Goal: Task Accomplishment & Management: Complete application form

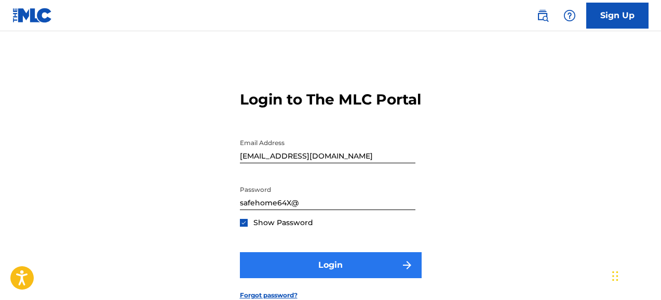
click at [304, 278] on button "Login" at bounding box center [331, 265] width 182 height 26
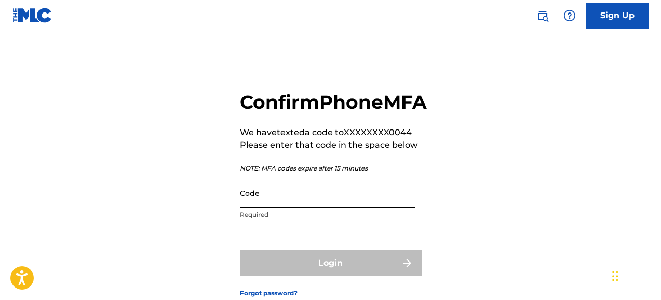
click at [275, 208] on input "Code" at bounding box center [328, 193] width 176 height 30
click at [279, 208] on input "Code" at bounding box center [328, 193] width 176 height 30
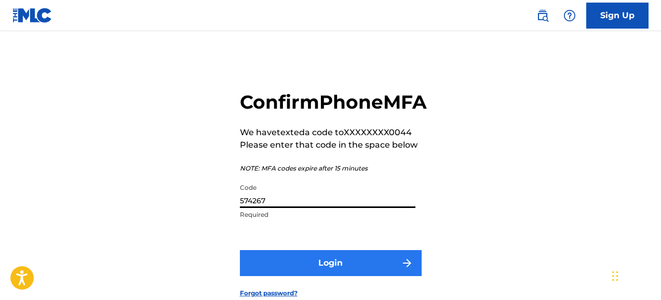
type input "574267"
click at [319, 276] on button "Login" at bounding box center [331, 263] width 182 height 26
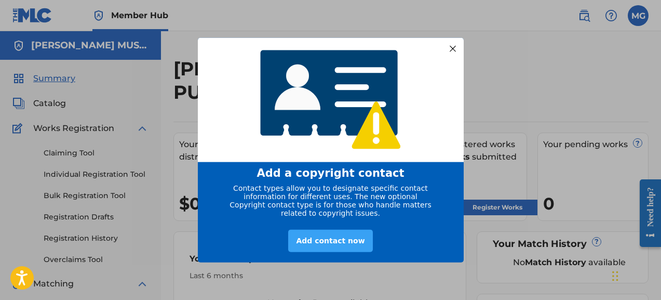
click at [340, 246] on div "Add contact now" at bounding box center [330, 241] width 84 height 22
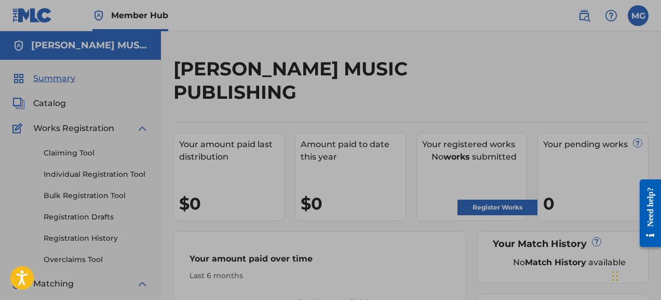
click at [74, 155] on div at bounding box center [330, 284] width 661 height 568
click at [72, 151] on div at bounding box center [330, 284] width 661 height 568
click at [82, 152] on div at bounding box center [330, 284] width 661 height 568
click at [80, 154] on div at bounding box center [330, 284] width 661 height 568
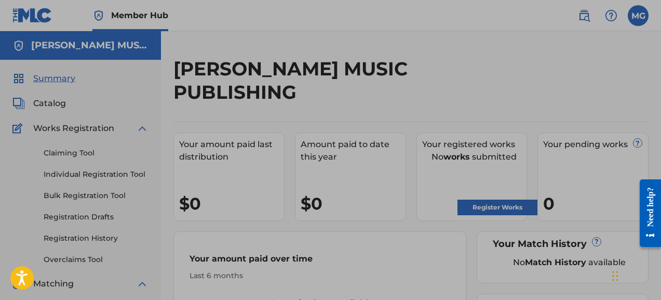
click at [64, 44] on div at bounding box center [330, 284] width 661 height 568
click at [59, 77] on div at bounding box center [330, 284] width 661 height 568
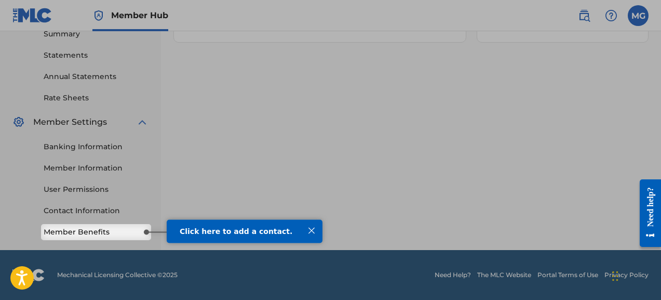
scroll to position [344, 0]
drag, startPoint x: 313, startPoint y: 230, endPoint x: 413, endPoint y: 442, distance: 235.1
click at [313, 230] on div at bounding box center [312, 230] width 14 height 14
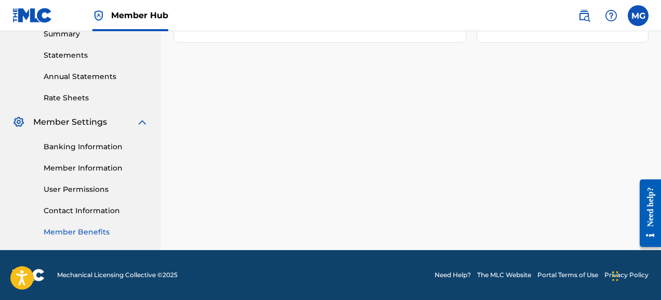
click at [105, 230] on link "Member Benefits" at bounding box center [96, 231] width 105 height 11
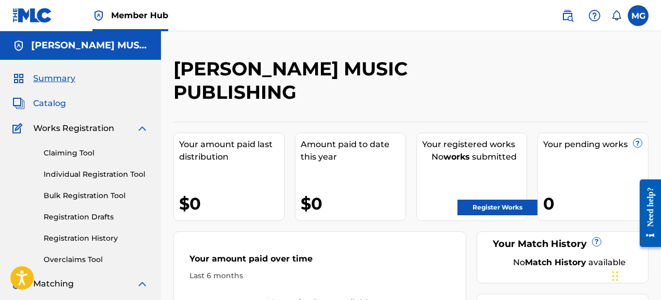
click at [59, 101] on span "Catalog" at bounding box center [49, 103] width 33 height 12
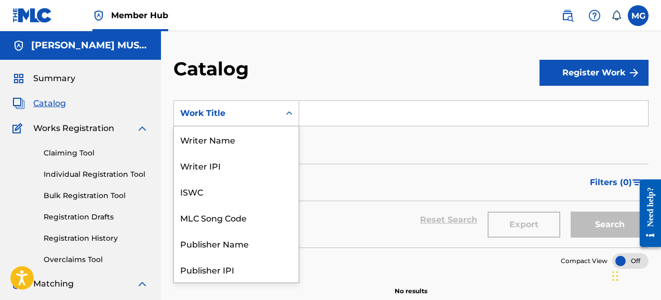
click at [288, 115] on icon "Search Form" at bounding box center [289, 113] width 10 height 10
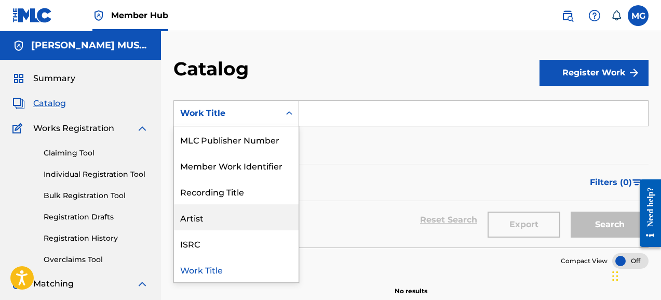
click at [204, 225] on div "Artist" at bounding box center [236, 217] width 125 height 26
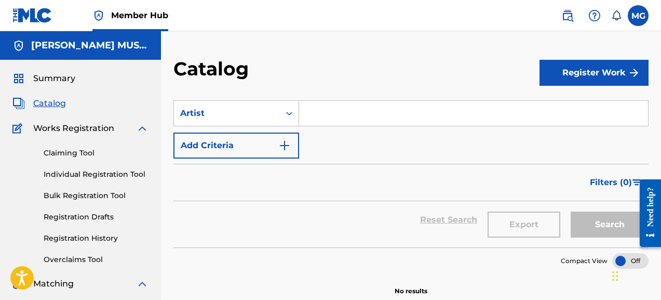
click at [314, 117] on input "Search Form" at bounding box center [473, 113] width 349 height 25
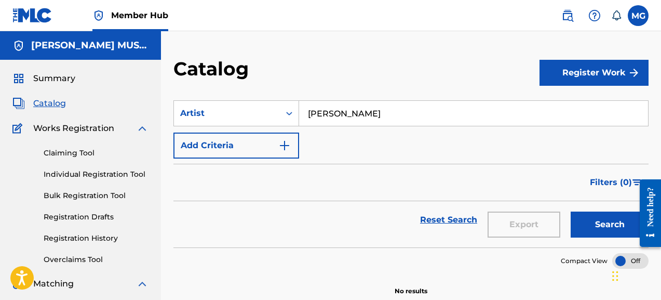
scroll to position [0, 0]
click at [580, 110] on input "Melody Guy" at bounding box center [473, 113] width 349 height 25
type input "Melody Guy"
click at [615, 223] on button "Search" at bounding box center [610, 224] width 78 height 26
click at [594, 225] on button "Search" at bounding box center [610, 224] width 78 height 26
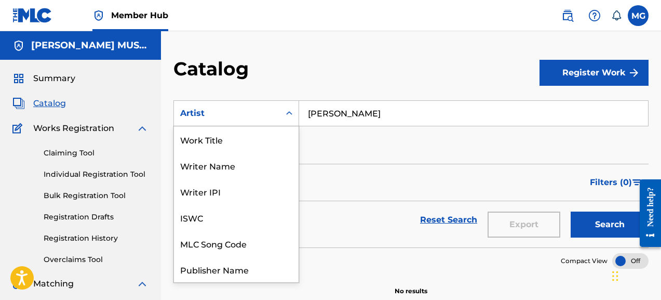
click at [291, 113] on icon "Search Form" at bounding box center [289, 113] width 6 height 4
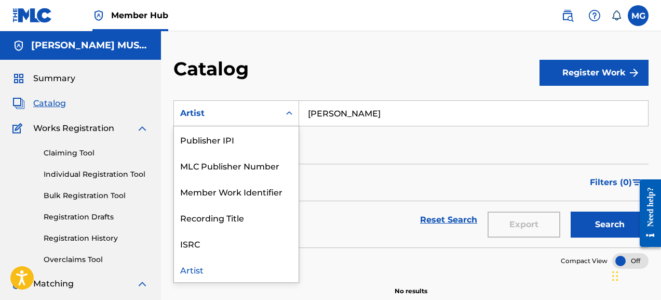
click at [206, 272] on div "Artist" at bounding box center [236, 269] width 125 height 26
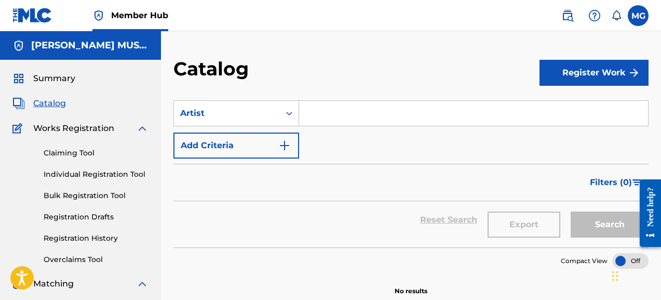
click at [332, 118] on input "Search Form" at bounding box center [473, 113] width 349 height 25
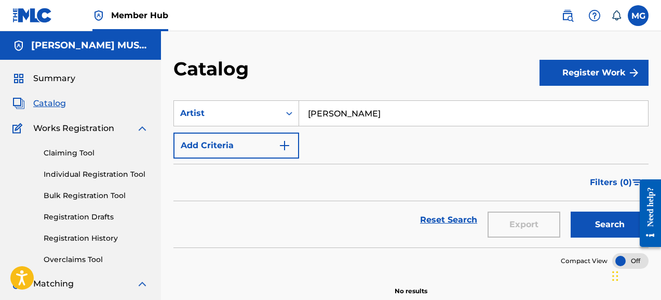
type input "Guy, Melody"
click at [610, 224] on button "Search" at bounding box center [610, 224] width 78 height 26
click at [577, 230] on button "Search" at bounding box center [610, 224] width 78 height 26
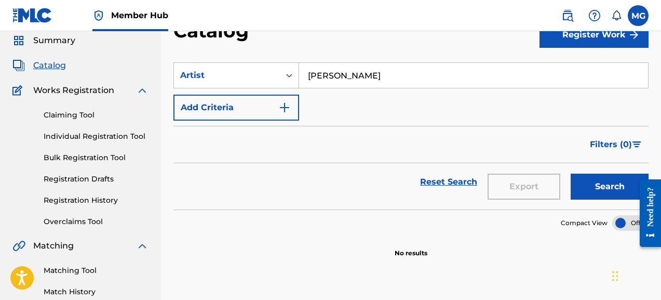
scroll to position [17, 0]
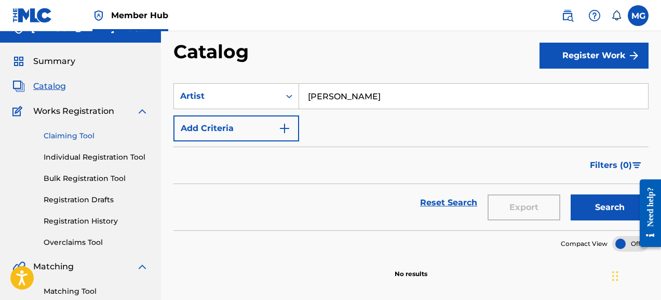
click at [80, 135] on link "Claiming Tool" at bounding box center [96, 135] width 105 height 11
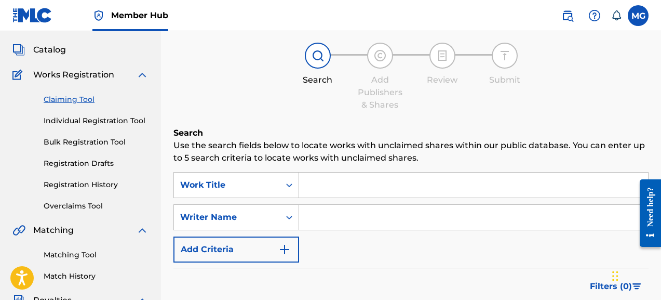
scroll to position [56, 0]
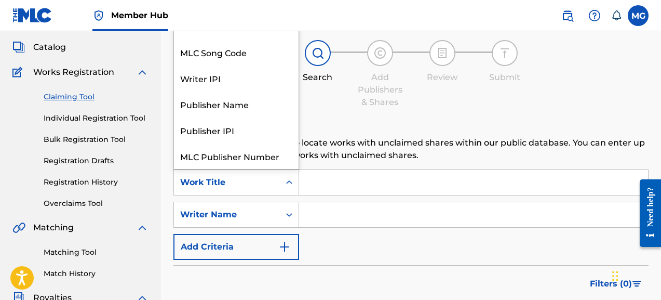
click at [290, 182] on icon "Search Form" at bounding box center [289, 182] width 6 height 4
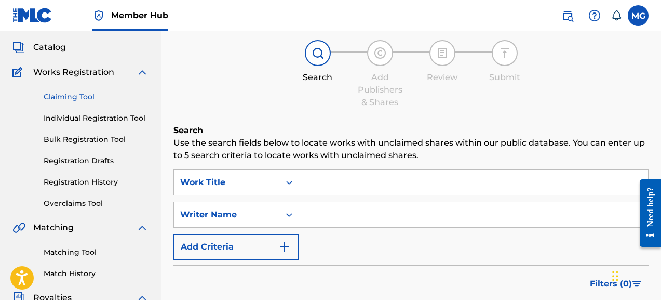
click at [506, 116] on div "Claiming Tool Search Add Publishers & Shares Review Submit Search Use the searc…" at bounding box center [410, 198] width 475 height 395
click at [596, 17] on img at bounding box center [594, 15] width 12 height 12
click at [567, 13] on img at bounding box center [567, 15] width 12 height 12
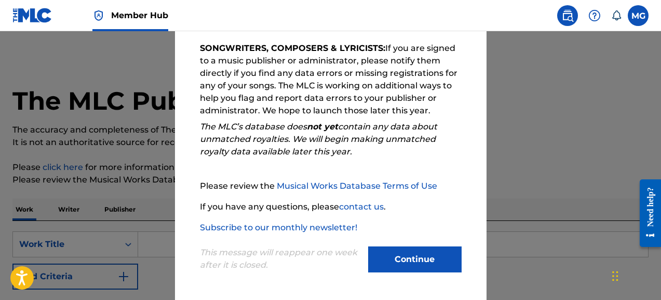
scroll to position [176, 0]
click at [410, 255] on button "Continue" at bounding box center [414, 259] width 93 height 26
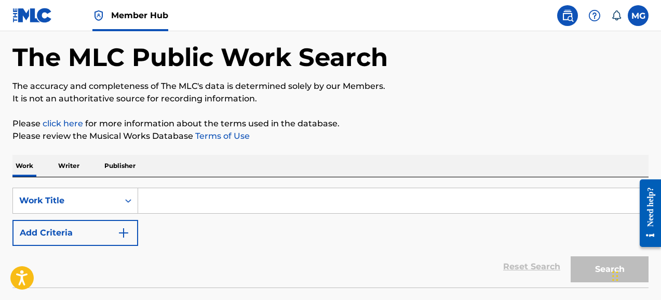
scroll to position [53, 0]
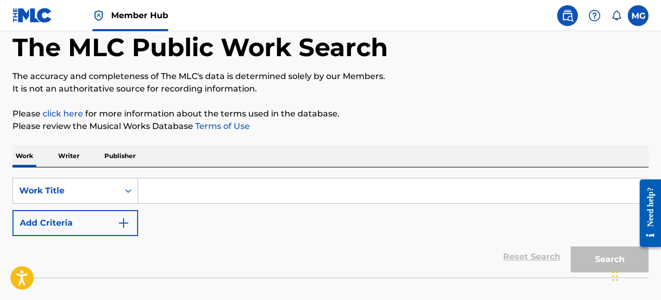
click at [284, 188] on input "Search Form" at bounding box center [393, 190] width 510 height 25
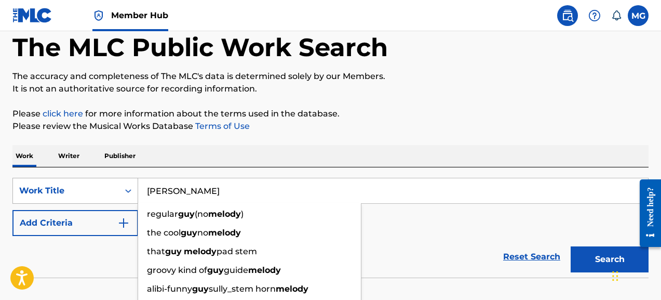
type input "Melody Guy"
click at [124, 190] on icon "Search Form" at bounding box center [128, 190] width 10 height 10
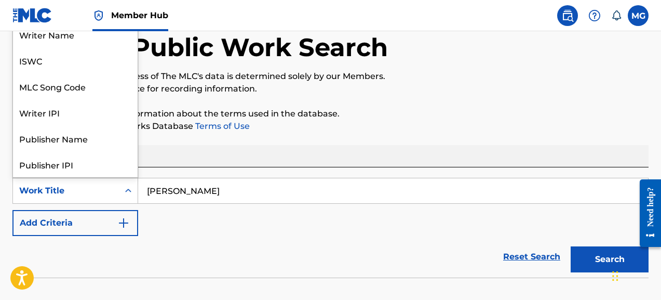
scroll to position [52, 0]
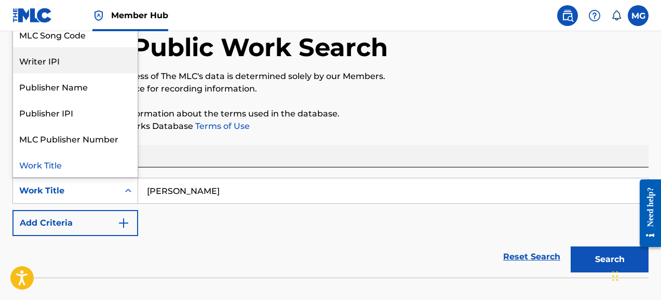
click at [93, 61] on div "Writer IPI" at bounding box center [75, 60] width 125 height 26
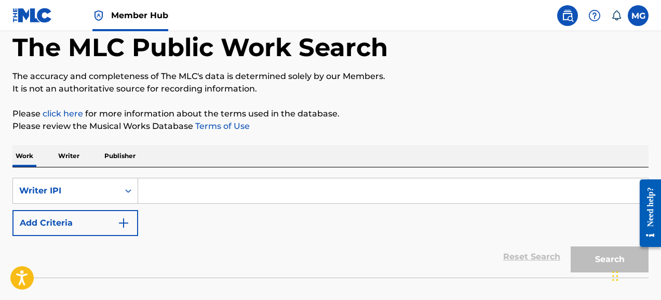
click at [235, 189] on input "Search Form" at bounding box center [393, 190] width 510 height 25
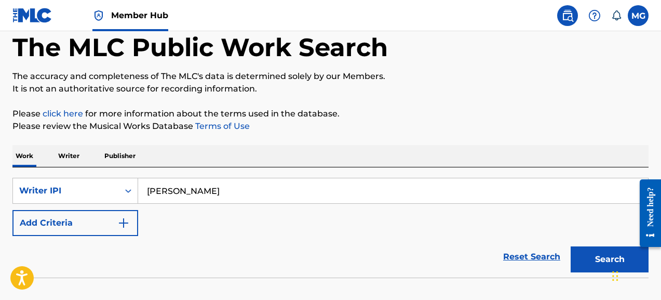
type input "Melody Guy"
click at [610, 259] on button "Search" at bounding box center [610, 259] width 78 height 26
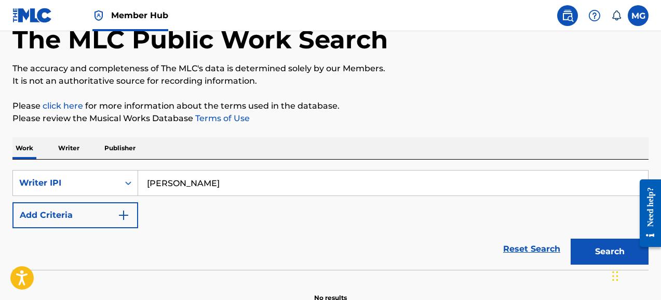
scroll to position [61, 0]
click at [74, 149] on p "Writer" at bounding box center [69, 149] width 28 height 22
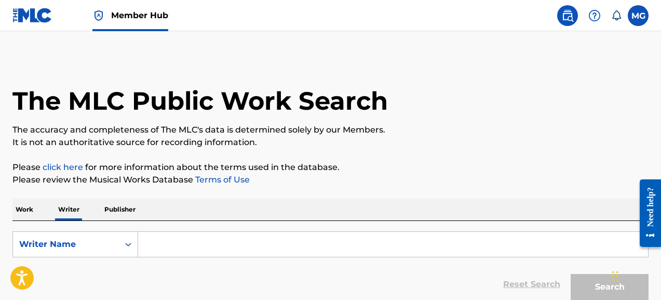
click at [172, 247] on input "Search Form" at bounding box center [393, 244] width 510 height 25
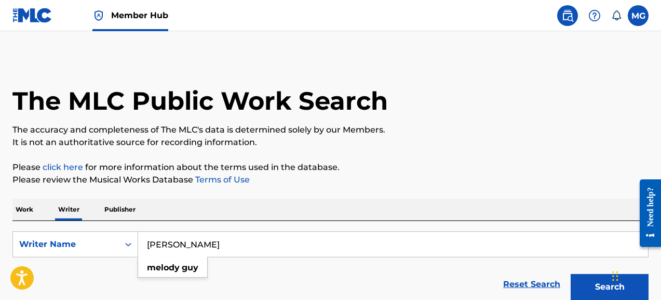
click at [610, 287] on button "Search" at bounding box center [610, 287] width 78 height 26
click at [180, 247] on input "Melody Guy" at bounding box center [393, 244] width 510 height 25
type input "Melody Marie Guy"
click at [610, 287] on button "Search" at bounding box center [610, 287] width 78 height 26
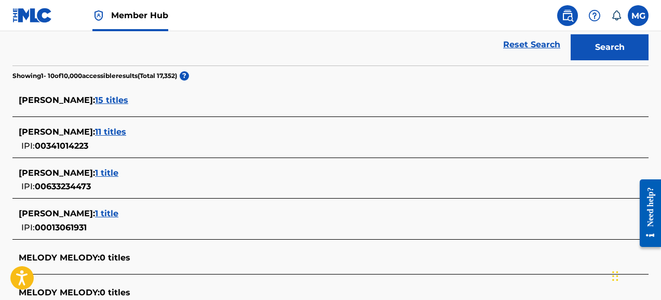
scroll to position [240, 0]
click at [95, 100] on span "15 titles" at bounding box center [111, 100] width 33 height 10
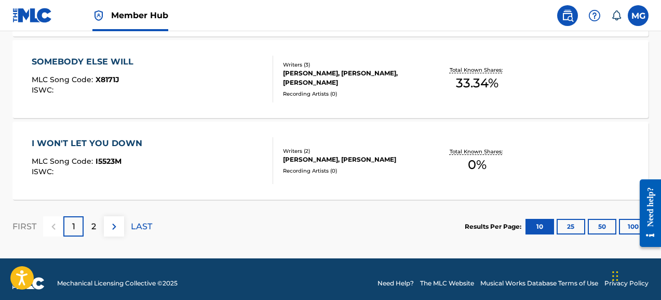
scroll to position [965, 0]
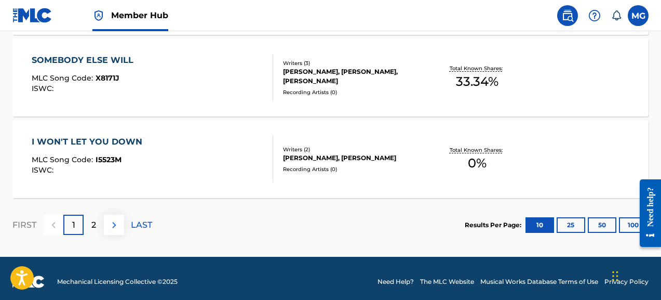
click at [117, 224] on img at bounding box center [114, 225] width 12 height 12
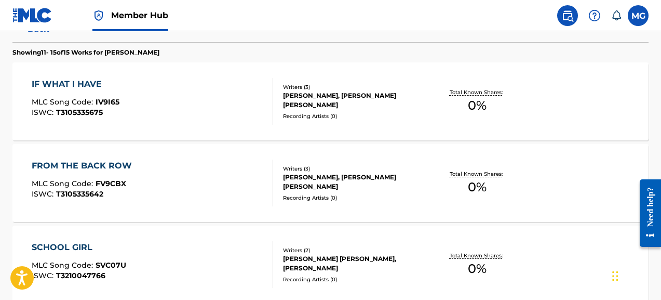
scroll to position [290, 0]
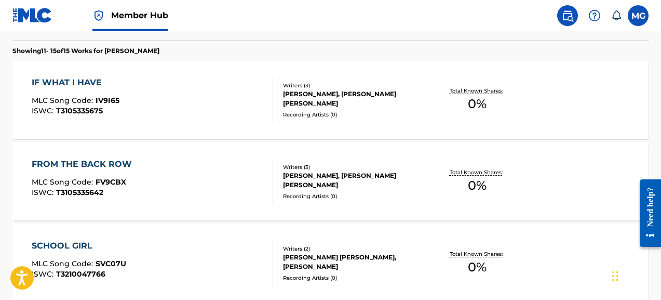
click at [341, 91] on div "RICK M TIGER, LARRY MORLAN TRENT, MELODY GUY" at bounding box center [353, 98] width 141 height 19
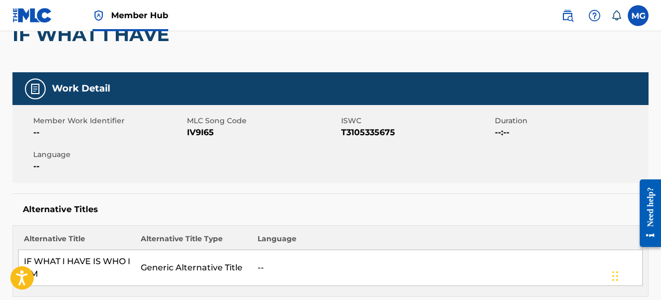
scroll to position [93, 0]
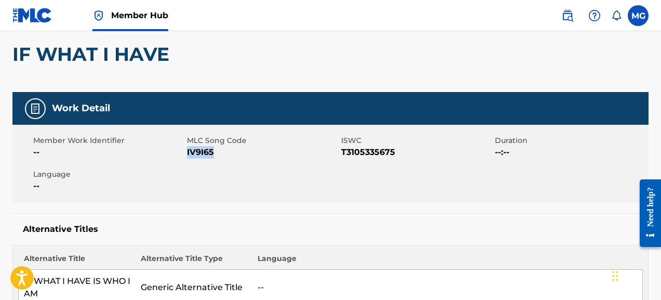
drag, startPoint x: 226, startPoint y: 154, endPoint x: 188, endPoint y: 153, distance: 37.9
click at [188, 153] on span "IV9I65" at bounding box center [262, 152] width 151 height 12
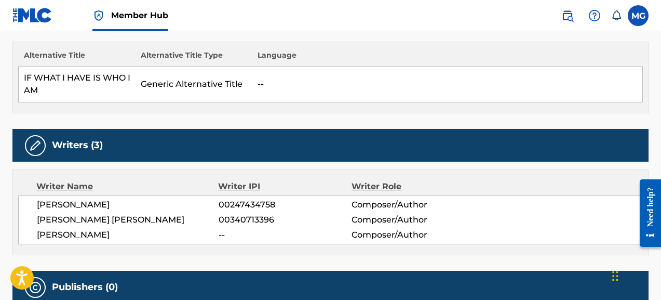
scroll to position [298, 0]
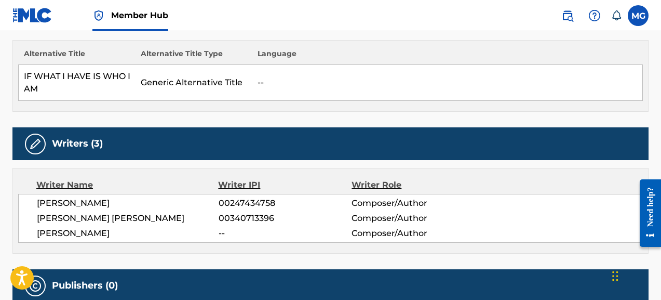
click at [97, 233] on div "MELODY GUY" at bounding box center [128, 233] width 182 height 12
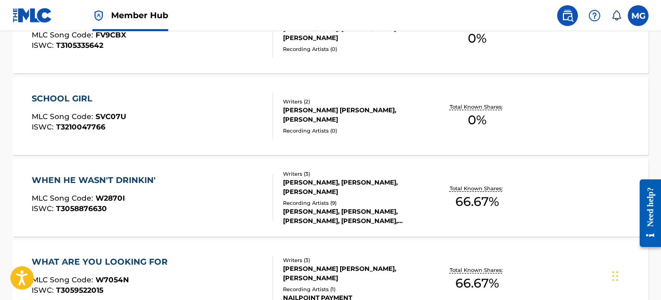
scroll to position [440, 0]
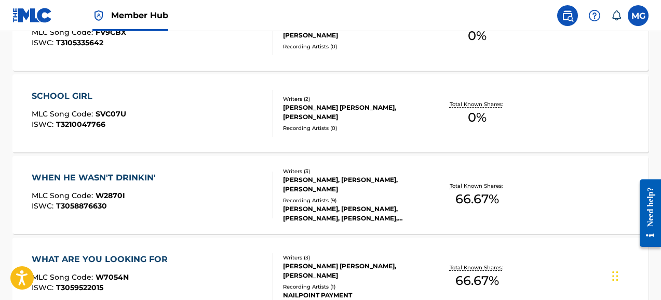
click at [296, 108] on div "AMANDA COLLEEN WILLIAMS, MELODY GUY" at bounding box center [353, 112] width 141 height 19
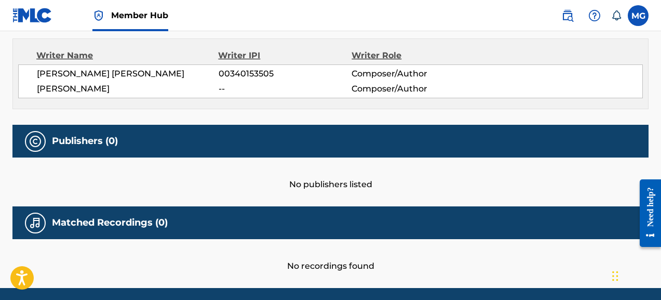
scroll to position [238, 0]
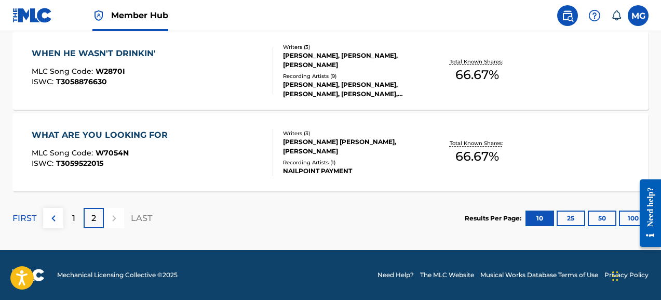
scroll to position [564, 0]
click at [328, 141] on div "AMY ROSE ALLEN, MELODY GUY, LELAND GRANT" at bounding box center [353, 146] width 141 height 19
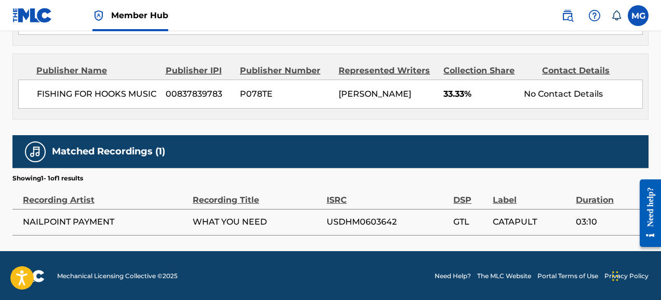
scroll to position [580, 0]
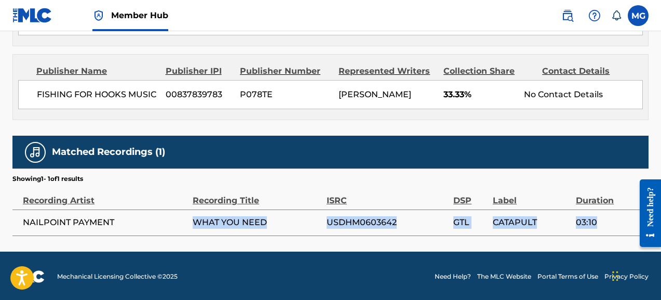
drag, startPoint x: 610, startPoint y: 220, endPoint x: 191, endPoint y: 219, distance: 419.1
click at [191, 219] on tr "NAILPOINT PAYMENT WHAT YOU NEED USDHM0603642 GTL CATAPULT 03:10" at bounding box center [330, 222] width 636 height 26
copy tr "WHAT YOU NEED USDHM0603642 GTL CATAPULT 03:10"
click at [538, 219] on div "CATAPULT" at bounding box center [532, 222] width 78 height 12
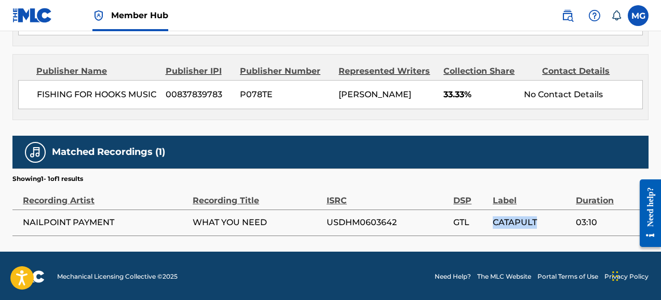
drag, startPoint x: 540, startPoint y: 219, endPoint x: 493, endPoint y: 223, distance: 47.4
click at [493, 223] on div "CATAPULT" at bounding box center [532, 222] width 78 height 12
copy span "CATAPULT"
click at [408, 220] on div "USDHM0603642" at bounding box center [388, 222] width 122 height 12
drag, startPoint x: 401, startPoint y: 220, endPoint x: 326, endPoint y: 218, distance: 75.3
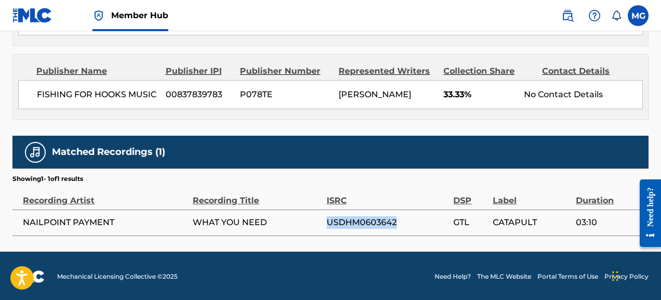
click at [327, 220] on div "USDHM0603642" at bounding box center [388, 222] width 122 height 12
copy span "USDHM0603642"
click at [126, 219] on div "NAILPOINT PAYMENT" at bounding box center [105, 222] width 165 height 12
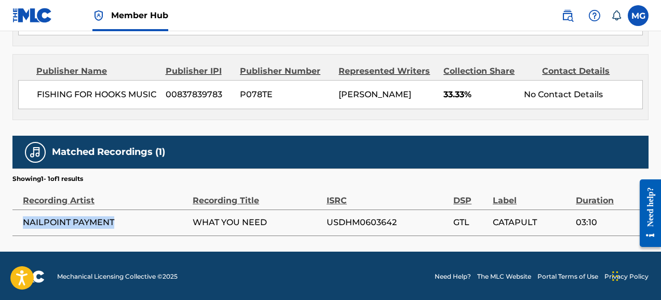
drag, startPoint x: 116, startPoint y: 220, endPoint x: 22, endPoint y: 224, distance: 94.1
click at [22, 224] on td "NAILPOINT PAYMENT" at bounding box center [102, 222] width 180 height 26
copy span "NAILPOINT PAYMENT"
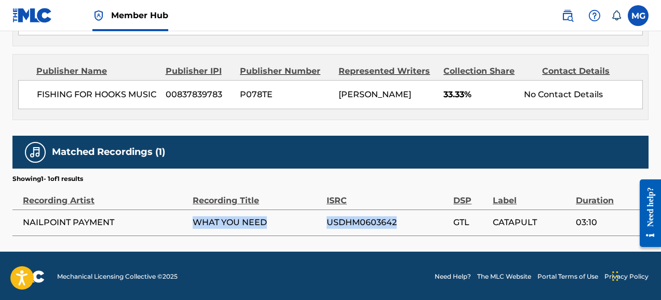
drag, startPoint x: 397, startPoint y: 217, endPoint x: 186, endPoint y: 220, distance: 210.9
click at [185, 220] on tr "NAILPOINT PAYMENT WHAT YOU NEED USDHM0603642 GTL CATAPULT 03:10" at bounding box center [330, 222] width 636 height 26
copy tr "WHAT YOU NEED USDHM0603642"
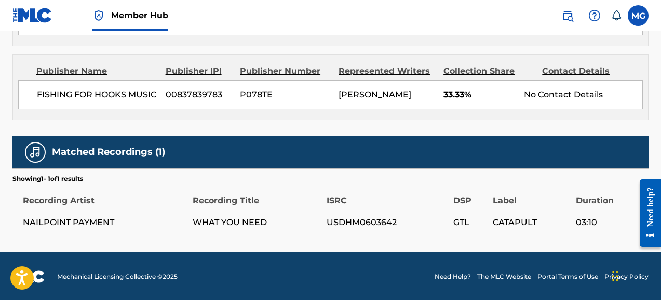
click at [65, 225] on span "NAILPOINT PAYMENT" at bounding box center [68, 222] width 91 height 10
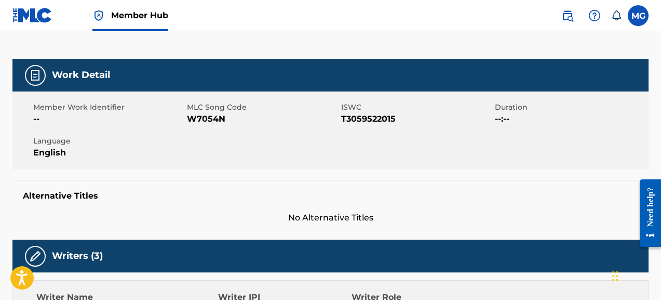
scroll to position [126, 0]
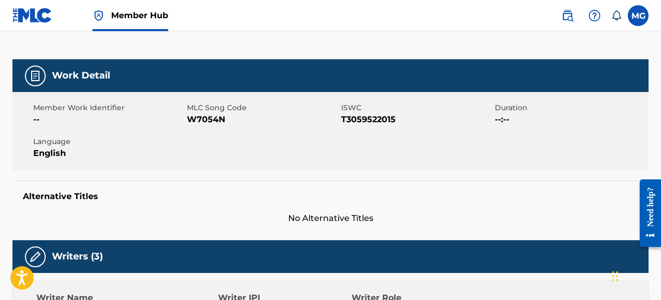
click at [36, 254] on img at bounding box center [35, 256] width 12 height 12
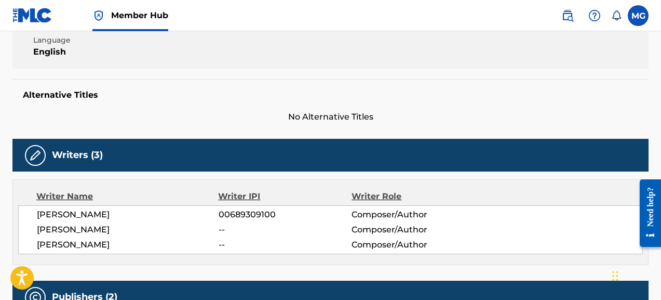
scroll to position [227, 0]
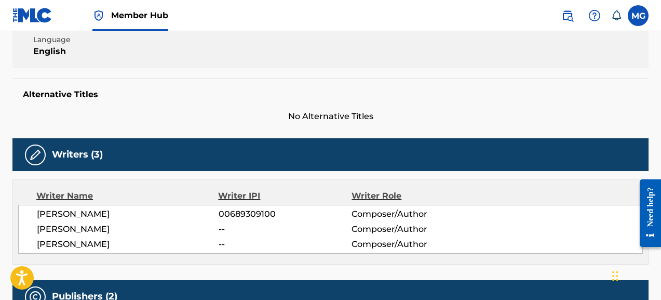
click at [70, 231] on span "MELODY GUY" at bounding box center [73, 229] width 73 height 10
click at [95, 232] on div "MELODY GUY" at bounding box center [128, 229] width 182 height 12
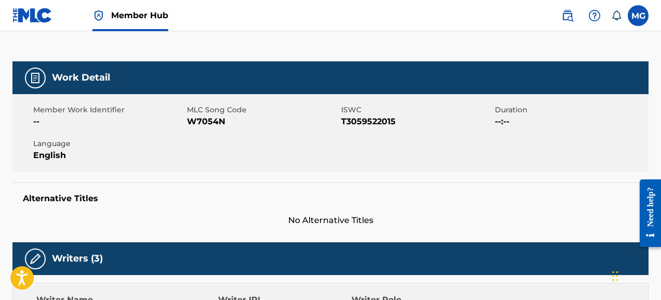
scroll to position [115, 0]
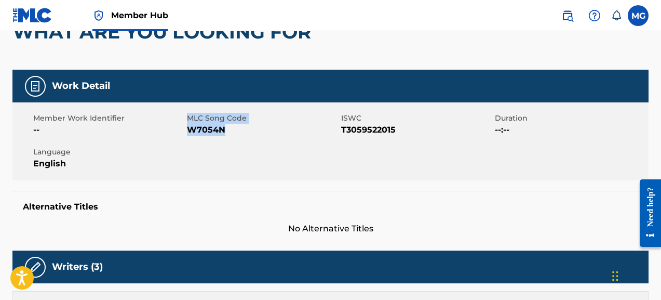
drag, startPoint x: 233, startPoint y: 129, endPoint x: 186, endPoint y: 133, distance: 47.4
click at [186, 133] on div "Member Work Identifier -- MLC Song Code W7054N ISWC T3059522015 Duration --:-- …" at bounding box center [330, 141] width 636 height 78
click at [197, 142] on div "Member Work Identifier -- MLC Song Code W7054N ISWC T3059522015 Duration --:-- …" at bounding box center [330, 141] width 636 height 78
drag, startPoint x: 187, startPoint y: 129, endPoint x: 226, endPoint y: 131, distance: 39.0
click at [227, 131] on span "W7054N" at bounding box center [262, 130] width 151 height 12
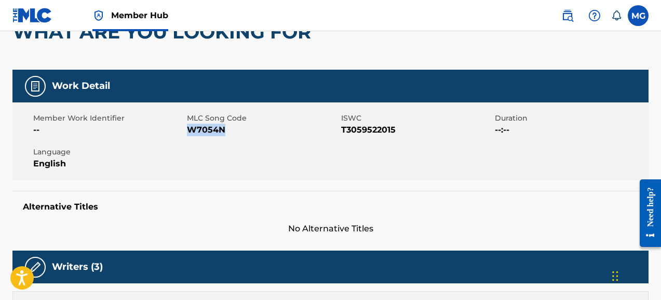
copy span "W7054N"
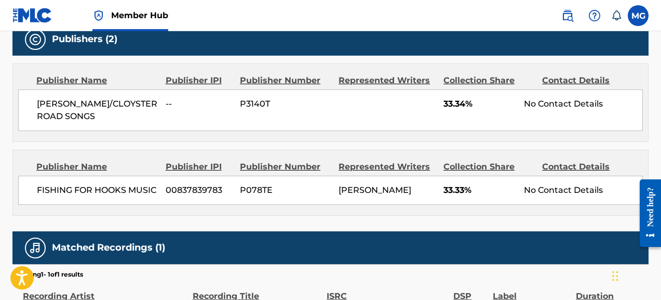
scroll to position [436, 0]
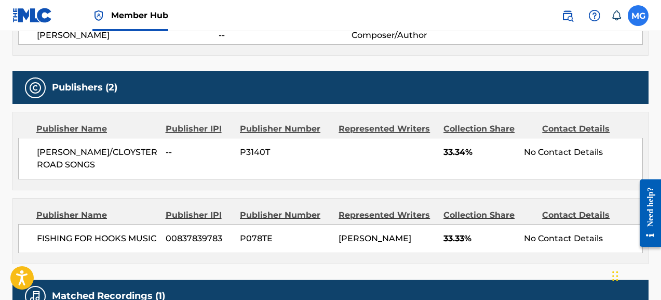
click at [635, 19] on label at bounding box center [638, 15] width 21 height 21
click at [638, 16] on input "MG Melody Guy mguy32@aol.com Notification Preferences Profile Log out" at bounding box center [638, 16] width 0 height 0
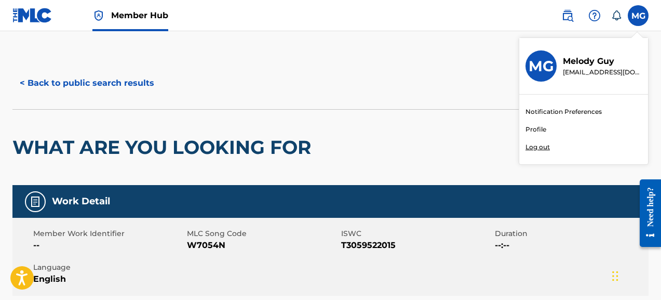
scroll to position [0, 0]
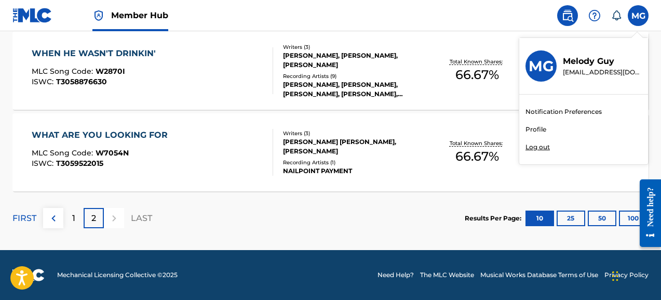
scroll to position [564, 0]
click at [521, 181] on div "WHAT ARE YOU LOOKING FOR MLC Song Code : W7054N ISWC : T3059522015 Writers ( 3 …" at bounding box center [330, 152] width 636 height 78
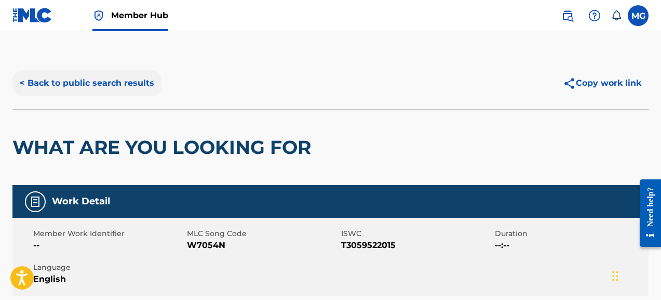
click at [52, 76] on button "< Back to public search results" at bounding box center [86, 83] width 149 height 26
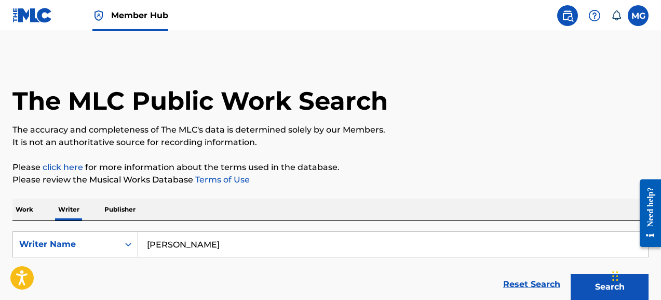
click at [37, 16] on img at bounding box center [32, 15] width 40 height 15
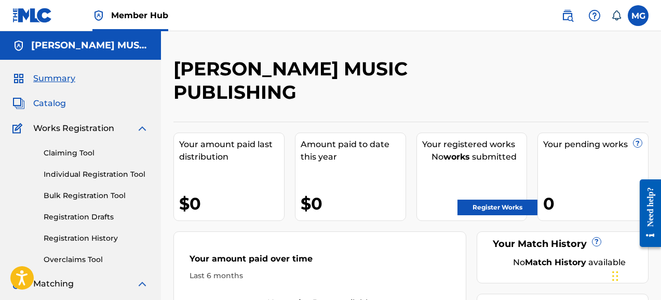
click at [50, 105] on span "Catalog" at bounding box center [49, 103] width 33 height 12
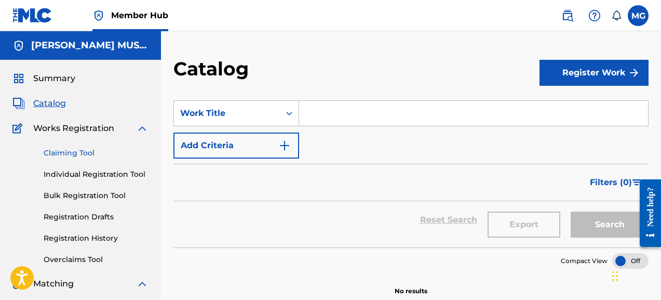
click at [65, 158] on link "Claiming Tool" at bounding box center [96, 152] width 105 height 11
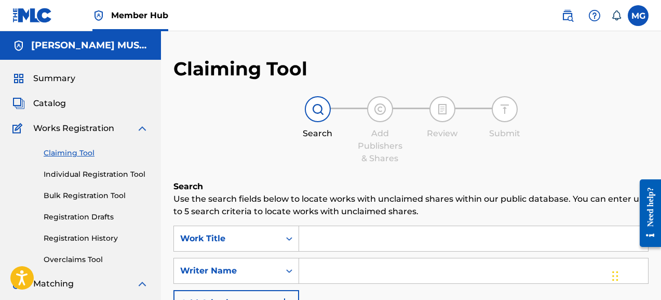
click at [308, 238] on input "Search Form" at bounding box center [473, 238] width 349 height 25
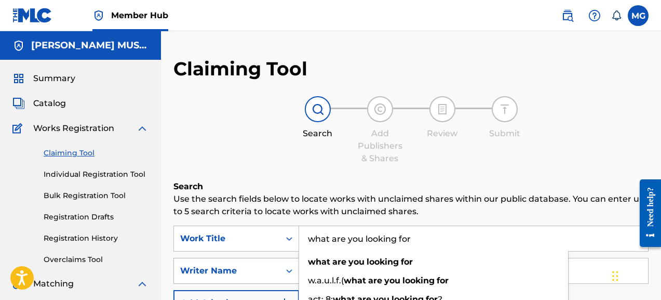
type input "what are you looking for"
click at [266, 276] on div "Writer Name" at bounding box center [226, 270] width 93 height 12
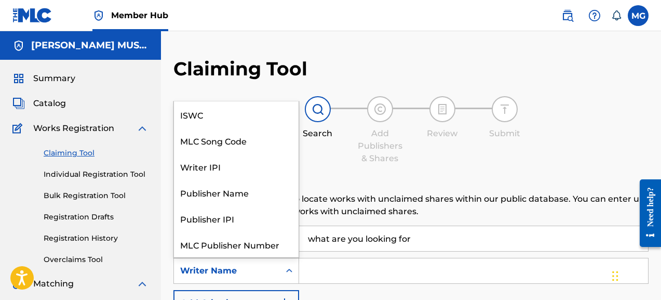
scroll to position [26, 0]
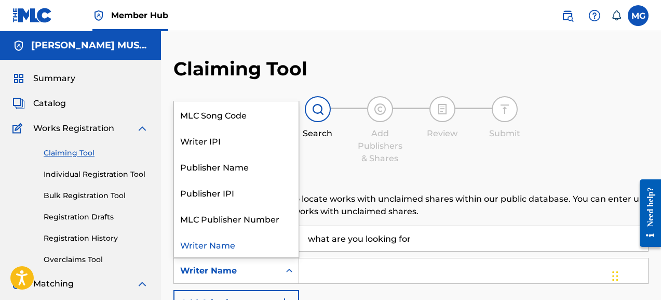
click at [340, 277] on input "Search Form" at bounding box center [473, 270] width 349 height 25
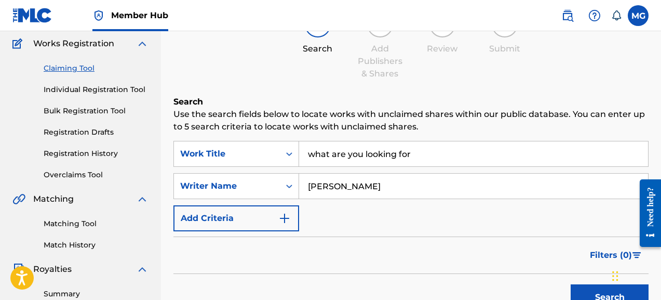
scroll to position [85, 0]
type input "Melody Guy"
click at [284, 218] on img "Search Form" at bounding box center [284, 218] width 12 height 12
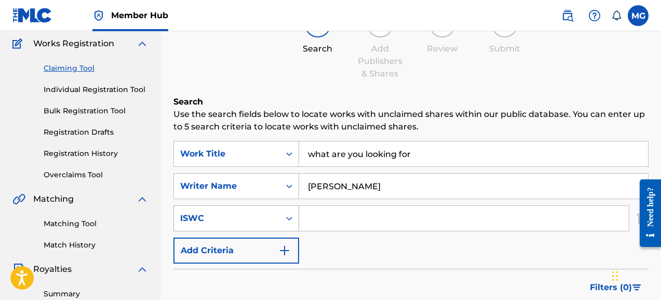
click at [288, 221] on icon "Search Form" at bounding box center [289, 218] width 10 height 10
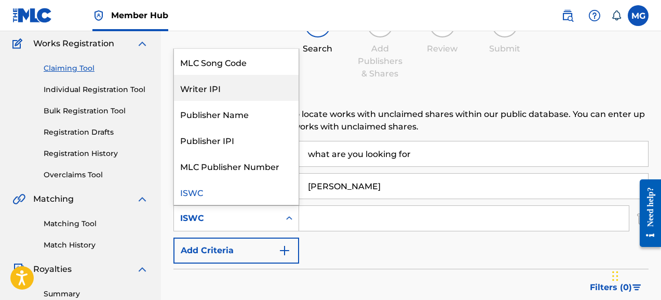
click at [239, 92] on div "Writer IPI" at bounding box center [236, 88] width 125 height 26
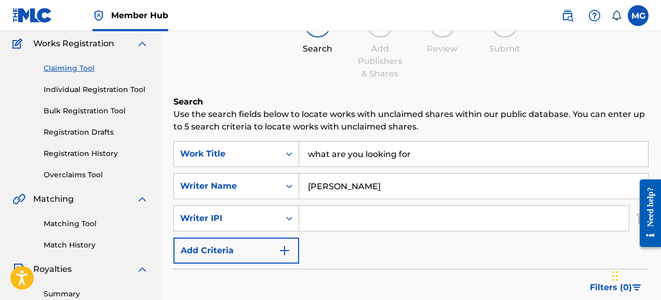
click at [320, 219] on input "Search Form" at bounding box center [464, 218] width 330 height 25
type input "Amy rose Allen"
drag, startPoint x: 338, startPoint y: 219, endPoint x: 285, endPoint y: 253, distance: 63.5
click at [285, 253] on img "Search Form" at bounding box center [284, 250] width 12 height 12
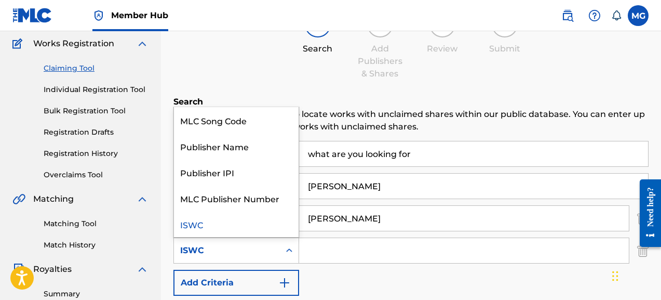
click at [288, 250] on icon "Search Form" at bounding box center [289, 250] width 6 height 4
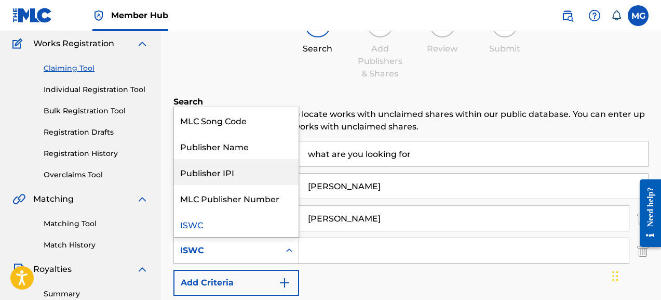
click at [392, 253] on input "Search Form" at bounding box center [464, 250] width 330 height 25
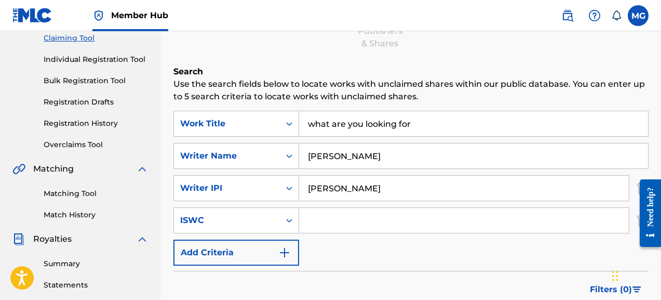
scroll to position [113, 0]
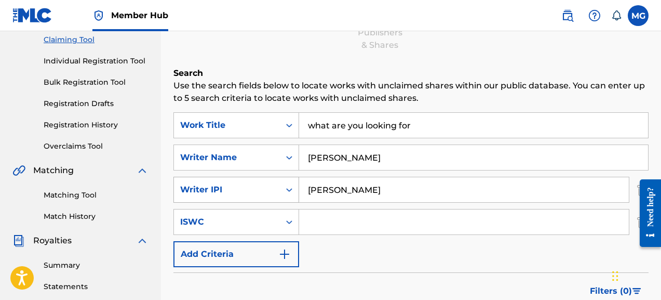
click at [289, 187] on icon "Search Form" at bounding box center [289, 189] width 10 height 10
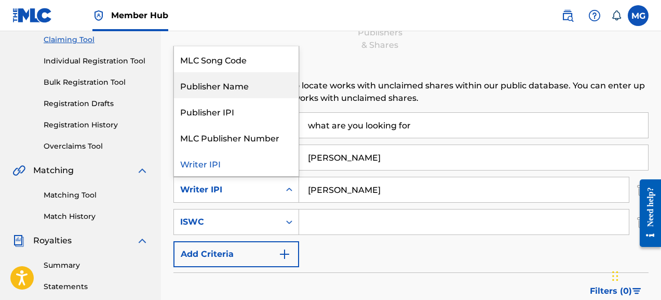
click at [250, 90] on div "Publisher Name" at bounding box center [236, 85] width 125 height 26
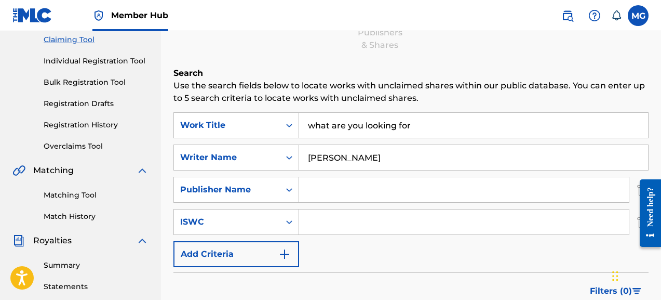
click at [343, 184] on input "Search Form" at bounding box center [464, 189] width 330 height 25
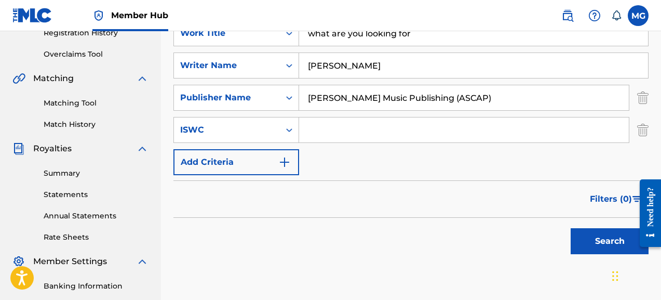
scroll to position [221, 0]
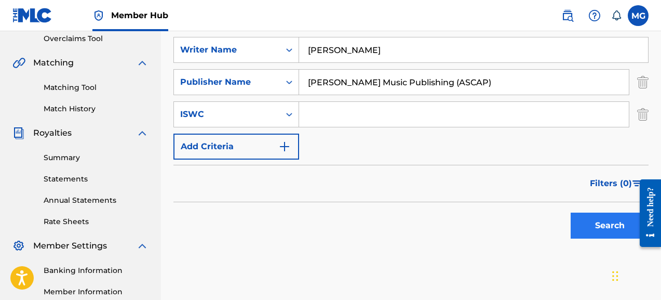
type input "Melody Guy Music Publishing (ASCAP)"
click at [614, 230] on button "Search" at bounding box center [610, 225] width 78 height 26
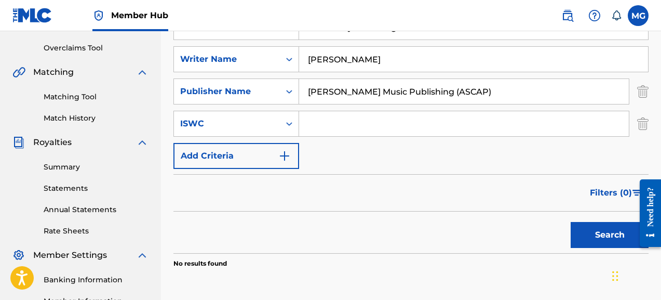
scroll to position [169, 0]
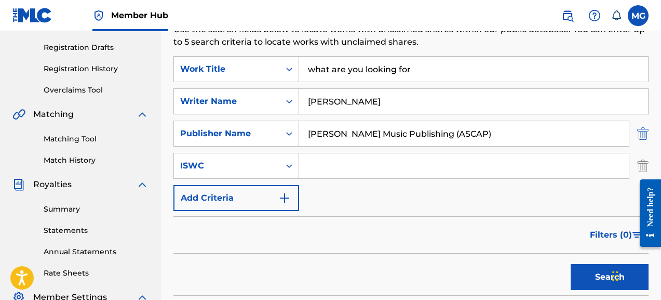
click at [642, 135] on img "Search Form" at bounding box center [642, 133] width 11 height 26
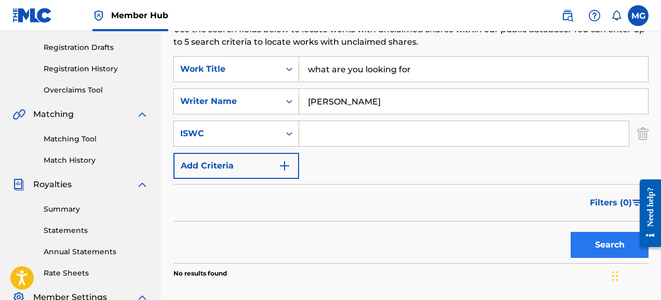
click at [605, 239] on button "Search" at bounding box center [610, 245] width 78 height 26
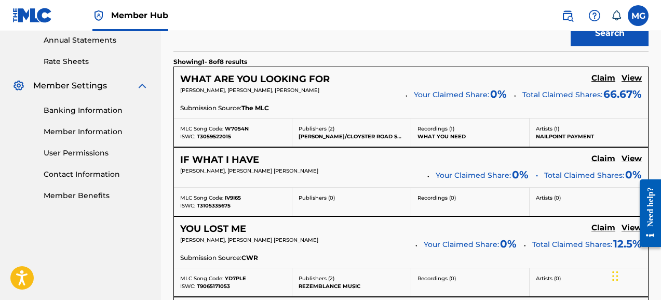
scroll to position [382, 0]
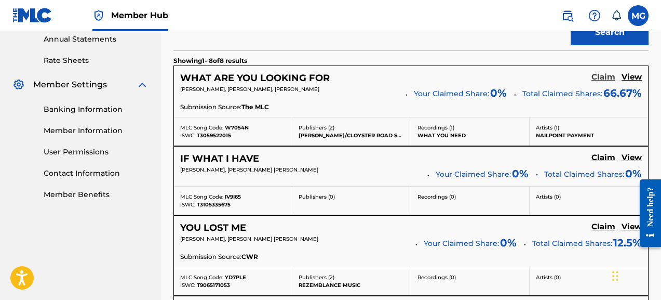
click at [605, 77] on h5 "Claim" at bounding box center [604, 77] width 24 height 10
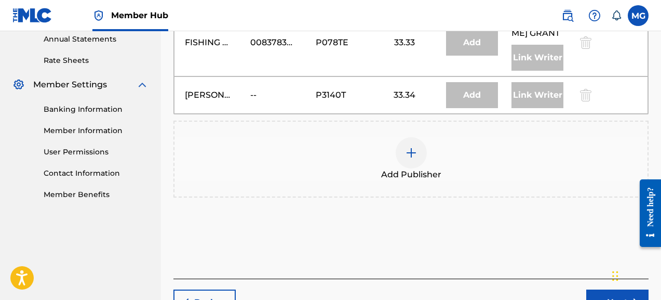
click at [414, 153] on img at bounding box center [411, 152] width 12 height 12
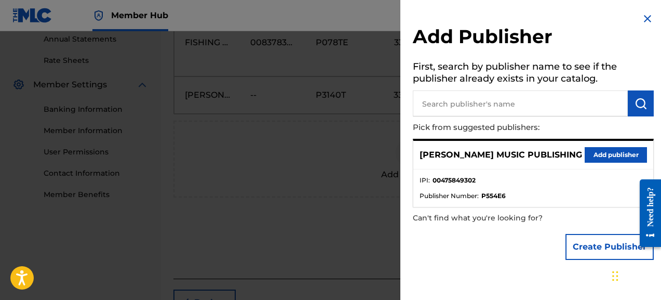
click at [486, 104] on input "text" at bounding box center [520, 103] width 215 height 26
click at [623, 153] on button "Add publisher" at bounding box center [616, 155] width 62 height 16
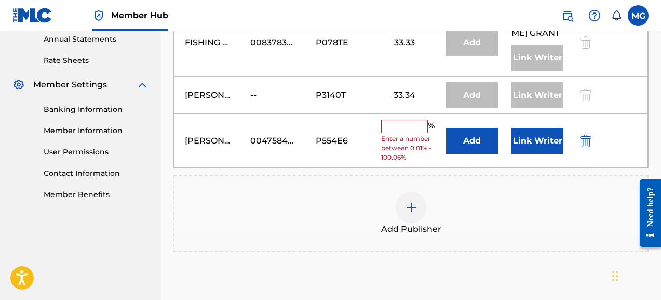
click at [405, 128] on input "text" at bounding box center [404, 126] width 47 height 14
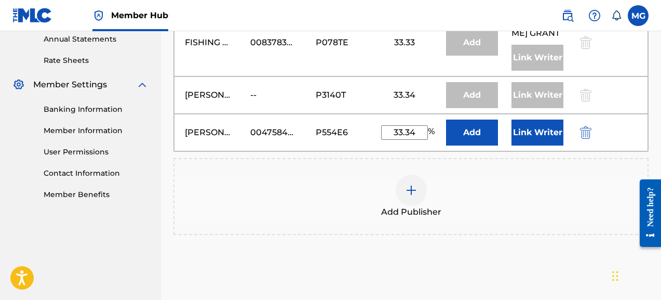
type input "33.34"
click at [475, 169] on div "Add Publisher" at bounding box center [410, 196] width 475 height 77
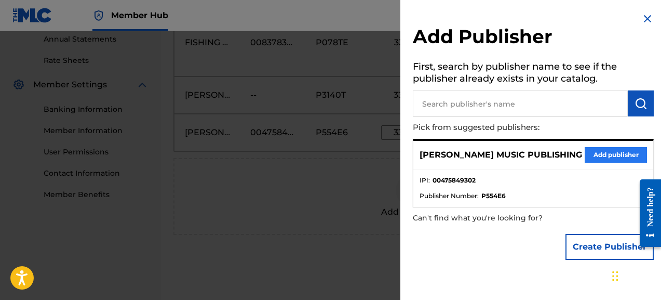
click at [603, 156] on button "Add publisher" at bounding box center [616, 155] width 62 height 16
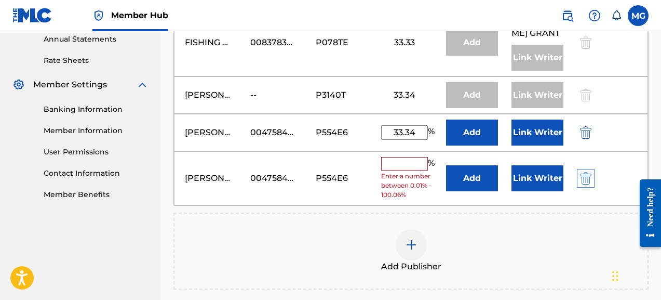
click at [583, 179] on img "submit" at bounding box center [585, 178] width 11 height 12
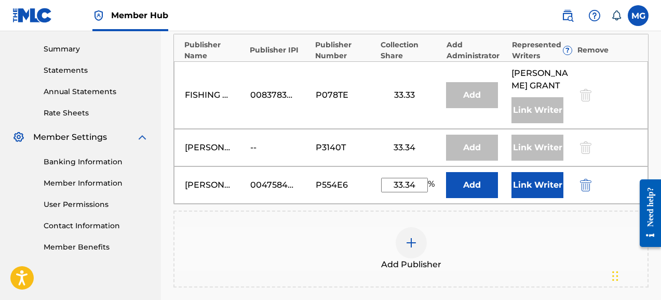
scroll to position [326, 0]
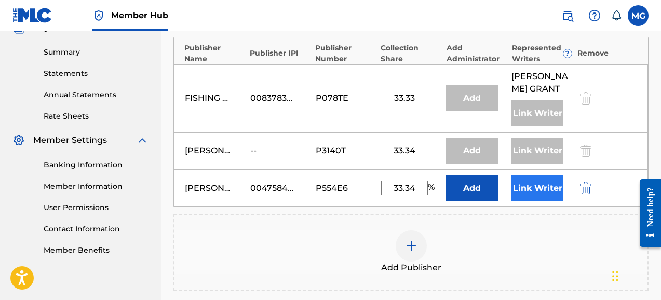
click at [532, 181] on button "Link Writer" at bounding box center [538, 188] width 52 height 26
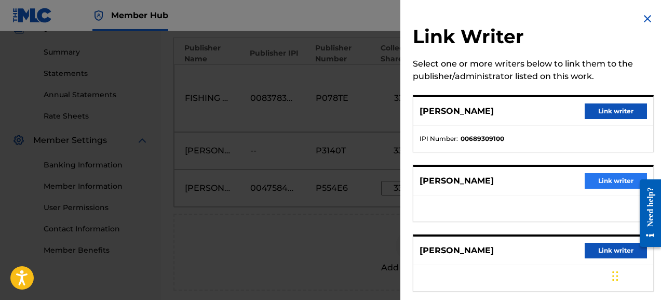
click at [611, 183] on button "Link writer" at bounding box center [616, 181] width 62 height 16
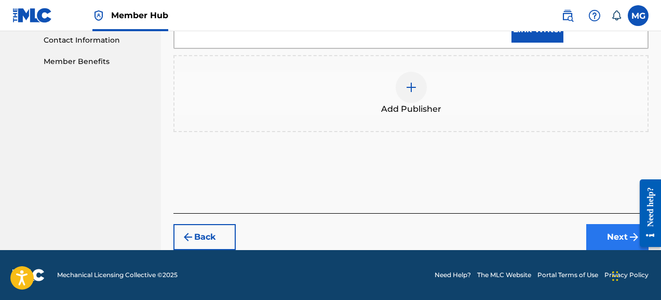
click at [610, 233] on button "Next" at bounding box center [617, 237] width 62 height 26
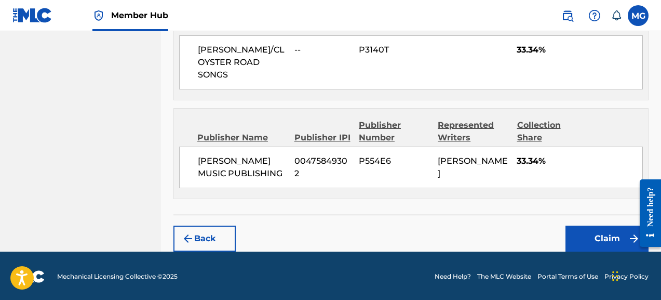
scroll to position [571, 0]
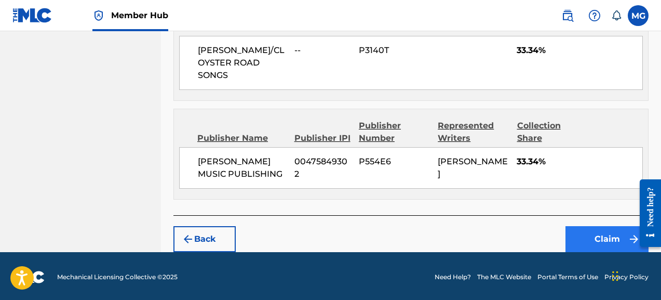
click at [592, 234] on button "Claim" at bounding box center [607, 239] width 83 height 26
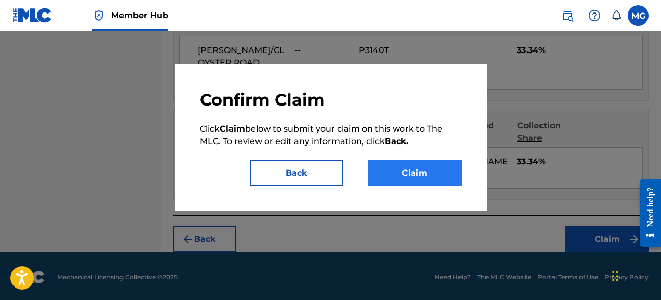
click at [421, 173] on button "Claim" at bounding box center [414, 173] width 93 height 26
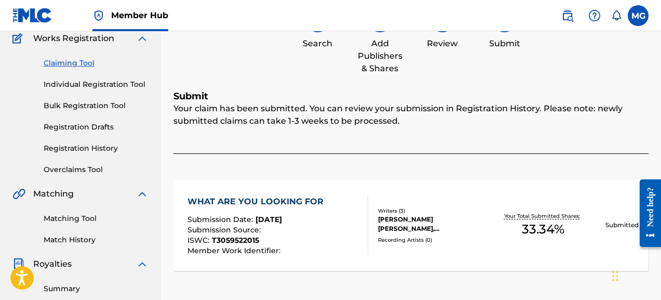
scroll to position [122, 0]
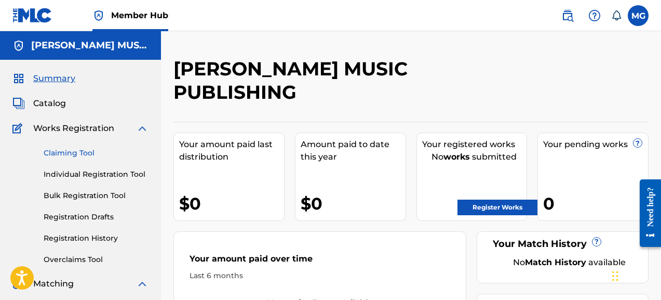
click at [65, 152] on link "Claiming Tool" at bounding box center [96, 152] width 105 height 11
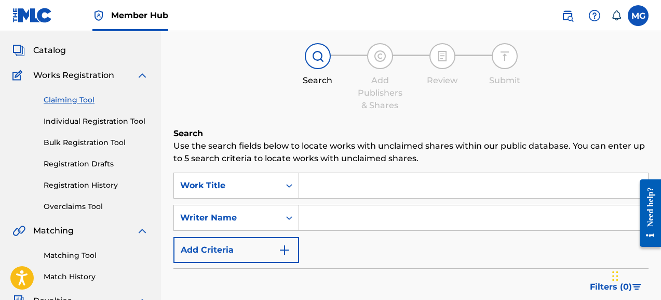
scroll to position [57, 0]
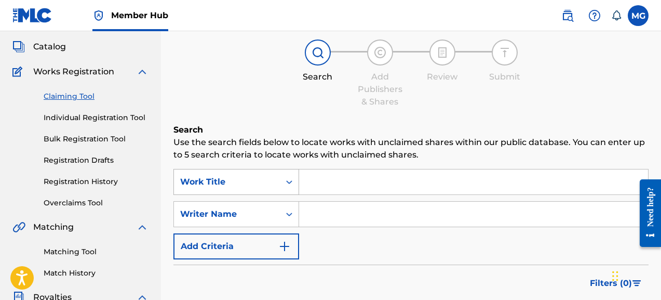
click at [286, 183] on icon "Search Form" at bounding box center [289, 182] width 10 height 10
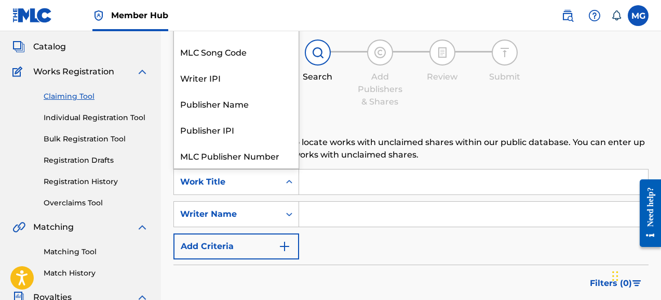
scroll to position [26, 0]
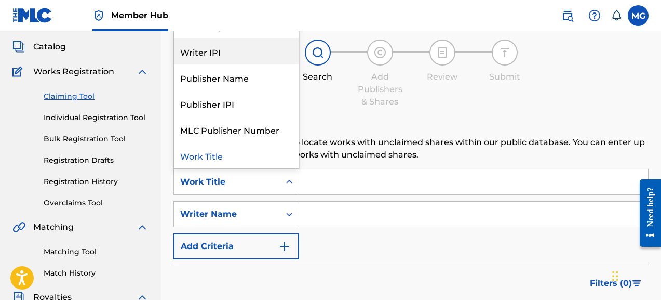
click at [241, 60] on div "Writer IPI" at bounding box center [236, 51] width 125 height 26
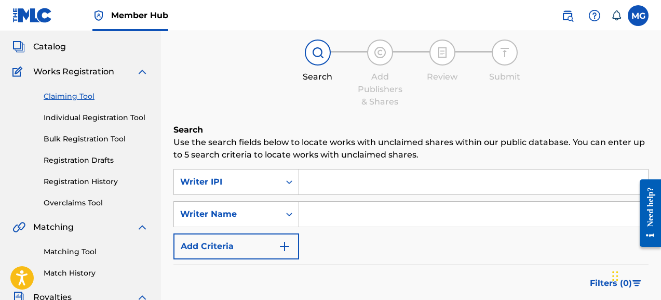
click at [336, 183] on input "Search Form" at bounding box center [473, 181] width 349 height 25
drag, startPoint x: 379, startPoint y: 186, endPoint x: 306, endPoint y: 184, distance: 73.3
click at [306, 184] on input "Melody Guy" at bounding box center [473, 181] width 349 height 25
type input "Melody Guy"
click at [330, 218] on input "Search Form" at bounding box center [473, 214] width 349 height 25
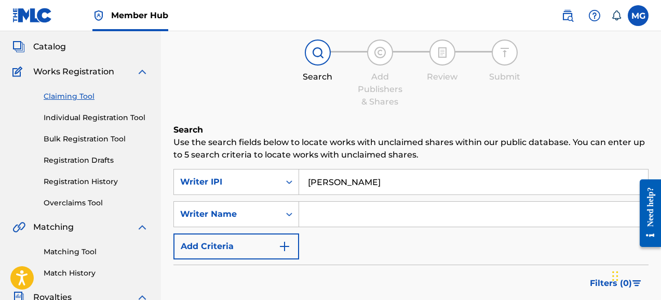
paste input "Melody Guy"
type input "Melody Guy"
drag, startPoint x: 365, startPoint y: 180, endPoint x: 302, endPoint y: 179, distance: 62.9
click at [302, 179] on input "Melody Guy" at bounding box center [473, 181] width 349 height 25
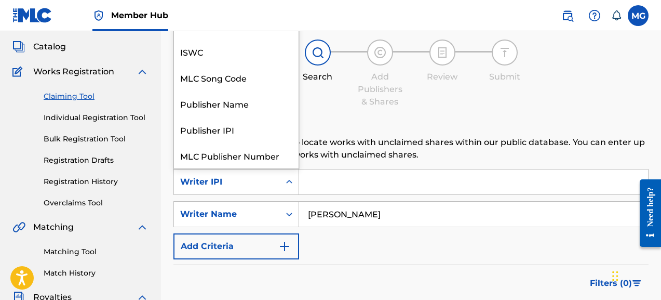
click at [290, 177] on div "Search Form" at bounding box center [289, 181] width 19 height 19
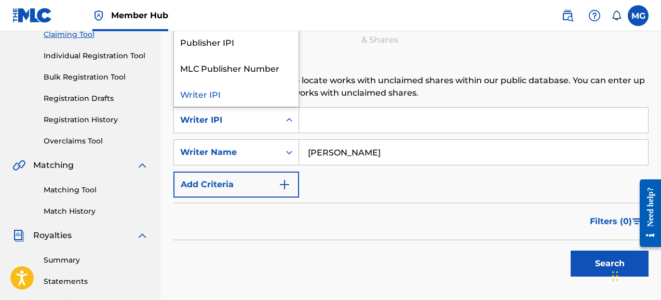
scroll to position [127, 0]
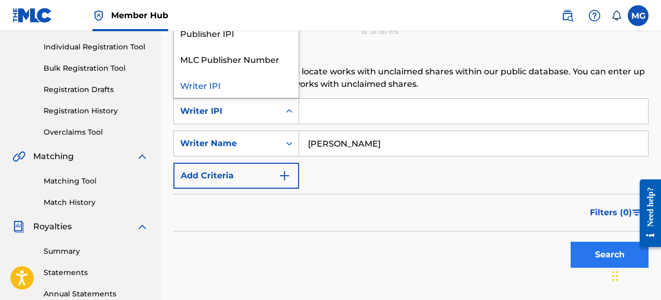
click at [598, 252] on button "Search" at bounding box center [610, 254] width 78 height 26
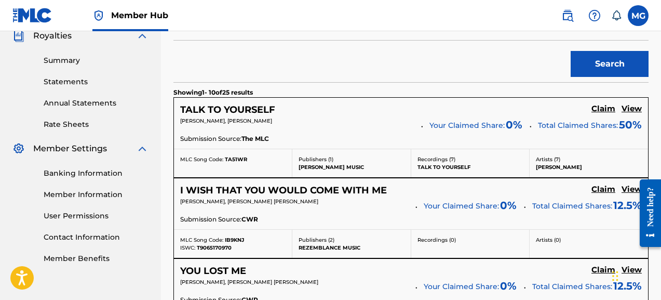
scroll to position [320, 0]
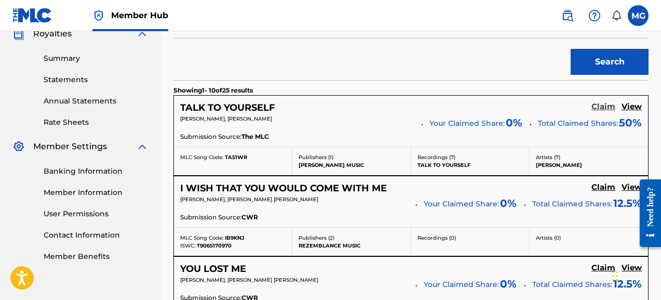
click at [605, 108] on h5 "Claim" at bounding box center [604, 107] width 24 height 10
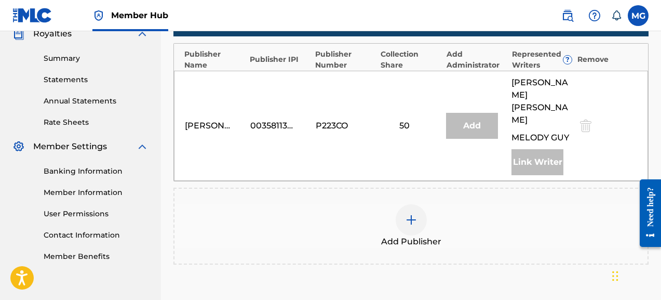
click at [529, 149] on div "Link Writer" at bounding box center [538, 162] width 52 height 26
click at [407, 213] on img at bounding box center [411, 219] width 12 height 12
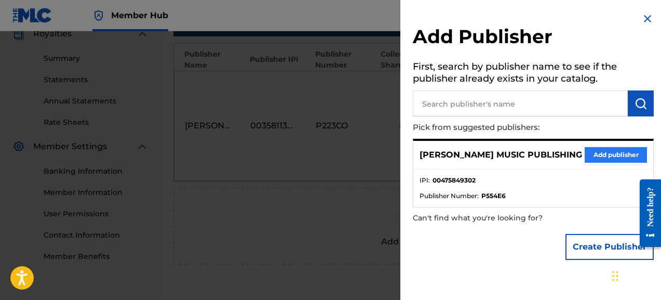
click at [601, 151] on button "Add publisher" at bounding box center [616, 155] width 62 height 16
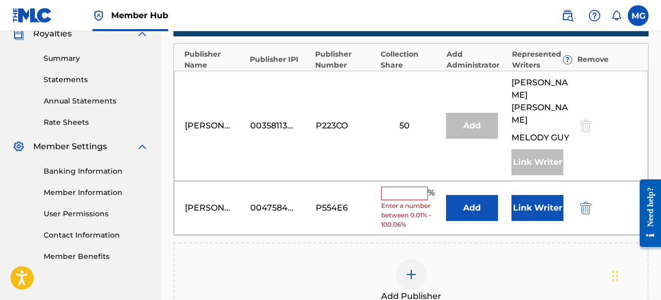
click at [413, 186] on input "text" at bounding box center [404, 193] width 47 height 14
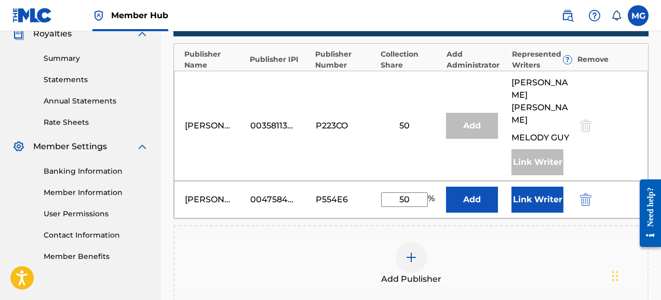
type input "5"
click at [459, 186] on button "Add" at bounding box center [472, 199] width 52 height 26
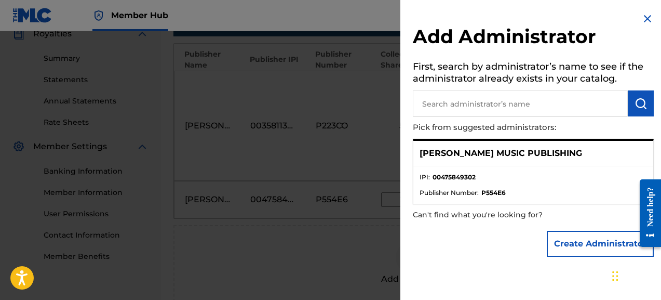
click at [641, 17] on img at bounding box center [647, 18] width 12 height 12
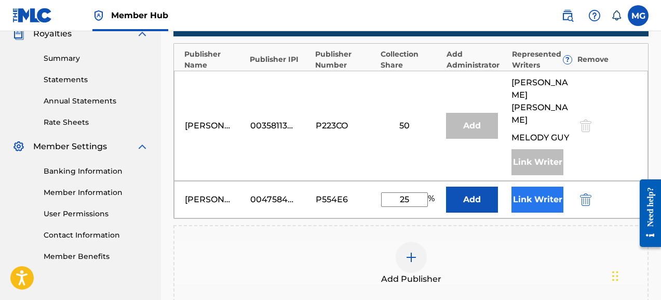
click at [543, 186] on button "Link Writer" at bounding box center [538, 199] width 52 height 26
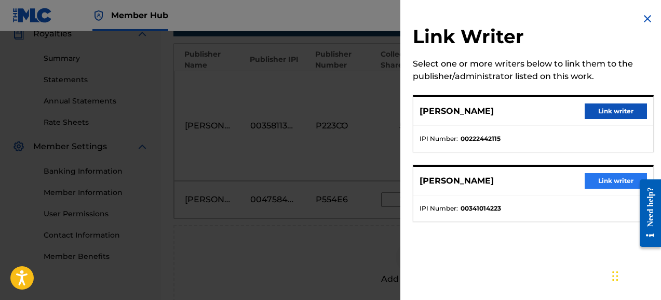
click at [609, 184] on button "Link writer" at bounding box center [616, 181] width 62 height 16
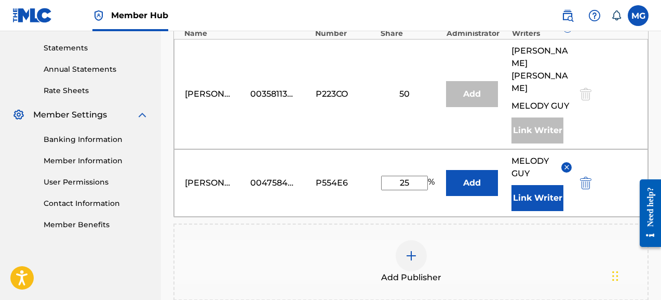
scroll to position [352, 0]
click at [411, 240] on div at bounding box center [411, 255] width 31 height 31
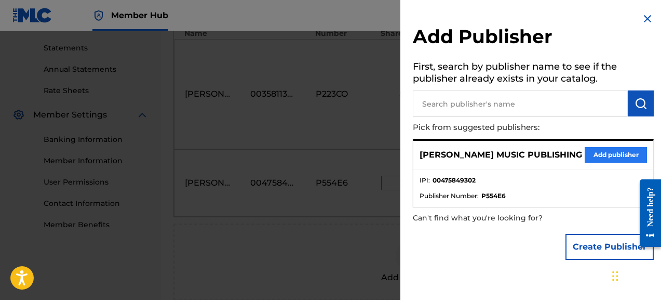
click at [620, 155] on button "Add publisher" at bounding box center [616, 155] width 62 height 16
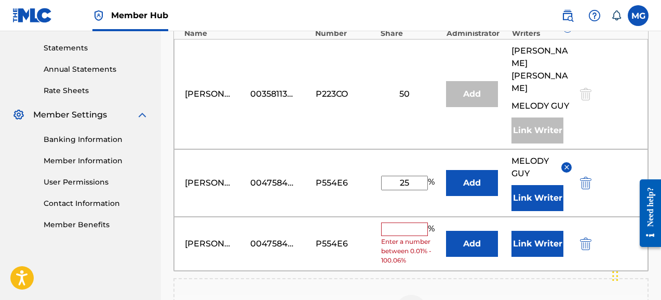
click at [583, 237] on img "submit" at bounding box center [585, 243] width 11 height 12
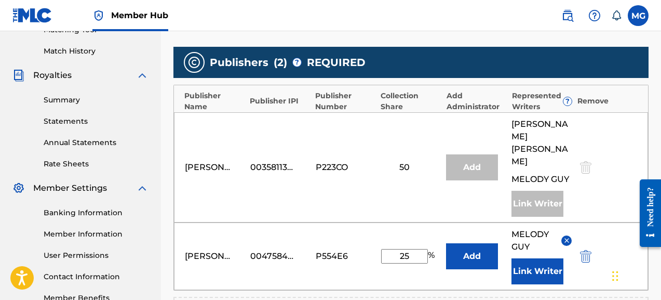
scroll to position [283, 0]
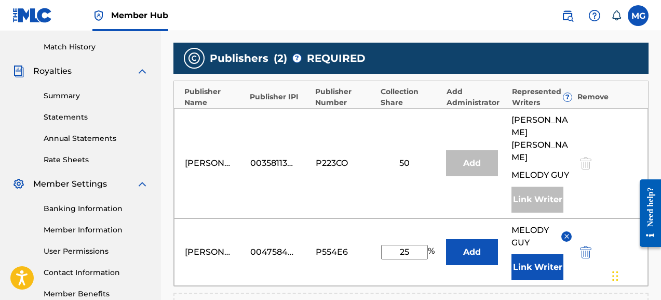
click at [417, 245] on input "25" at bounding box center [404, 252] width 47 height 15
drag, startPoint x: 416, startPoint y: 223, endPoint x: 394, endPoint y: 223, distance: 21.8
click at [394, 245] on input "25" at bounding box center [404, 252] width 47 height 15
type input "50"
click at [469, 239] on button "Add" at bounding box center [472, 252] width 52 height 26
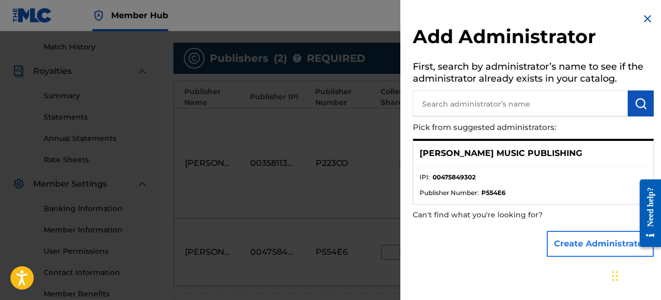
click at [588, 238] on button "Create Administrator" at bounding box center [600, 244] width 107 height 26
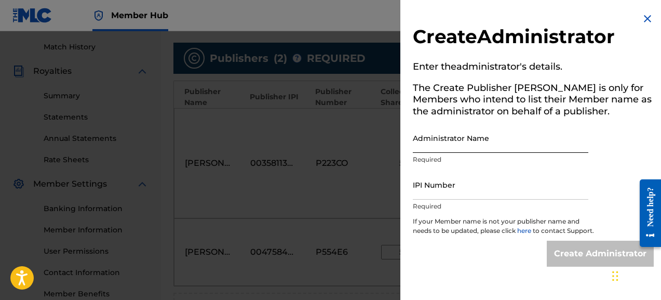
click at [475, 145] on input "Administrator Name" at bounding box center [501, 138] width 176 height 30
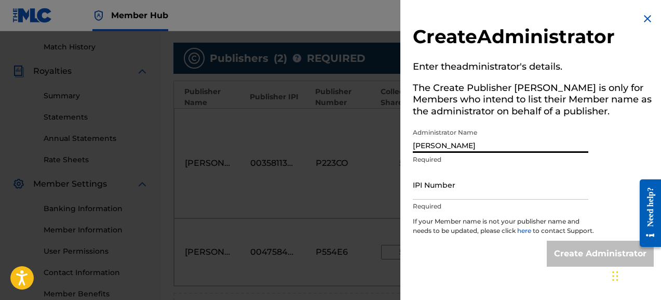
drag, startPoint x: 467, startPoint y: 145, endPoint x: 410, endPoint y: 145, distance: 57.1
click at [410, 145] on div "Create Administrator Enter the administrator 's details. The Create Publisher b…" at bounding box center [533, 139] width 266 height 279
type input "Melody Guy"
click at [646, 16] on img at bounding box center [647, 18] width 12 height 12
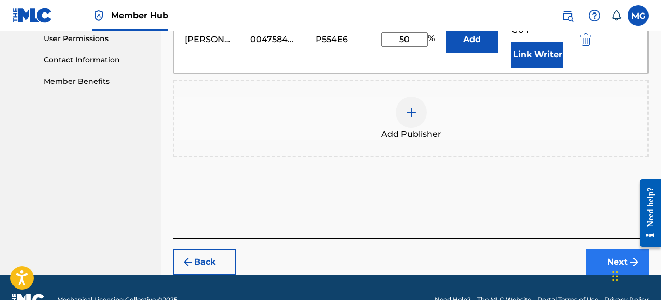
click at [607, 249] on button "Next" at bounding box center [617, 262] width 62 height 26
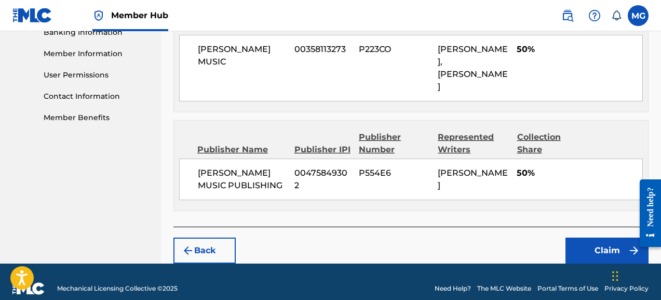
scroll to position [458, 0]
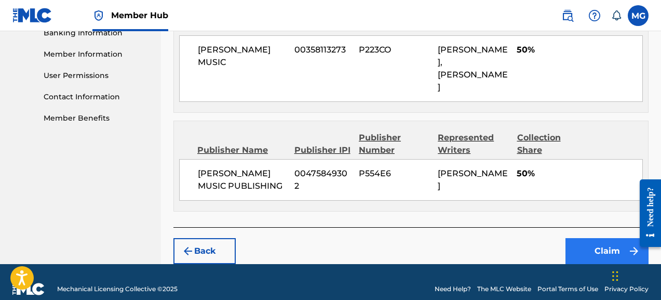
click at [583, 238] on button "Claim" at bounding box center [607, 251] width 83 height 26
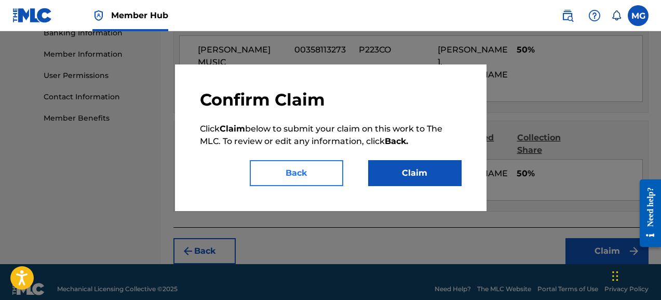
click at [319, 168] on button "Back" at bounding box center [296, 173] width 93 height 26
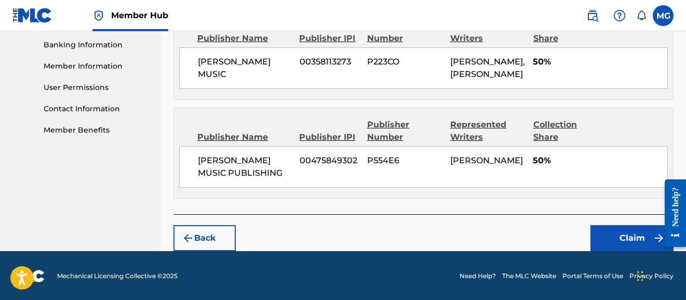
scroll to position [446, 0]
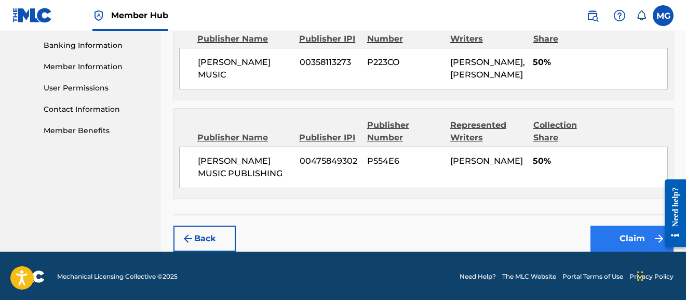
click at [609, 232] on button "Claim" at bounding box center [631, 238] width 83 height 26
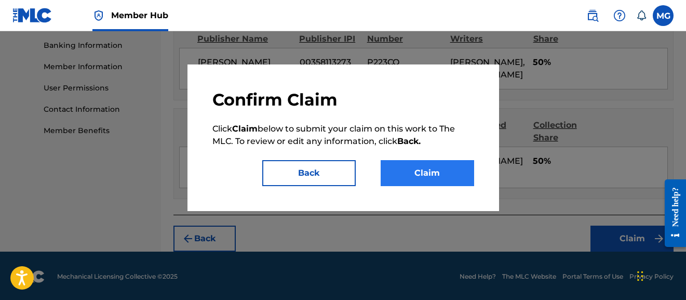
click at [456, 181] on button "Claim" at bounding box center [427, 173] width 93 height 26
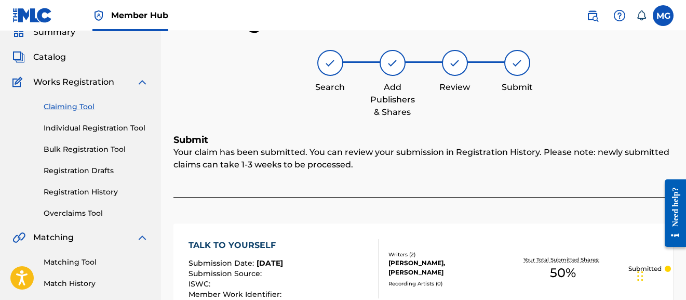
scroll to position [44, 0]
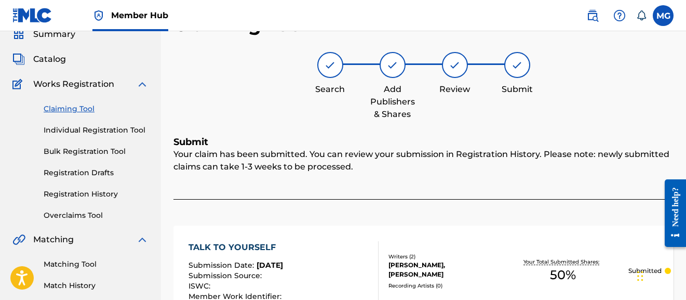
click at [83, 105] on link "Claiming Tool" at bounding box center [96, 108] width 105 height 11
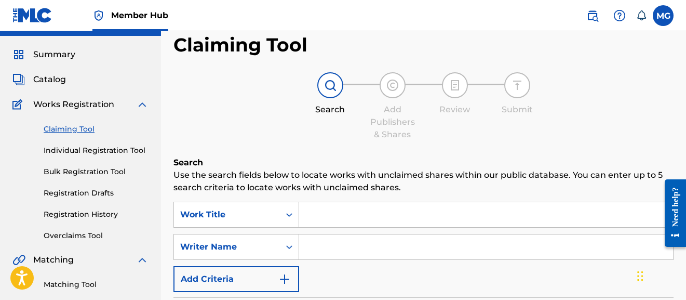
scroll to position [28, 0]
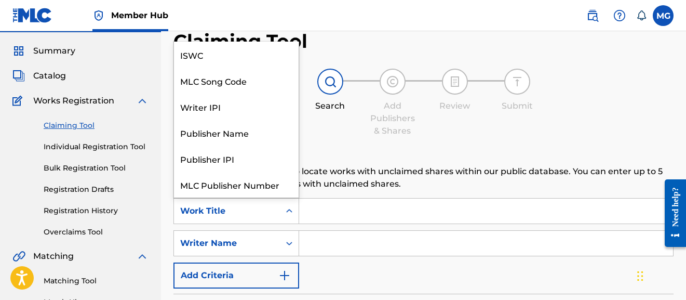
click at [287, 212] on icon "Search Form" at bounding box center [289, 211] width 10 height 10
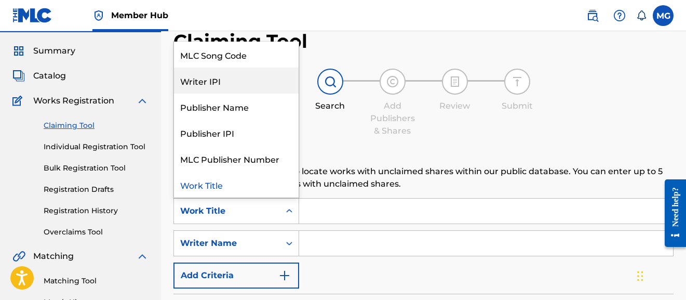
click at [246, 91] on div "Writer IPI" at bounding box center [236, 81] width 125 height 26
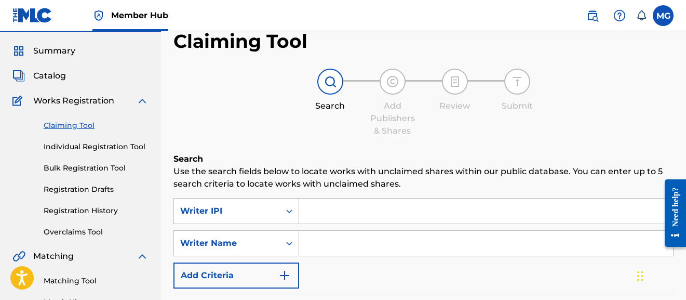
click at [355, 219] on input "Search Form" at bounding box center [486, 210] width 374 height 25
type input "Melody Guy"
click at [361, 241] on input "Search Form" at bounding box center [486, 243] width 374 height 25
type input "Melody Guy"
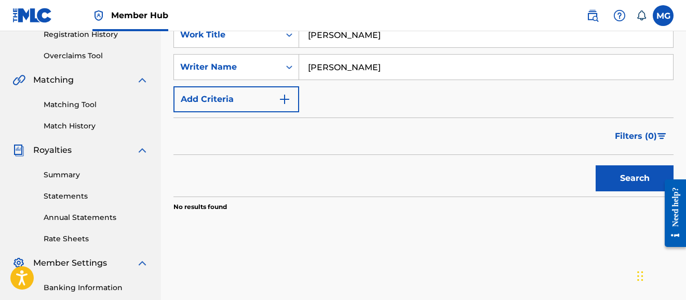
scroll to position [222, 0]
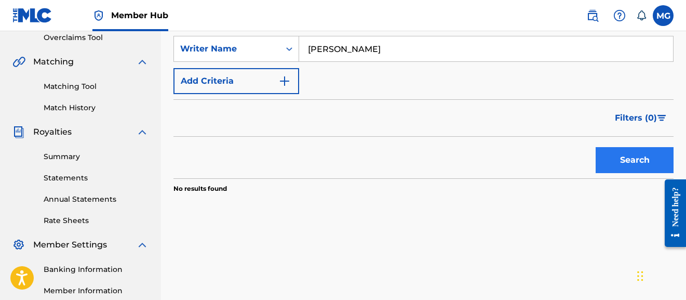
click at [628, 170] on button "Search" at bounding box center [635, 160] width 78 height 26
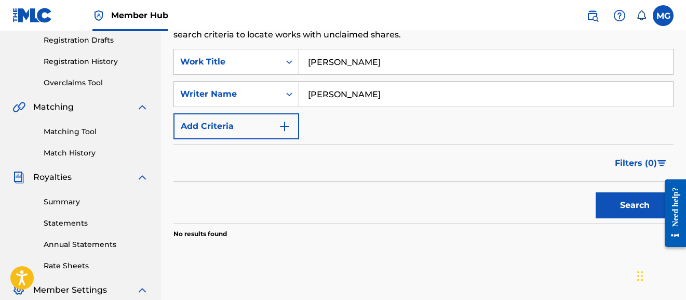
scroll to position [171, 0]
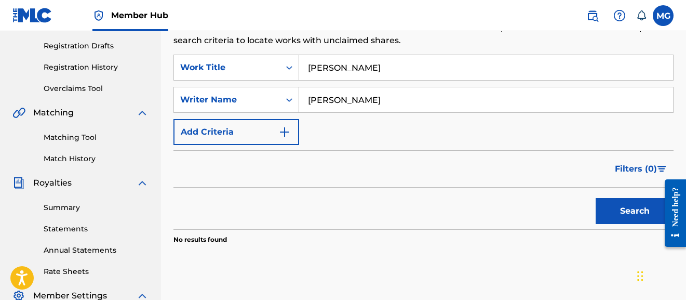
click at [363, 71] on input "Melody Guy" at bounding box center [486, 67] width 374 height 25
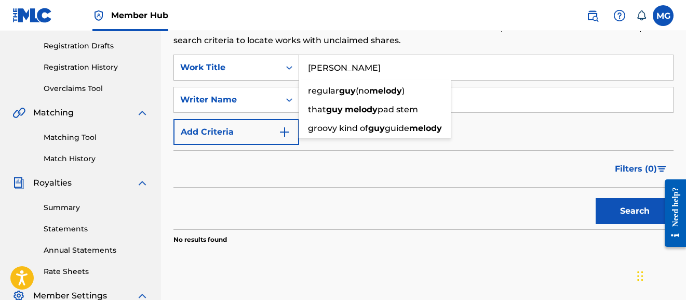
drag, startPoint x: 363, startPoint y: 71, endPoint x: 285, endPoint y: 66, distance: 78.0
click at [286, 66] on div "SearchWithCriteria9fe0444a-8423-46d9-938e-84143d72665a Work Title Melody Guy re…" at bounding box center [423, 68] width 500 height 26
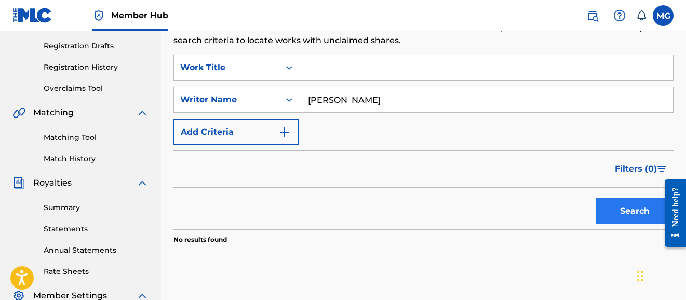
click at [613, 205] on button "Search" at bounding box center [635, 211] width 78 height 26
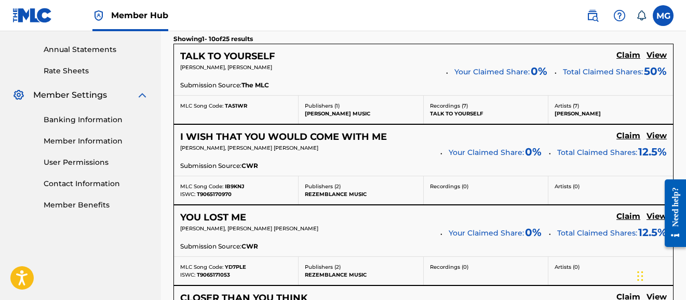
scroll to position [379, 0]
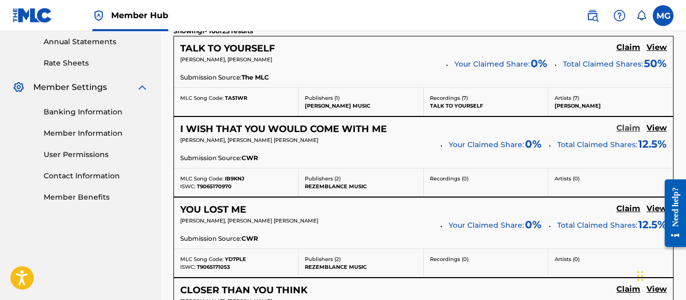
click at [626, 125] on h5 "Claim" at bounding box center [628, 128] width 24 height 10
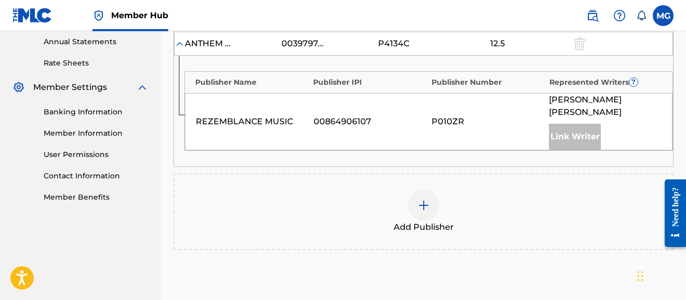
click at [428, 203] on img at bounding box center [424, 205] width 12 height 12
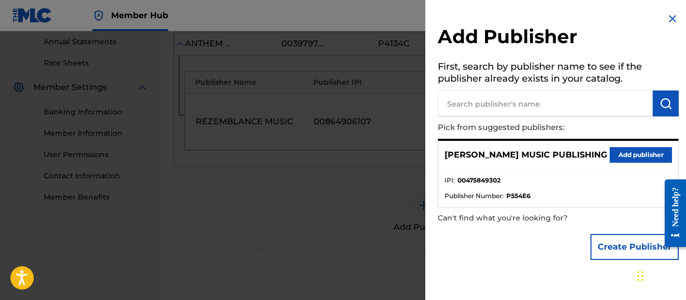
click at [615, 155] on button "Add publisher" at bounding box center [641, 155] width 62 height 16
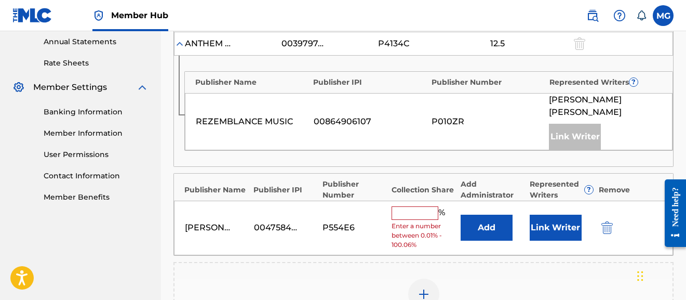
click at [413, 211] on input "text" at bounding box center [415, 213] width 47 height 14
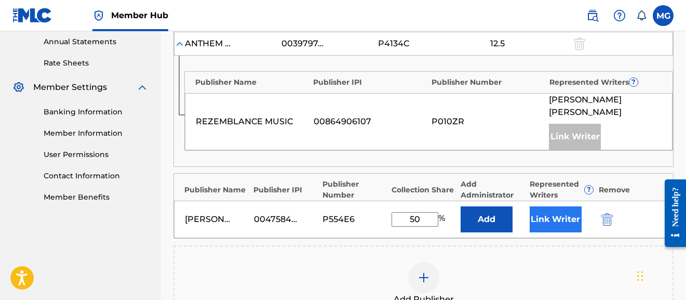
type input "50"
click at [547, 222] on button "Link Writer" at bounding box center [556, 219] width 52 height 26
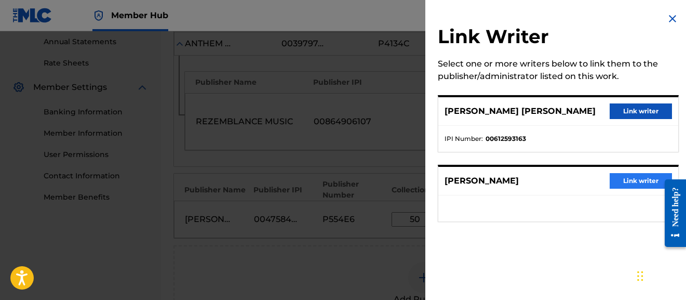
click at [645, 176] on button "Link writer" at bounding box center [641, 181] width 62 height 16
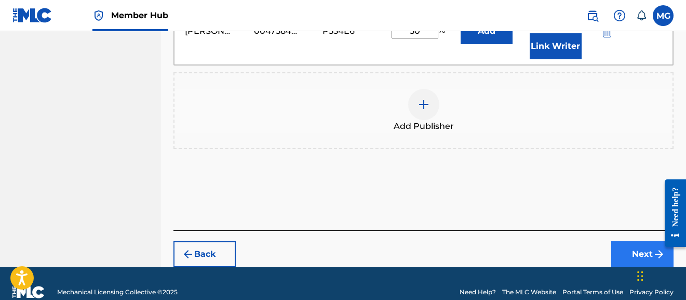
click at [633, 253] on button "Next" at bounding box center [642, 254] width 62 height 26
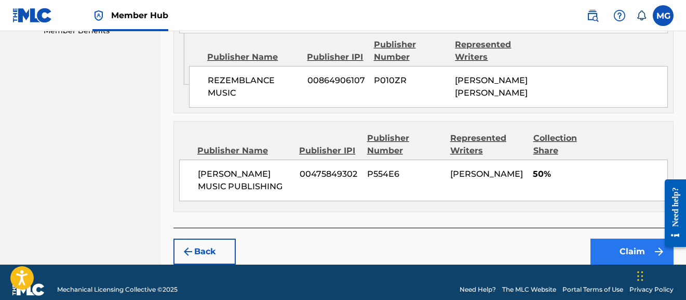
click at [619, 238] on button "Claim" at bounding box center [631, 251] width 83 height 26
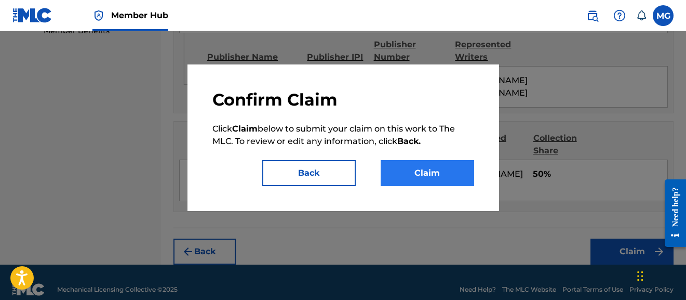
click at [449, 170] on button "Claim" at bounding box center [427, 173] width 93 height 26
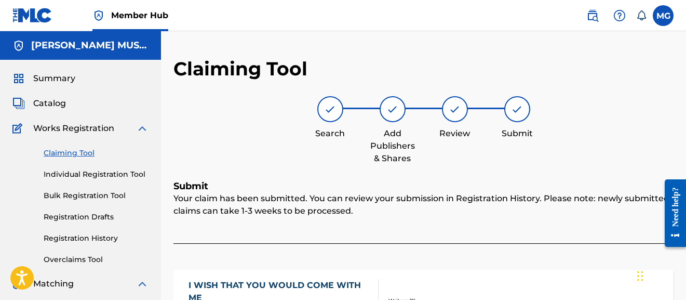
scroll to position [0, 0]
click at [82, 155] on link "Claiming Tool" at bounding box center [96, 152] width 105 height 11
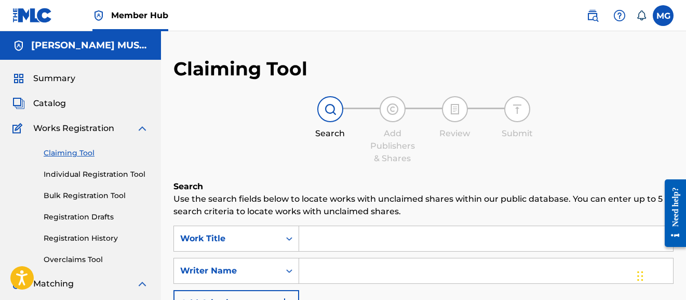
click at [335, 263] on input "Search Form" at bounding box center [486, 270] width 374 height 25
type input "Melody Guy"
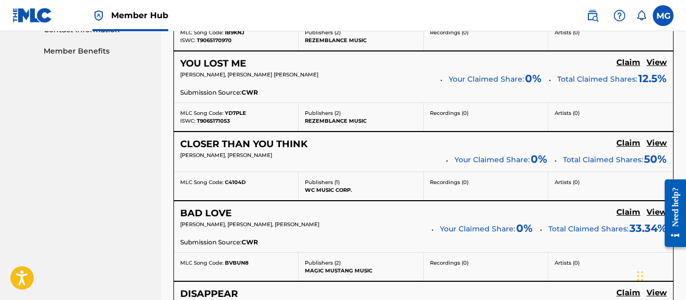
scroll to position [529, 0]
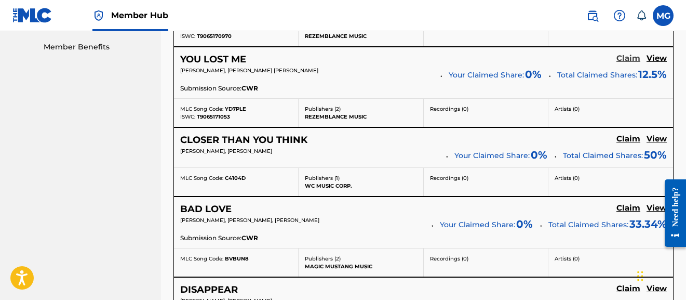
click at [631, 60] on h5 "Claim" at bounding box center [628, 58] width 24 height 10
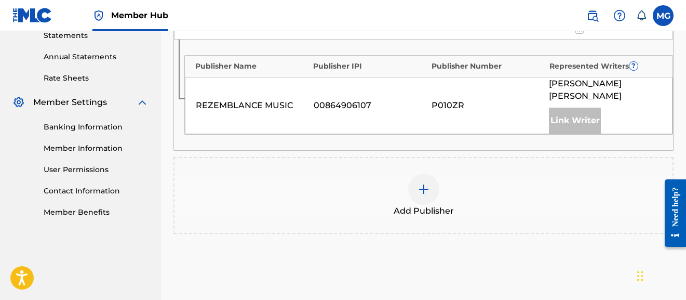
scroll to position [370, 0]
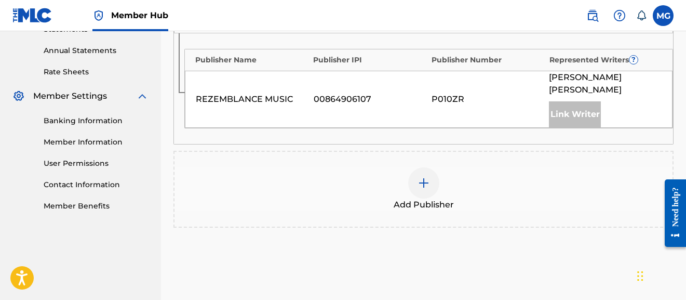
click at [423, 183] on img at bounding box center [424, 183] width 12 height 12
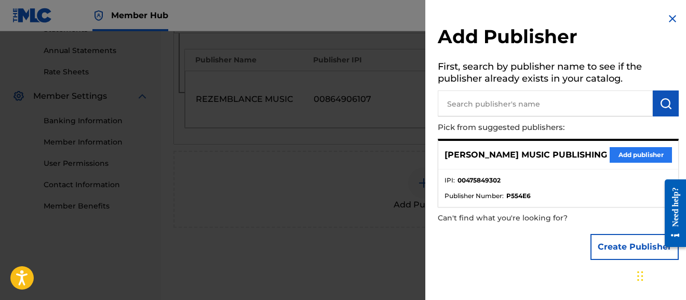
click at [640, 152] on button "Add publisher" at bounding box center [641, 155] width 62 height 16
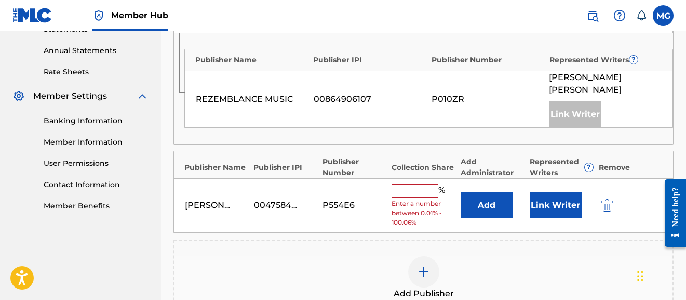
click at [424, 191] on input "text" at bounding box center [415, 191] width 47 height 14
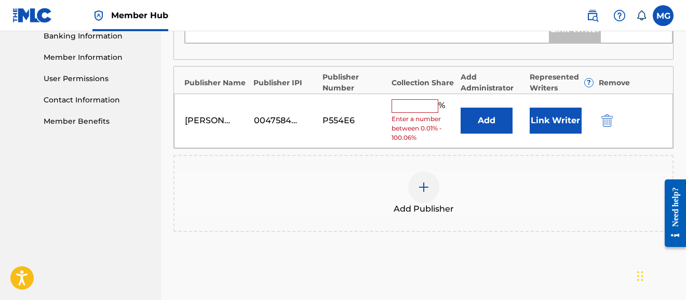
scroll to position [455, 0]
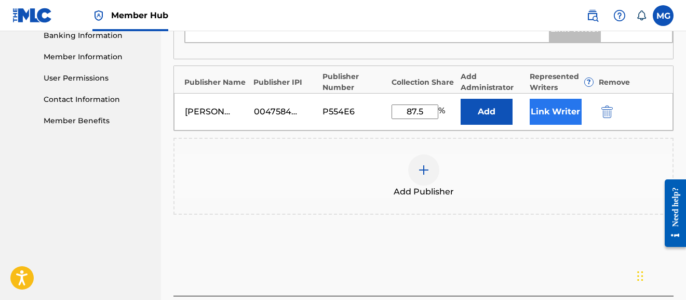
type input "87.5"
click at [553, 114] on button "Link Writer" at bounding box center [556, 112] width 52 height 26
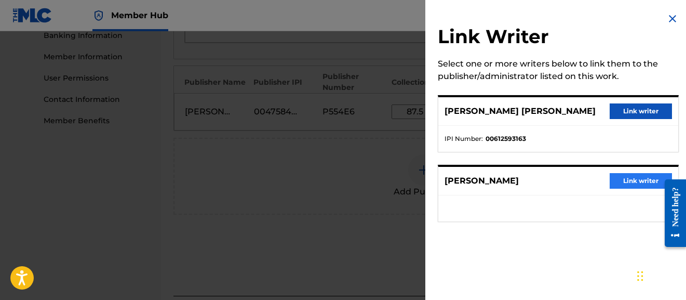
click at [629, 183] on button "Link writer" at bounding box center [641, 181] width 62 height 16
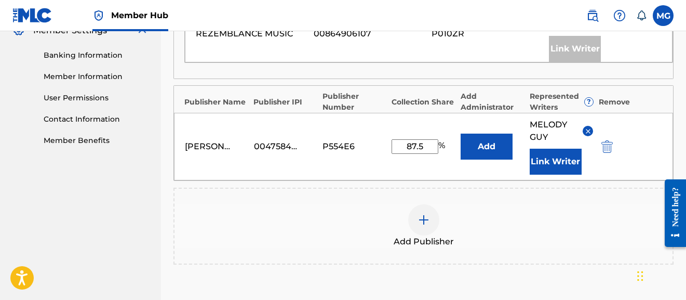
scroll to position [449, 1]
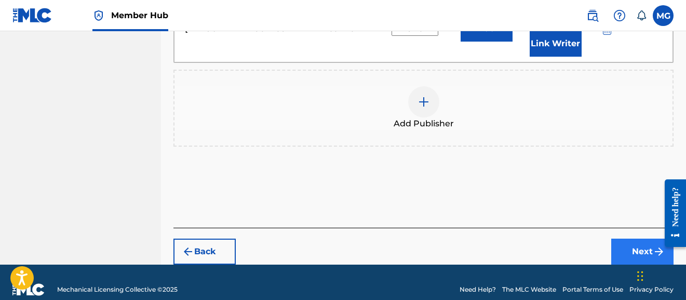
click at [629, 247] on button "Next" at bounding box center [642, 251] width 62 height 26
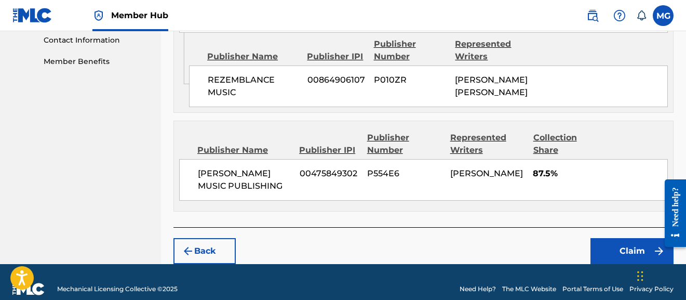
scroll to position [514, 0]
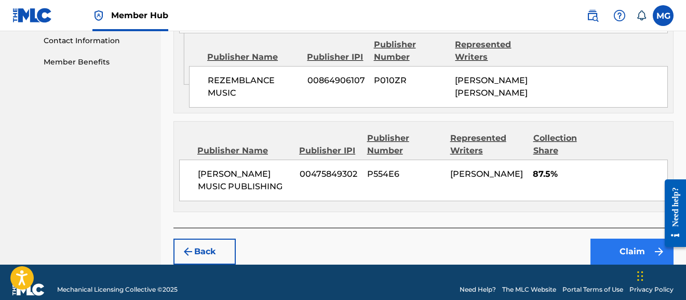
click at [602, 238] on button "Claim" at bounding box center [631, 251] width 83 height 26
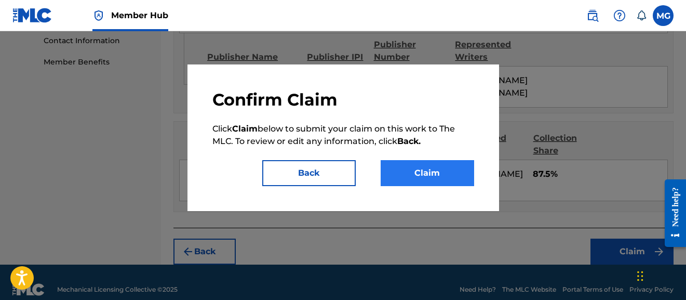
click at [442, 167] on button "Claim" at bounding box center [427, 173] width 93 height 26
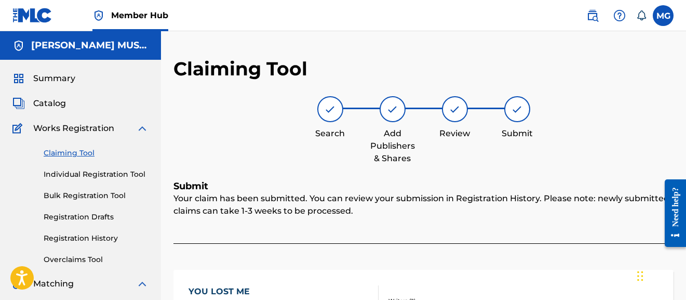
scroll to position [0, 0]
click at [80, 152] on link "Claiming Tool" at bounding box center [96, 152] width 105 height 11
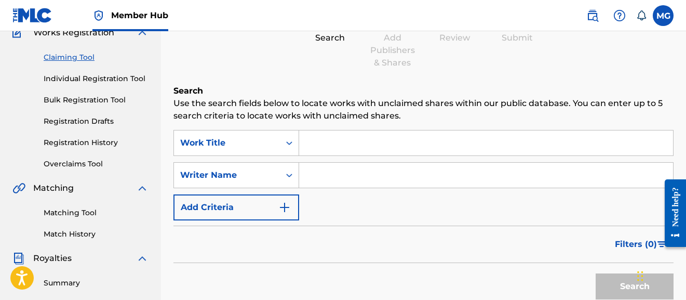
scroll to position [115, 0]
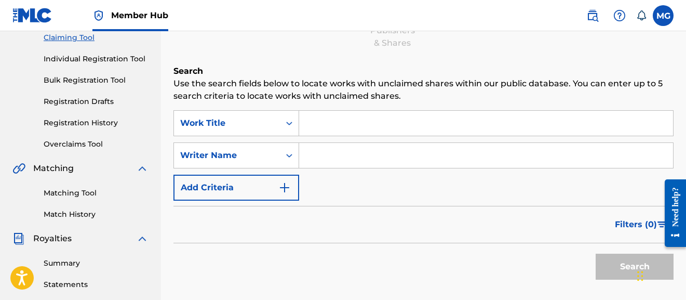
click at [318, 154] on input "Search Form" at bounding box center [486, 155] width 374 height 25
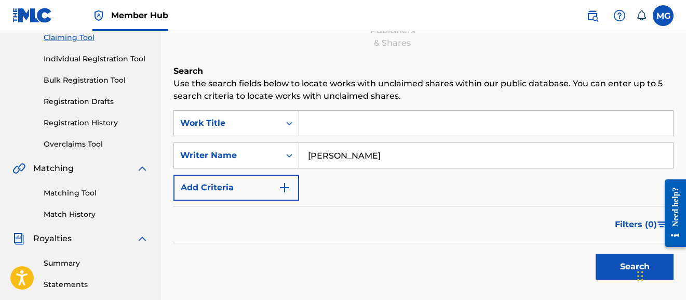
type input "melody guy"
click at [635, 266] on button "Search" at bounding box center [635, 266] width 78 height 26
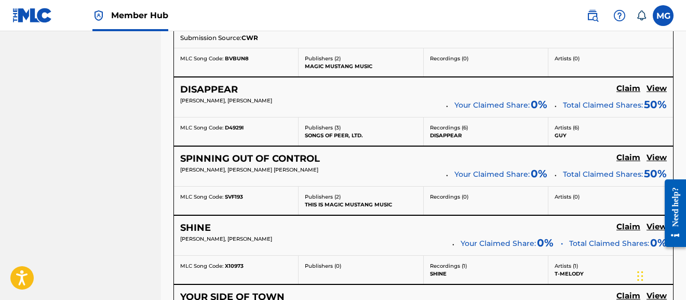
scroll to position [744, 0]
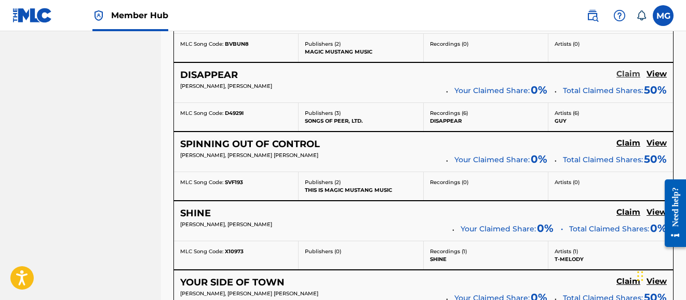
click at [631, 71] on h5 "Claim" at bounding box center [628, 74] width 24 height 10
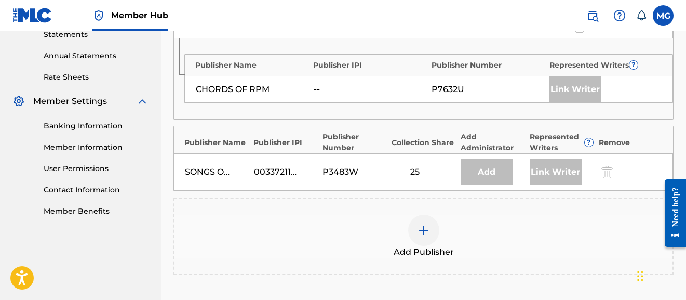
scroll to position [366, 0]
click at [423, 225] on img at bounding box center [424, 229] width 12 height 12
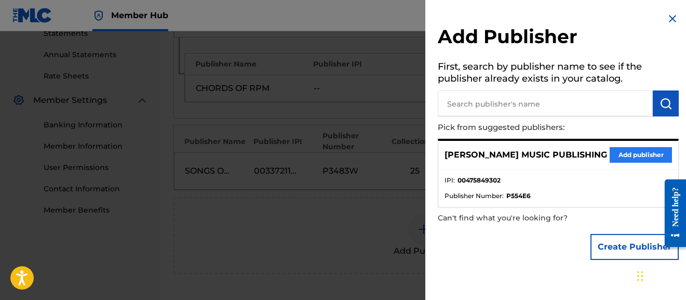
click at [623, 154] on button "Add publisher" at bounding box center [641, 155] width 62 height 16
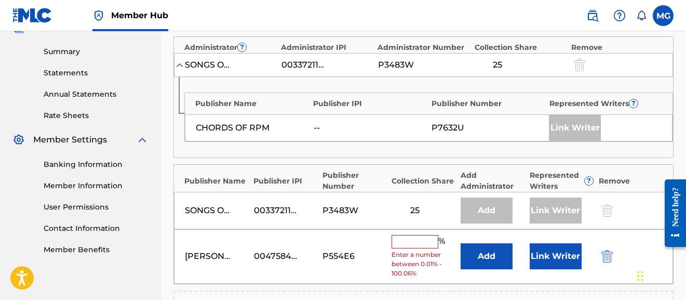
scroll to position [327, 0]
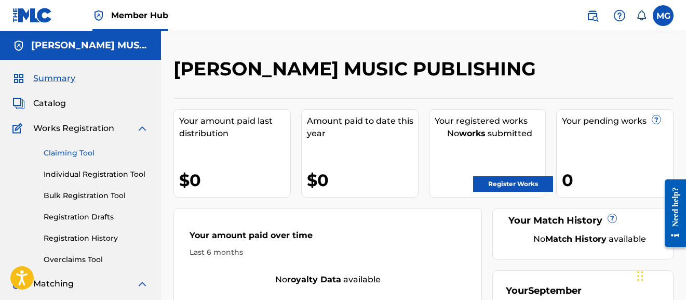
click at [81, 149] on link "Claiming Tool" at bounding box center [96, 152] width 105 height 11
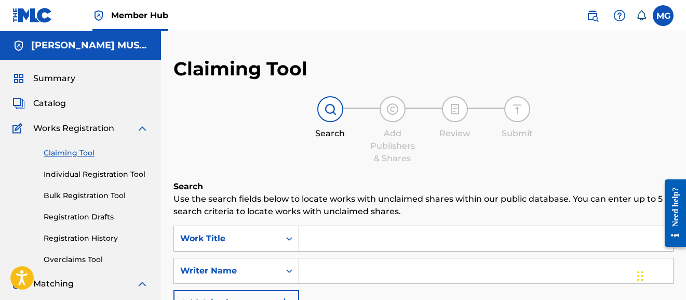
click at [331, 243] on input "Search Form" at bounding box center [486, 238] width 374 height 25
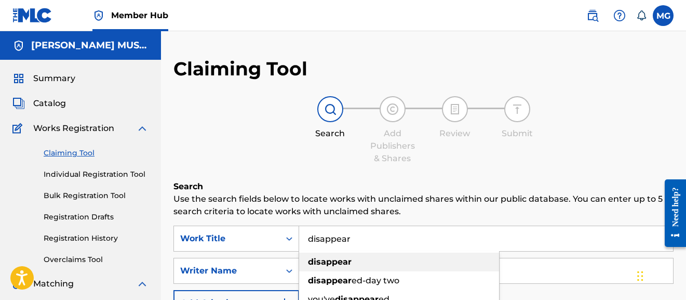
type input "disappear"
click at [351, 263] on div "disappear" at bounding box center [399, 261] width 200 height 19
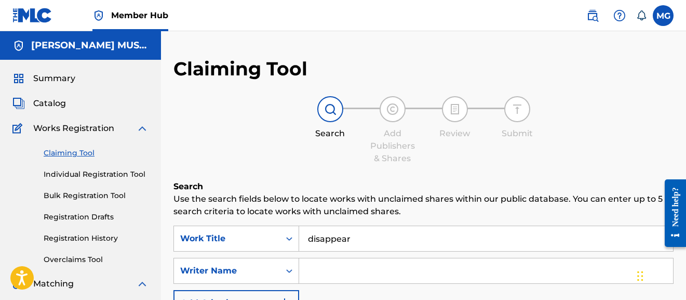
drag, startPoint x: 357, startPoint y: 266, endPoint x: 351, endPoint y: 268, distance: 6.4
click at [351, 268] on input "Search Form" at bounding box center [486, 270] width 374 height 25
type input "melody guy"
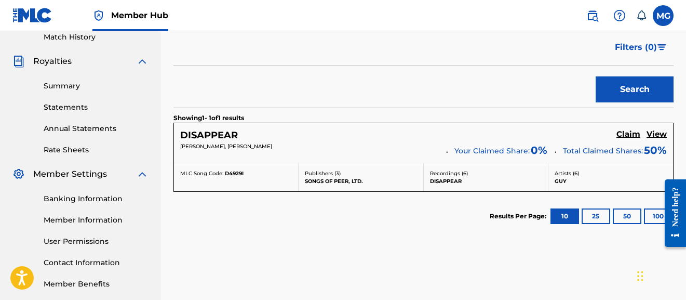
scroll to position [313, 0]
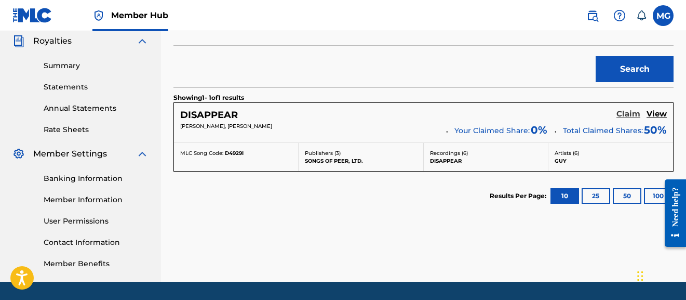
click at [630, 115] on h5 "Claim" at bounding box center [628, 114] width 24 height 10
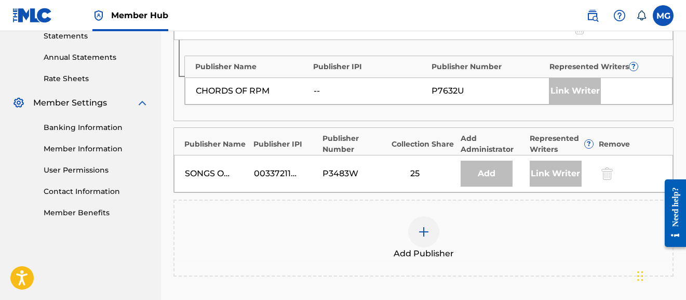
scroll to position [368, 0]
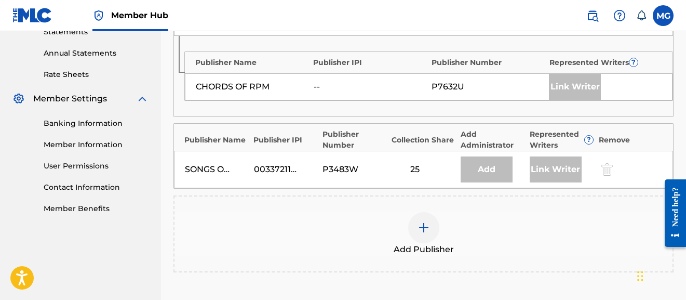
click at [426, 228] on img at bounding box center [424, 227] width 12 height 12
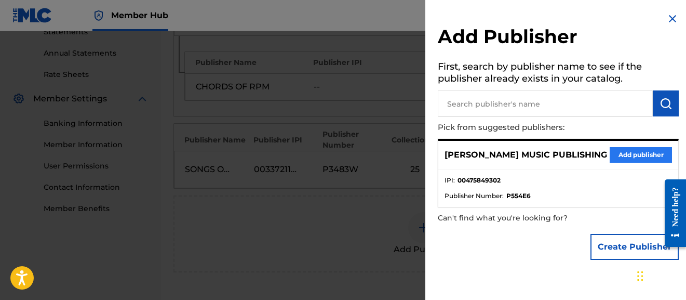
click at [631, 155] on button "Add publisher" at bounding box center [641, 155] width 62 height 16
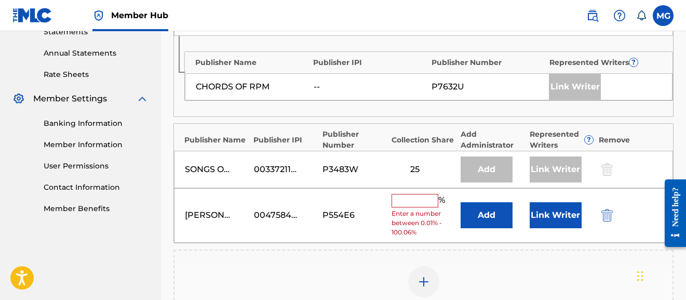
click at [421, 199] on input "text" at bounding box center [415, 201] width 47 height 14
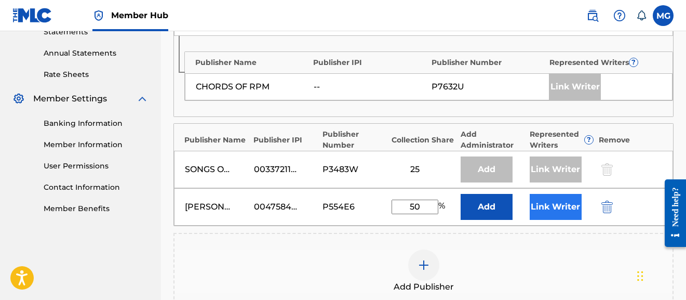
type input "50"
click at [539, 206] on button "Link Writer" at bounding box center [556, 207] width 52 height 26
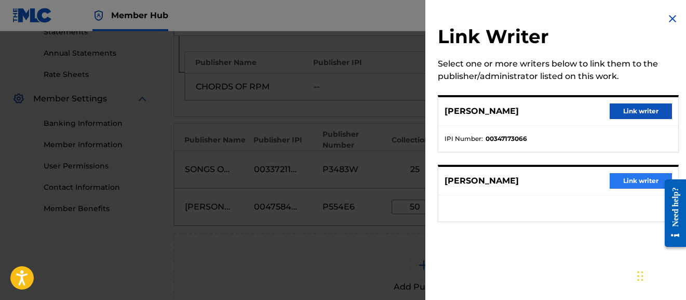
click at [635, 178] on button "Link writer" at bounding box center [641, 181] width 62 height 16
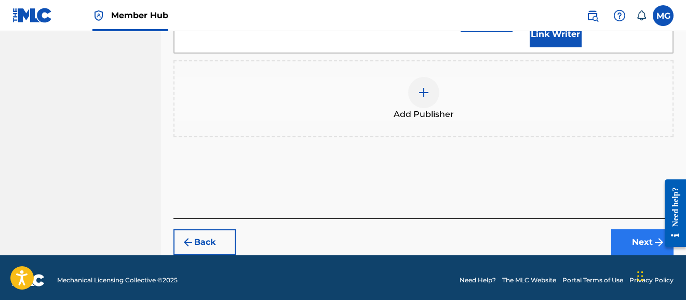
click at [634, 244] on button "Next" at bounding box center [642, 242] width 62 height 26
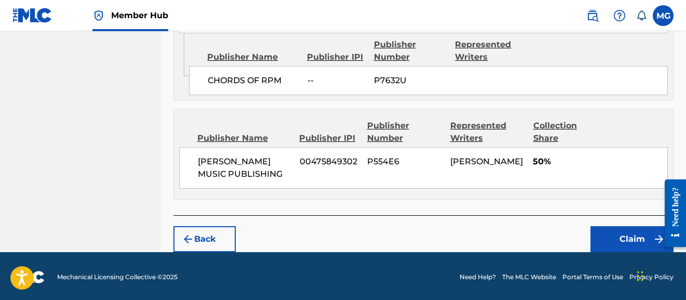
scroll to position [575, 0]
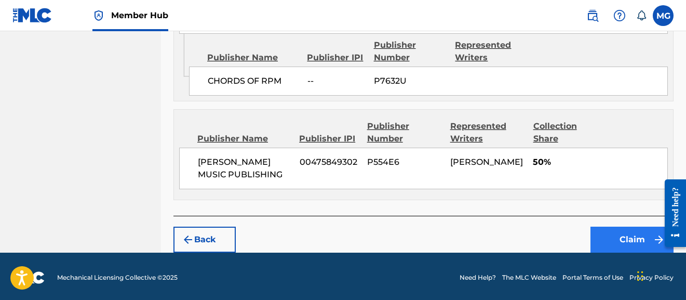
click at [611, 230] on button "Claim" at bounding box center [631, 239] width 83 height 26
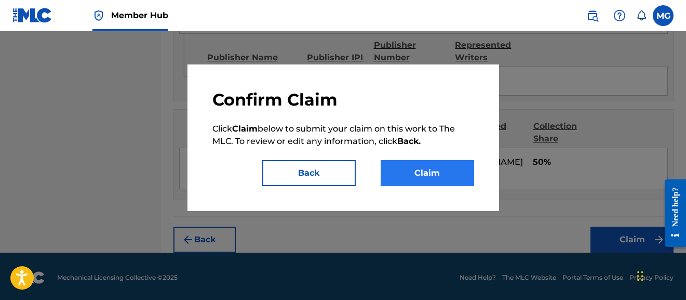
click at [438, 170] on button "Claim" at bounding box center [427, 173] width 93 height 26
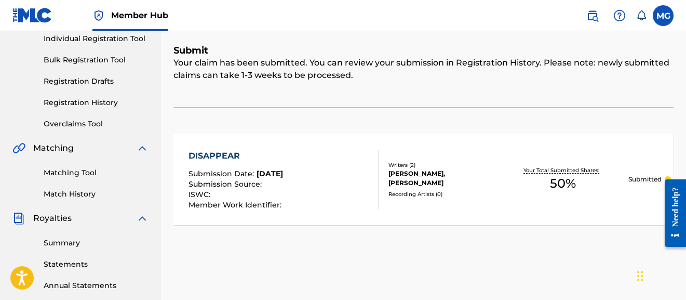
scroll to position [136, 0]
click at [231, 154] on div "DISAPPEAR" at bounding box center [237, 156] width 96 height 12
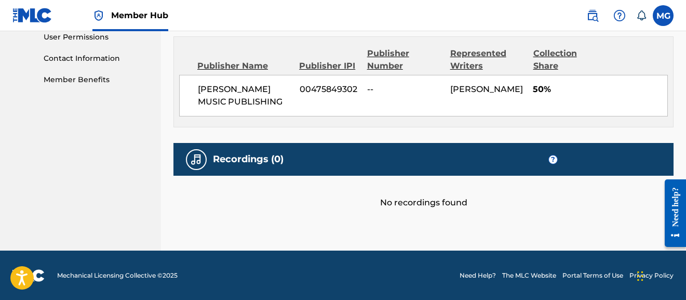
scroll to position [496, 0]
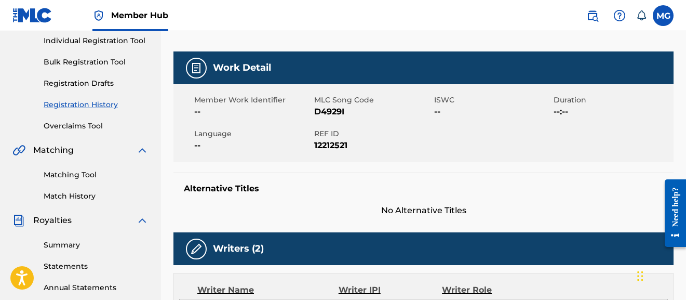
click at [194, 98] on span "Member Work Identifier" at bounding box center [252, 100] width 117 height 11
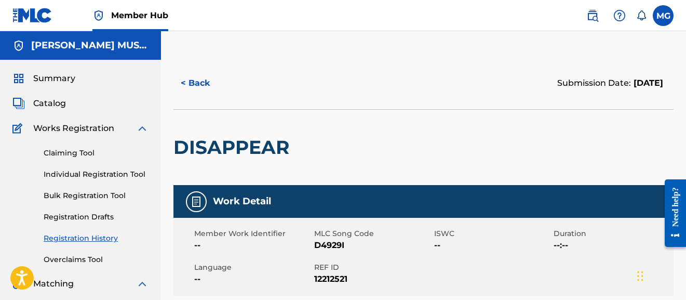
scroll to position [0, 0]
click at [96, 152] on link "Claiming Tool" at bounding box center [96, 152] width 105 height 11
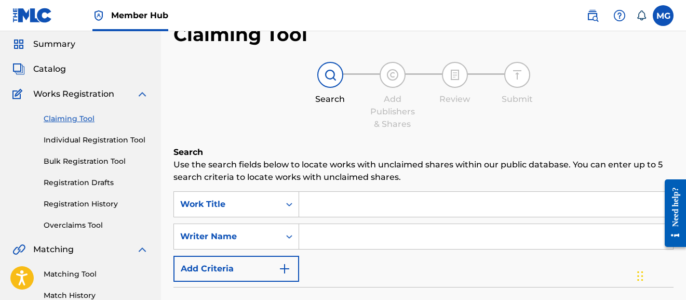
scroll to position [49, 0]
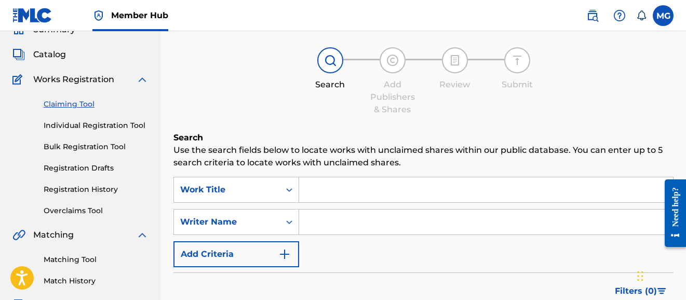
click at [338, 219] on input "Search Form" at bounding box center [486, 221] width 374 height 25
type input "melody guy"
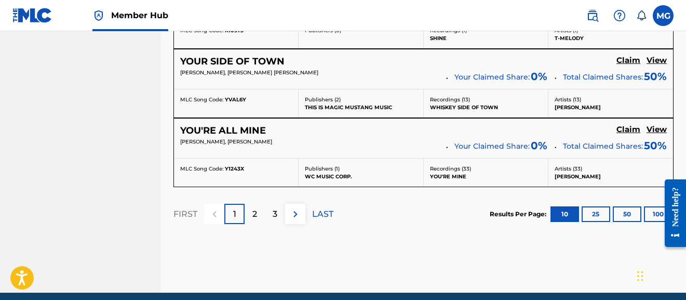
scroll to position [965, 0]
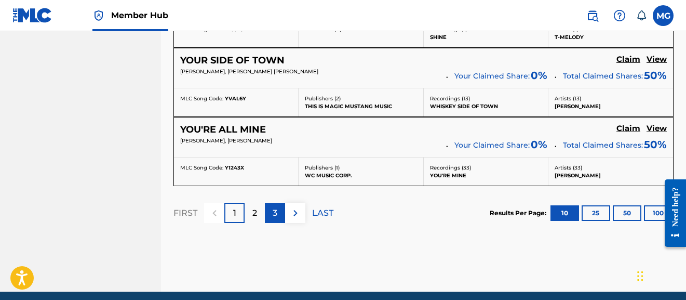
click at [281, 206] on div "3" at bounding box center [275, 213] width 20 height 20
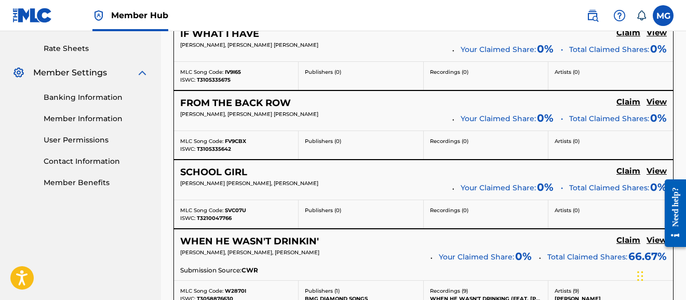
scroll to position [422, 0]
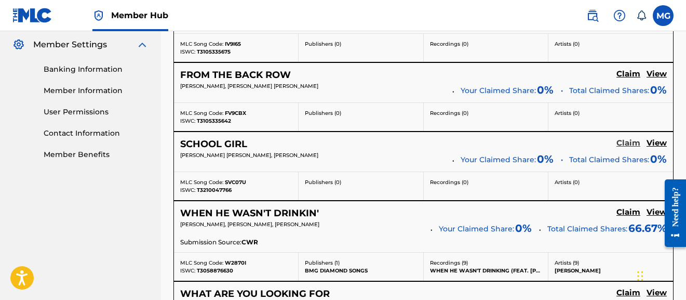
click at [637, 142] on h5 "Claim" at bounding box center [628, 143] width 24 height 10
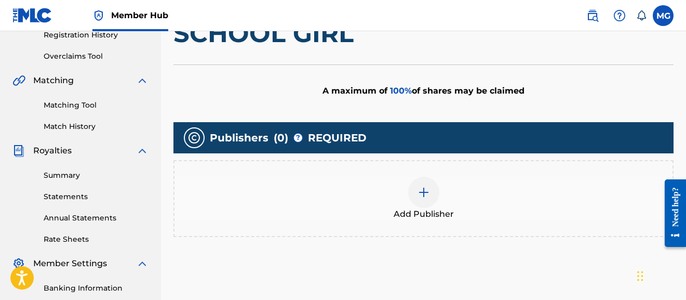
scroll to position [210, 0]
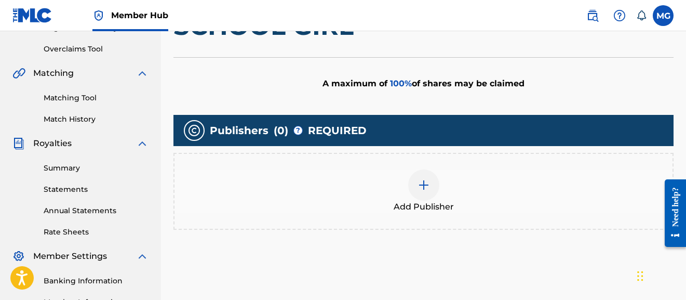
click at [420, 190] on img at bounding box center [424, 185] width 12 height 12
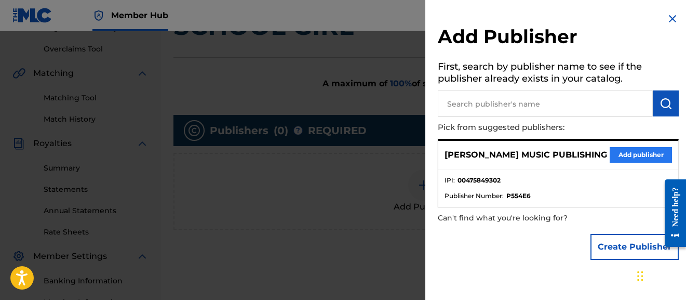
click at [623, 153] on button "Add publisher" at bounding box center [641, 155] width 62 height 16
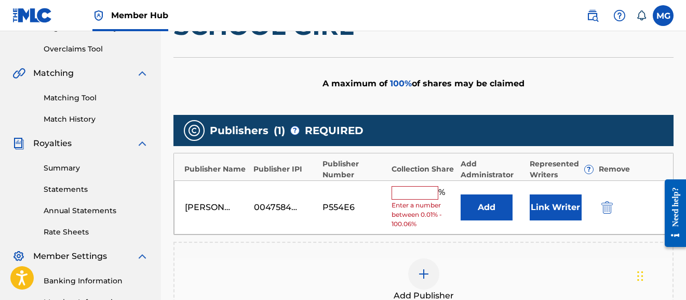
click at [404, 193] on input "text" at bounding box center [415, 193] width 47 height 14
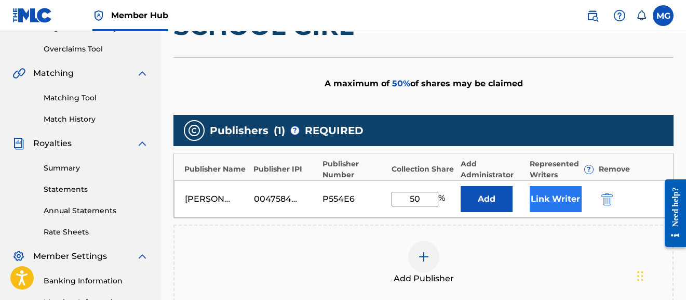
type input "50"
click at [557, 202] on button "Link Writer" at bounding box center [556, 199] width 52 height 26
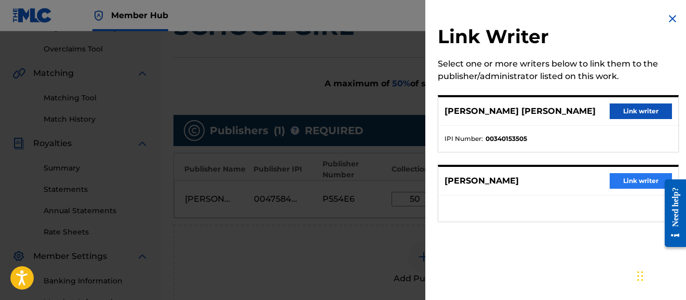
click at [632, 183] on button "Link writer" at bounding box center [641, 181] width 62 height 16
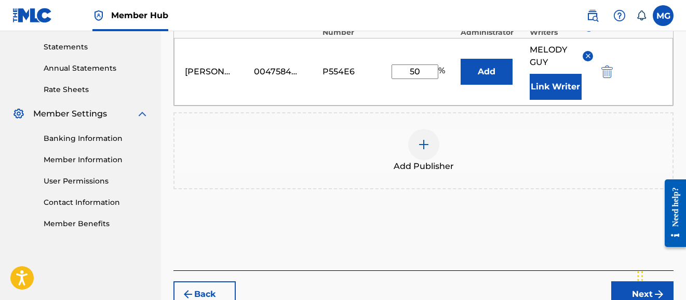
scroll to position [355, 0]
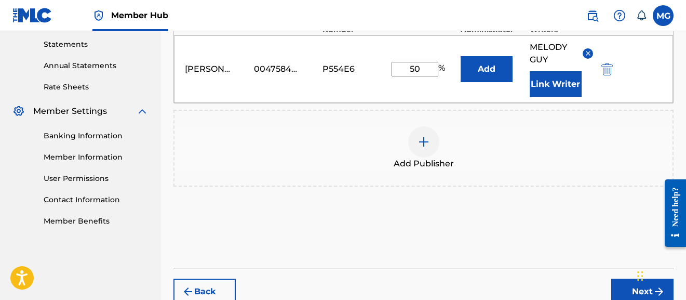
click at [633, 292] on button "Next" at bounding box center [642, 291] width 62 height 26
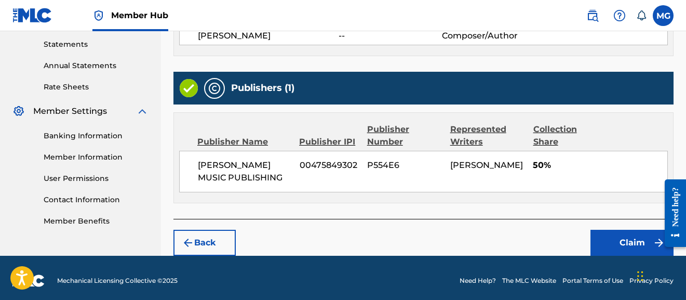
scroll to position [347, 0]
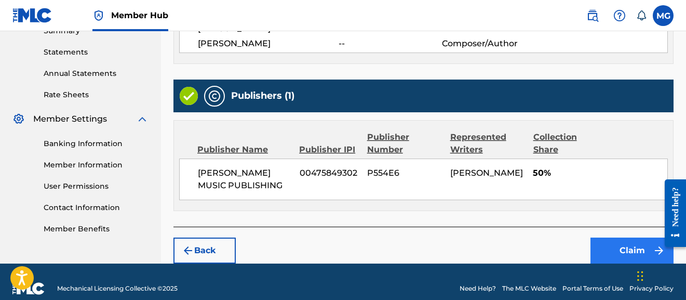
click at [614, 238] on button "Claim" at bounding box center [631, 250] width 83 height 26
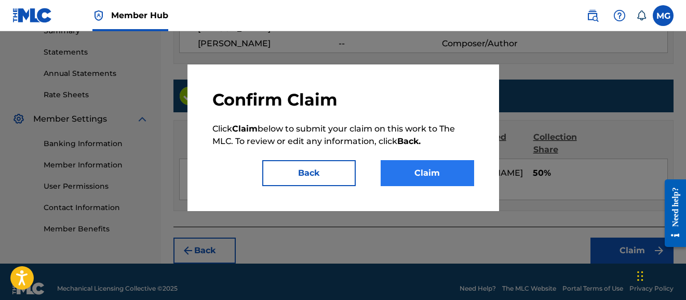
click at [452, 176] on button "Claim" at bounding box center [427, 173] width 93 height 26
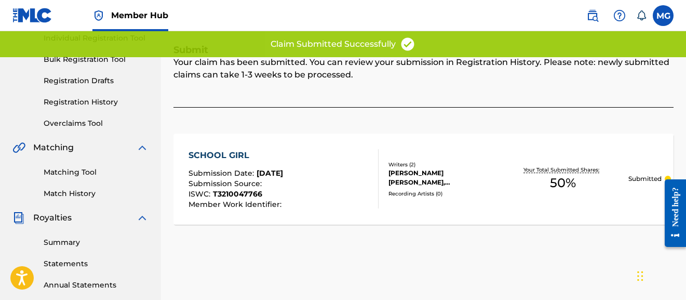
scroll to position [130, 0]
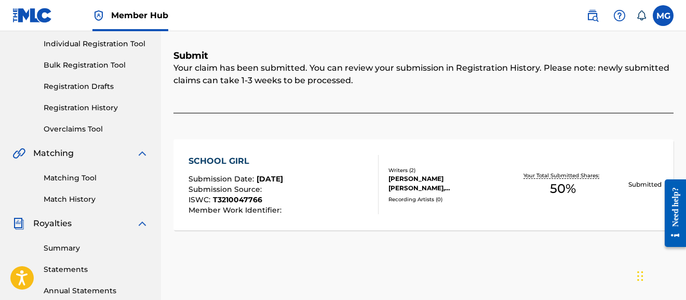
click at [248, 199] on span "T3210047766" at bounding box center [237, 199] width 49 height 9
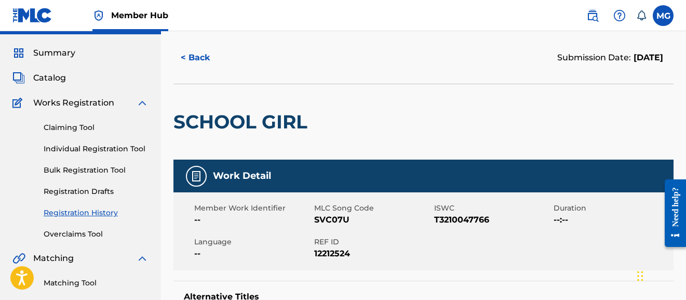
scroll to position [24, 0]
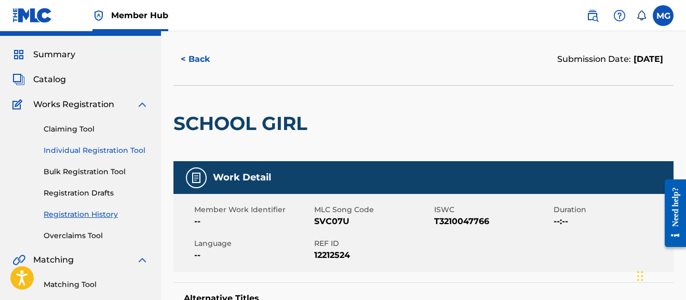
click at [86, 147] on link "Individual Registration Tool" at bounding box center [96, 150] width 105 height 11
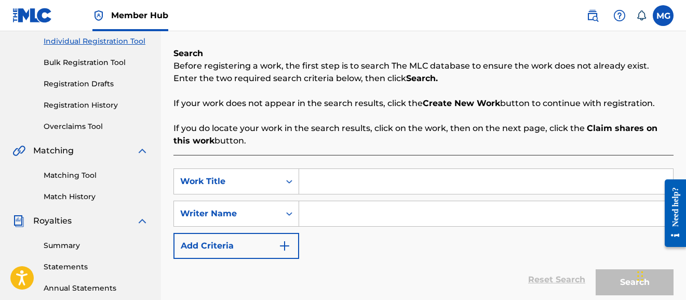
scroll to position [133, 0]
click at [334, 208] on input "Search Form" at bounding box center [486, 212] width 374 height 25
type input "melody guy"
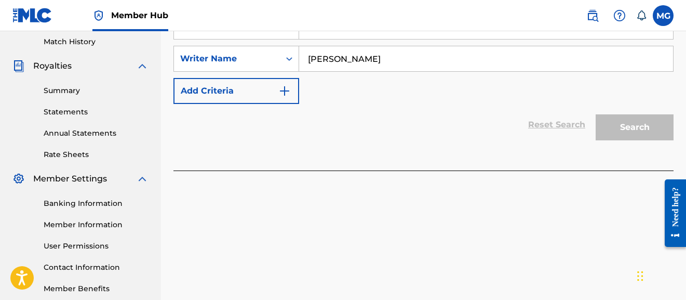
scroll to position [290, 0]
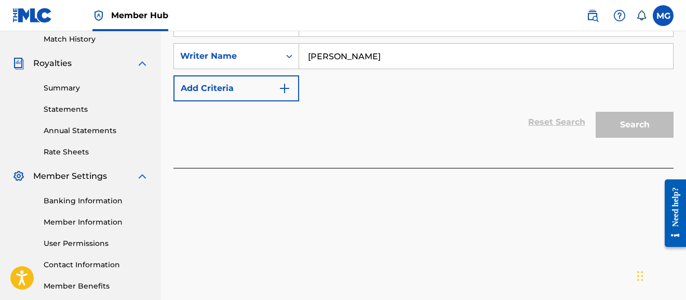
click at [408, 64] on input "melody guy" at bounding box center [486, 56] width 374 height 25
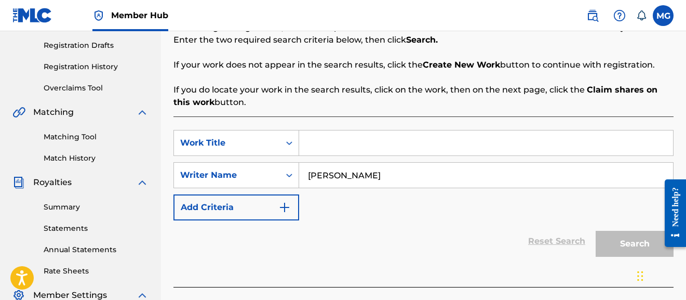
scroll to position [100, 0]
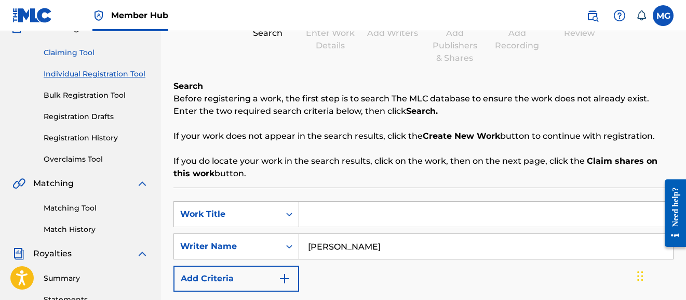
click at [83, 55] on link "Claiming Tool" at bounding box center [96, 52] width 105 height 11
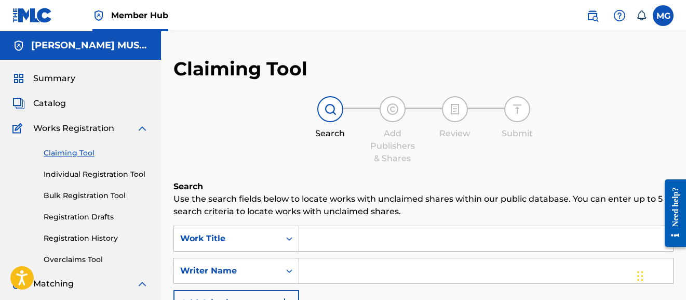
click at [330, 263] on input "Search Form" at bounding box center [486, 270] width 374 height 25
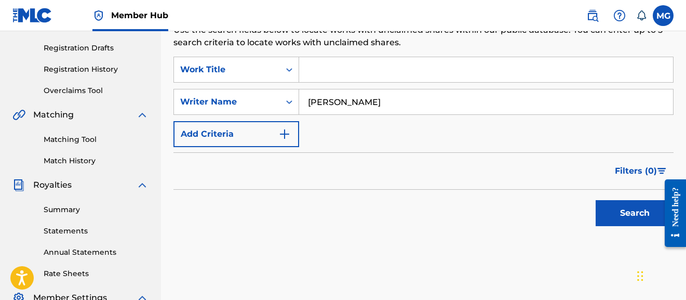
scroll to position [173, 0]
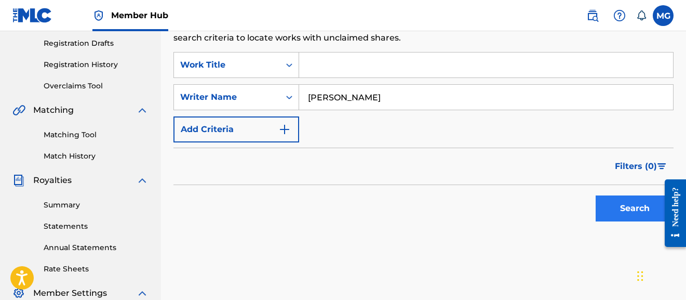
type input "melody guy"
click at [614, 209] on button "Search" at bounding box center [635, 208] width 78 height 26
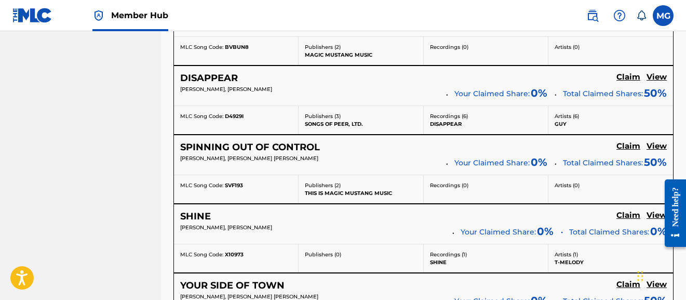
scroll to position [743, 0]
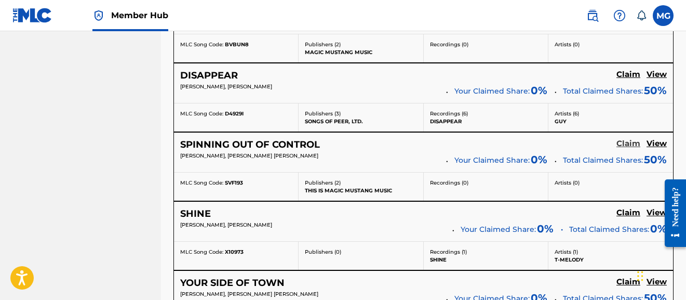
click at [635, 141] on h5 "Claim" at bounding box center [628, 144] width 24 height 10
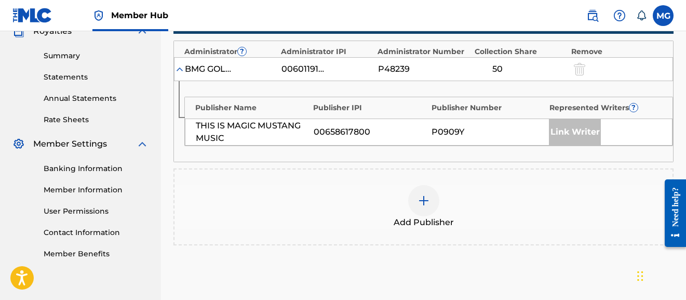
scroll to position [306, 0]
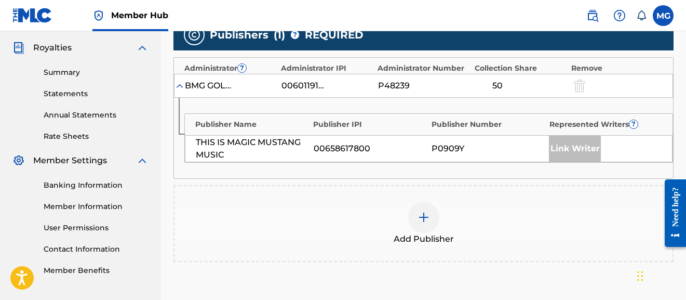
click at [425, 219] on img at bounding box center [424, 217] width 12 height 12
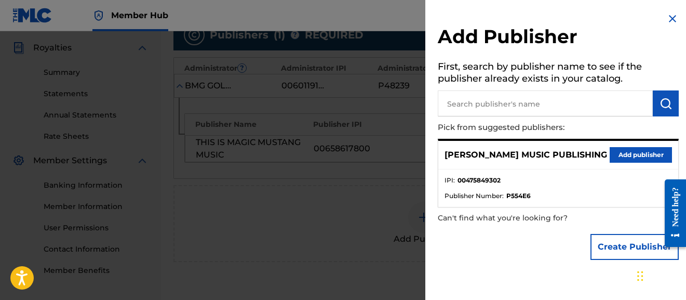
click at [496, 111] on input "text" at bounding box center [545, 103] width 215 height 26
click at [625, 153] on button "Add publisher" at bounding box center [641, 155] width 62 height 16
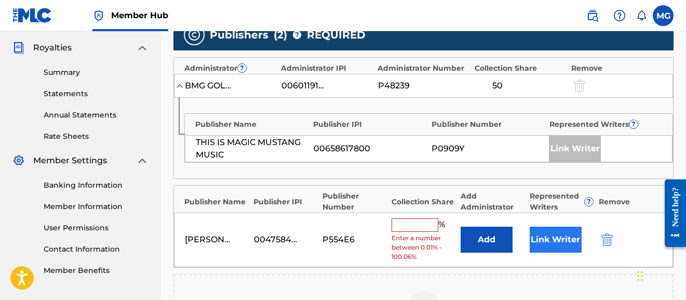
click at [559, 238] on button "Link Writer" at bounding box center [556, 239] width 52 height 26
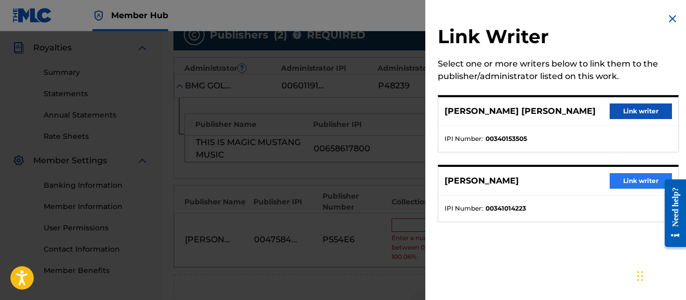
click at [625, 184] on button "Link writer" at bounding box center [641, 181] width 62 height 16
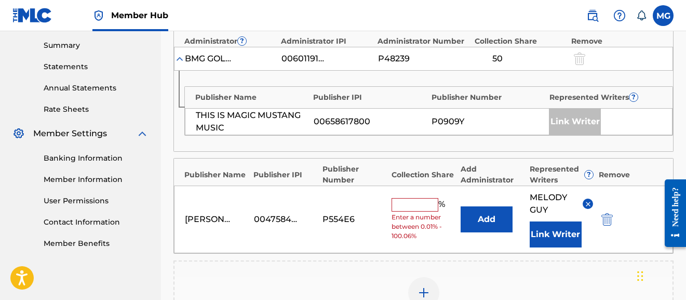
scroll to position [344, 0]
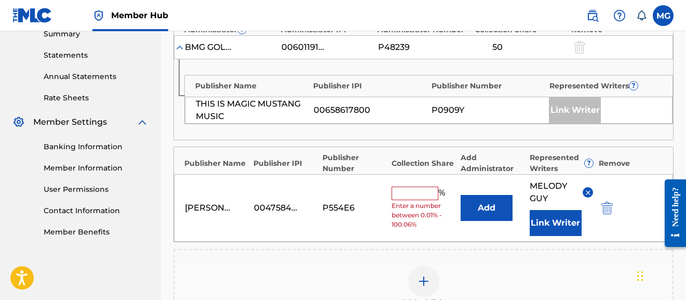
click at [413, 195] on input "text" at bounding box center [415, 193] width 47 height 14
type input "50"
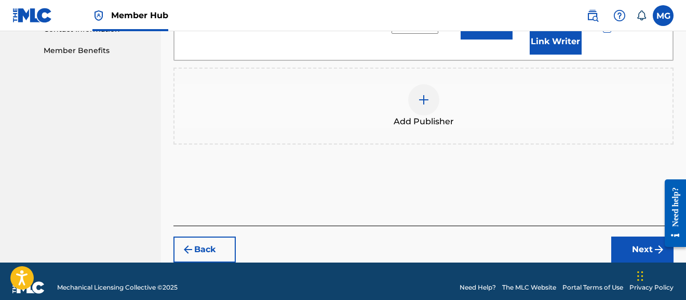
scroll to position [526, 0]
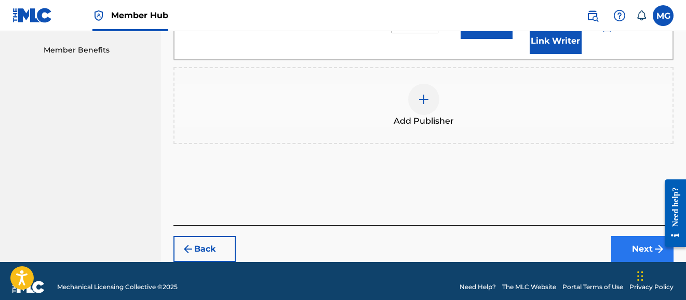
click at [624, 240] on button "Next" at bounding box center [642, 249] width 62 height 26
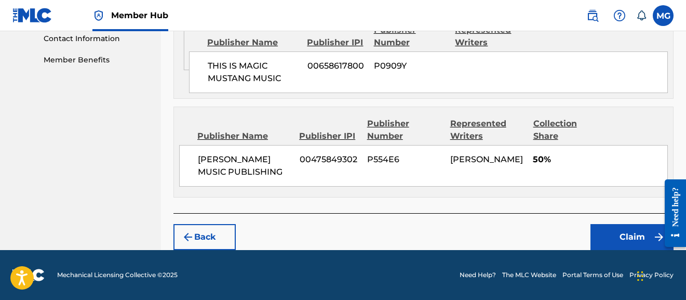
scroll to position [502, 0]
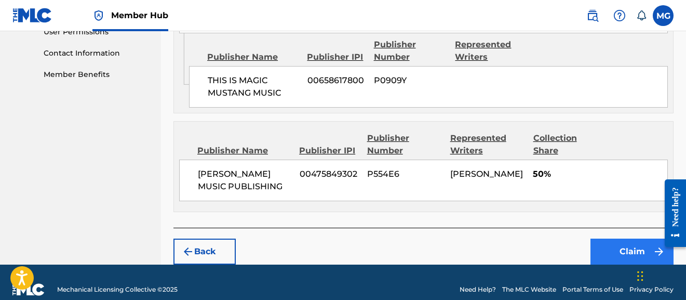
click at [610, 238] on button "Claim" at bounding box center [631, 251] width 83 height 26
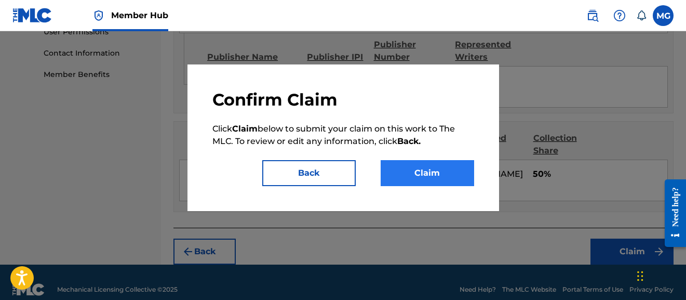
click at [451, 173] on button "Claim" at bounding box center [427, 173] width 93 height 26
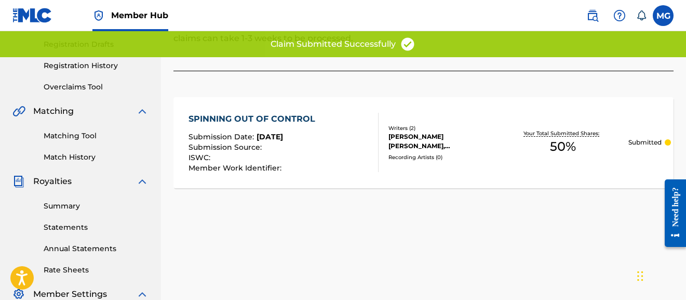
scroll to position [58, 0]
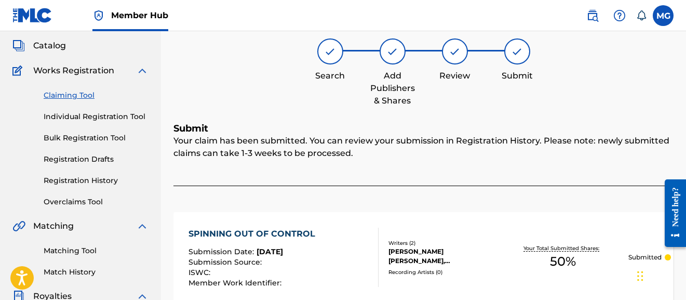
click at [83, 93] on link "Claiming Tool" at bounding box center [96, 95] width 105 height 11
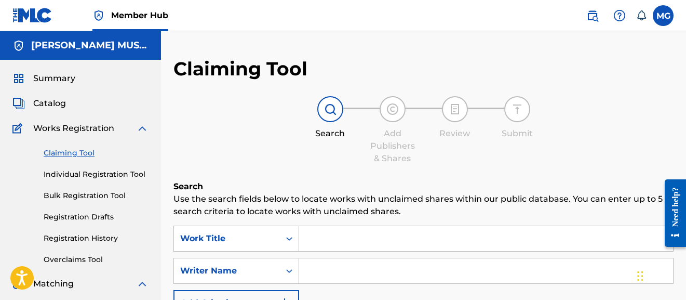
click at [346, 277] on input "Search Form" at bounding box center [486, 270] width 374 height 25
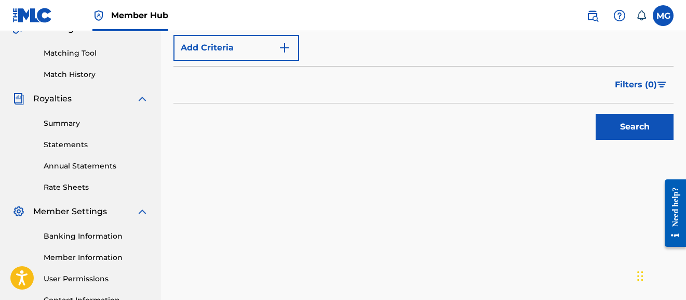
scroll to position [266, 0]
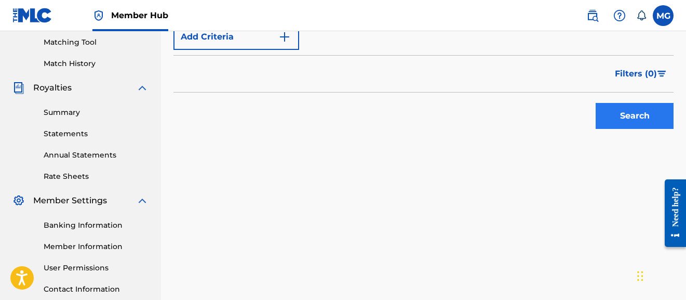
type input "melody guy"
click at [643, 122] on button "Search" at bounding box center [635, 116] width 78 height 26
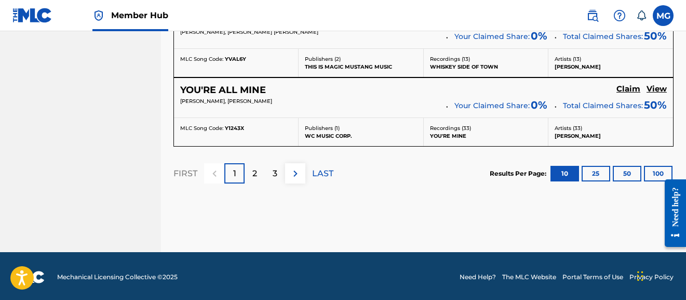
scroll to position [1004, 0]
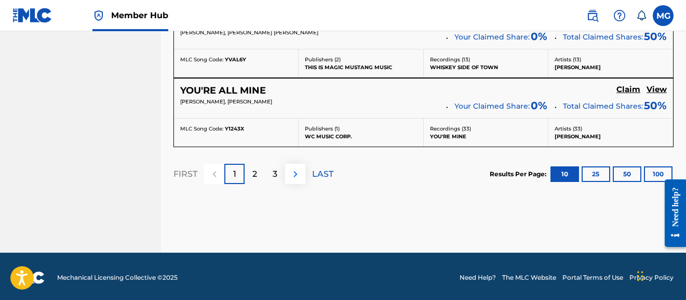
click at [300, 168] on img at bounding box center [295, 174] width 12 height 12
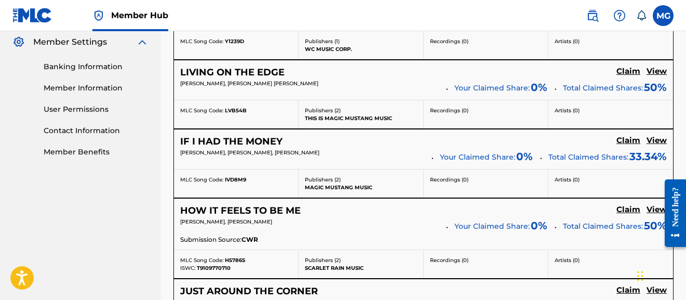
scroll to position [425, 0]
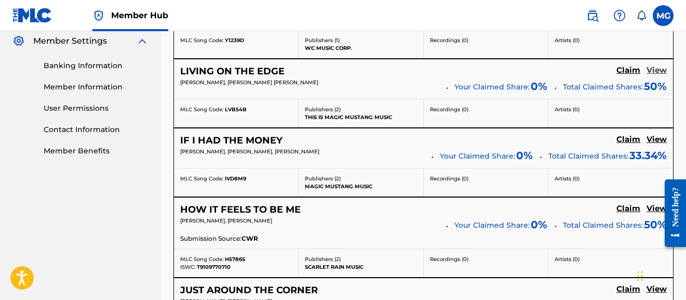
click at [653, 69] on h5 "View" at bounding box center [657, 70] width 20 height 10
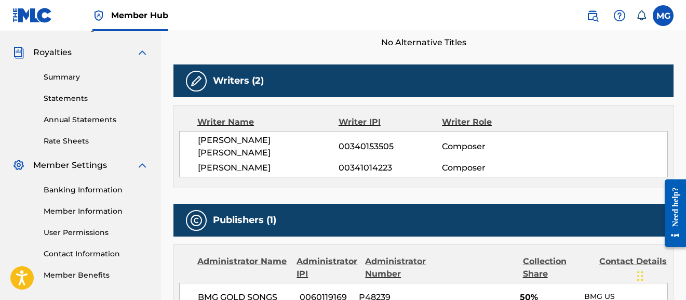
scroll to position [234, 0]
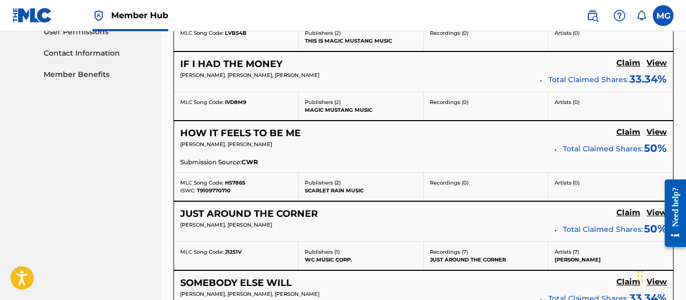
scroll to position [515, 0]
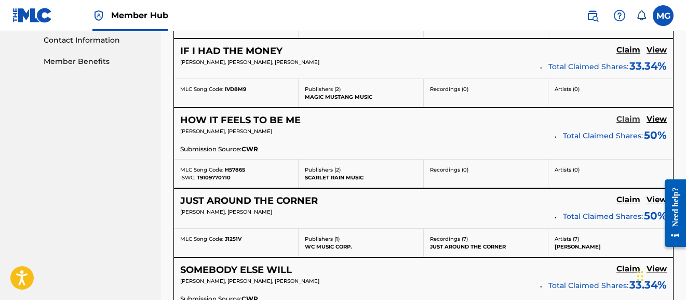
click at [637, 117] on h5 "Claim" at bounding box center [628, 119] width 24 height 10
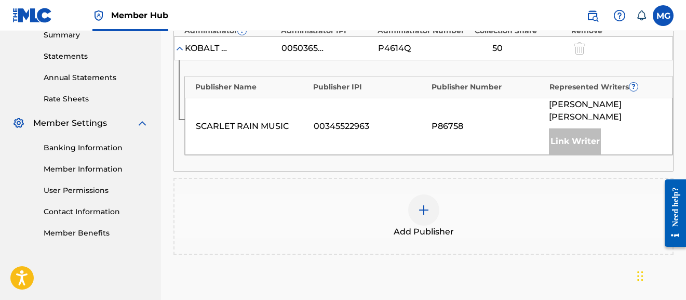
scroll to position [328, 0]
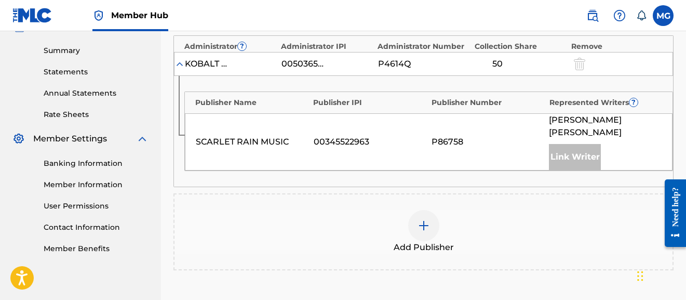
click at [418, 219] on img at bounding box center [424, 225] width 12 height 12
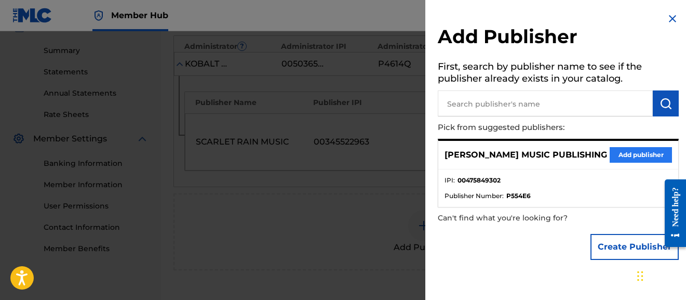
click at [631, 155] on button "Add publisher" at bounding box center [641, 155] width 62 height 16
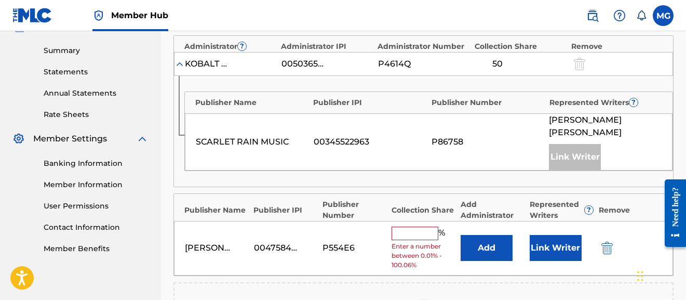
click at [427, 226] on input "text" at bounding box center [415, 233] width 47 height 14
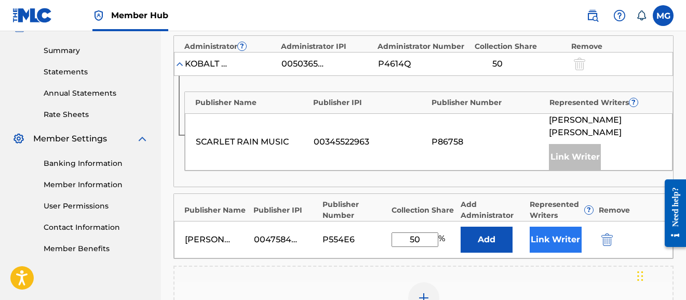
type input "50"
click at [536, 233] on button "Link Writer" at bounding box center [556, 239] width 52 height 26
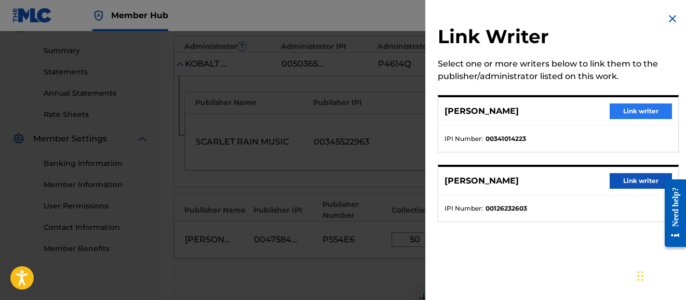
click at [632, 115] on button "Link writer" at bounding box center [641, 111] width 62 height 16
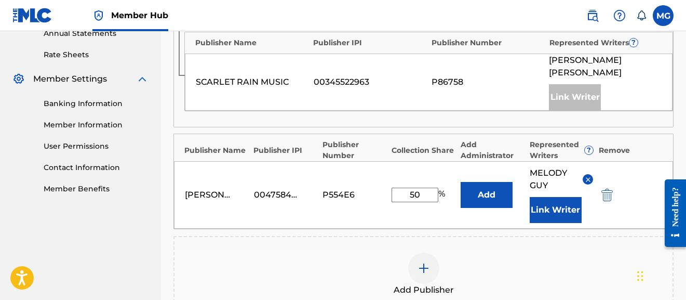
click at [569, 236] on div "Add Publisher" at bounding box center [423, 274] width 500 height 77
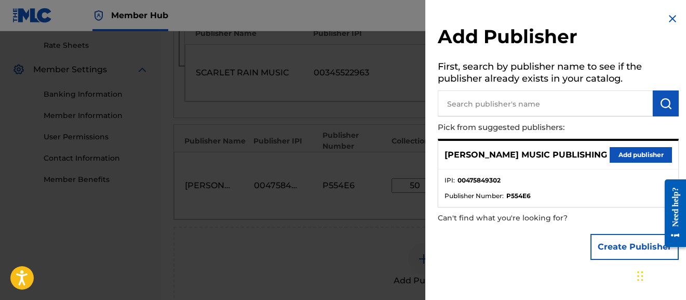
scroll to position [395, 0]
click at [661, 17] on img at bounding box center [672, 18] width 12 height 12
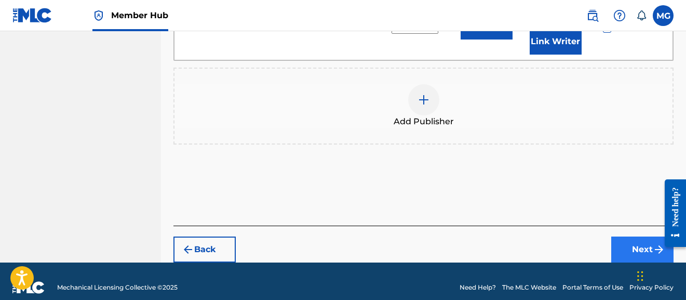
click at [632, 236] on button "Next" at bounding box center [642, 249] width 62 height 26
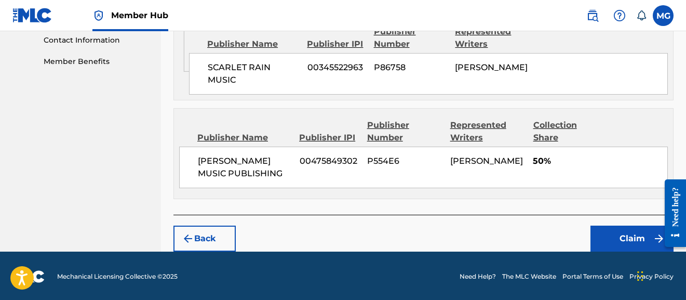
scroll to position [514, 0]
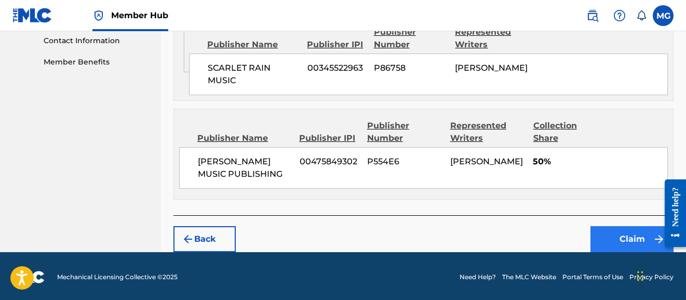
click at [621, 235] on button "Claim" at bounding box center [631, 239] width 83 height 26
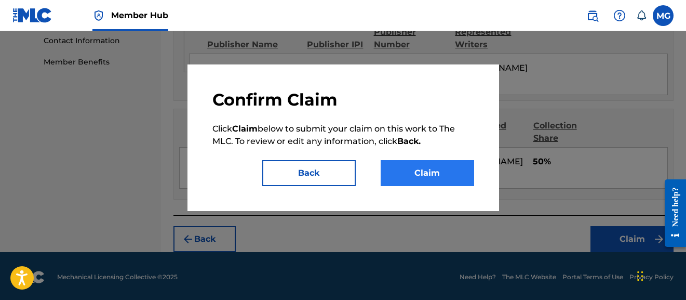
click at [448, 169] on button "Claim" at bounding box center [427, 173] width 93 height 26
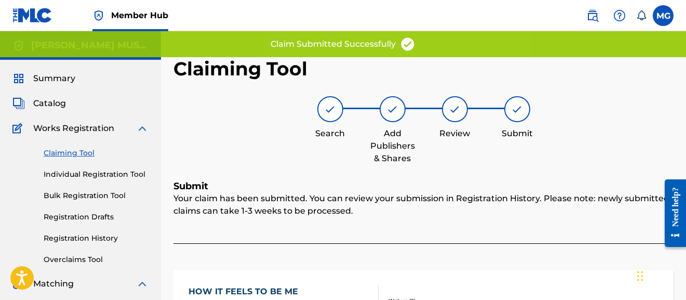
scroll to position [0, 0]
click at [76, 150] on link "Claiming Tool" at bounding box center [96, 152] width 105 height 11
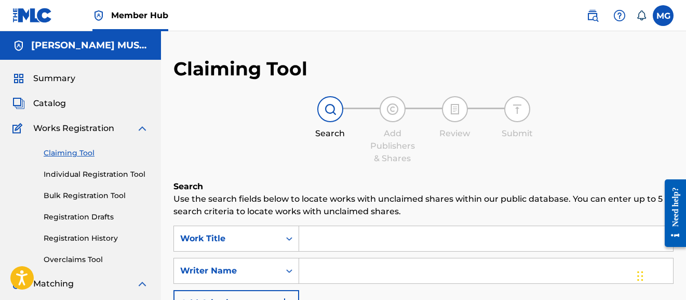
click at [329, 269] on input "Search Form" at bounding box center [486, 270] width 374 height 25
type input "melody guy"
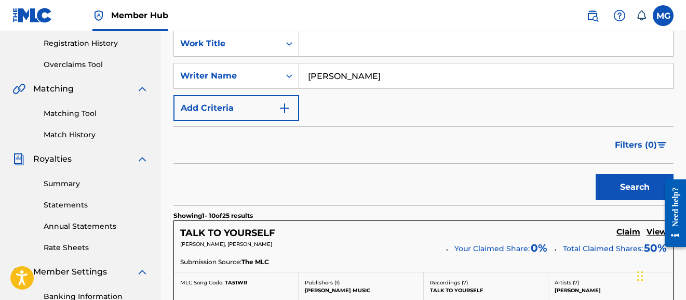
scroll to position [213, 0]
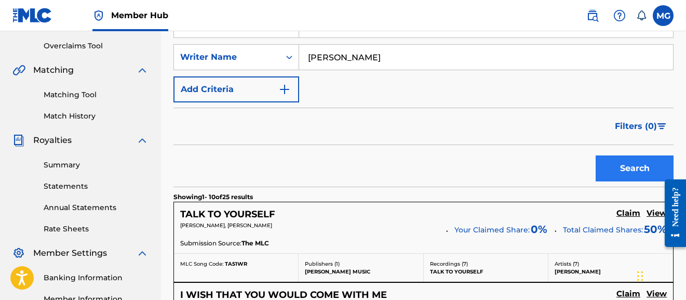
click at [626, 169] on button "Search" at bounding box center [635, 168] width 78 height 26
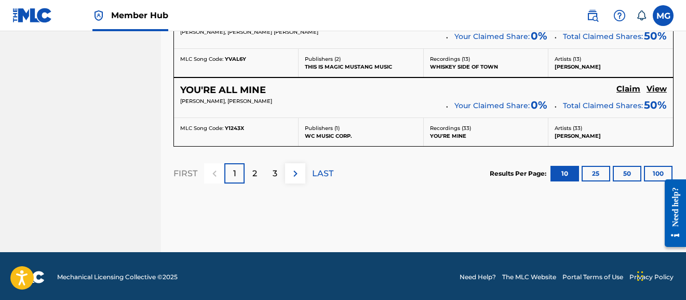
scroll to position [1004, 0]
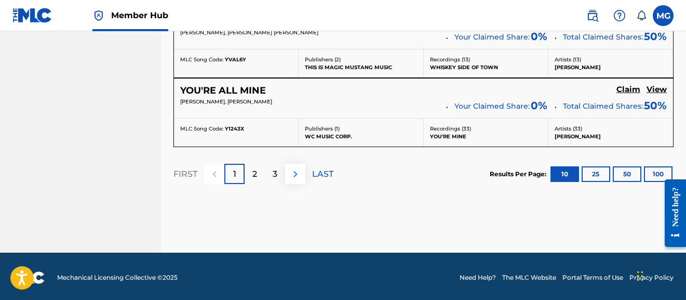
click at [296, 169] on img at bounding box center [295, 174] width 12 height 12
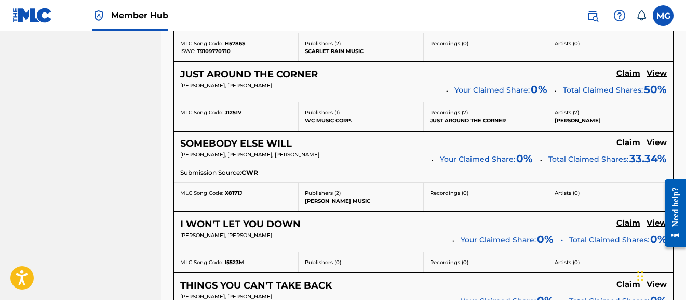
scroll to position [655, 0]
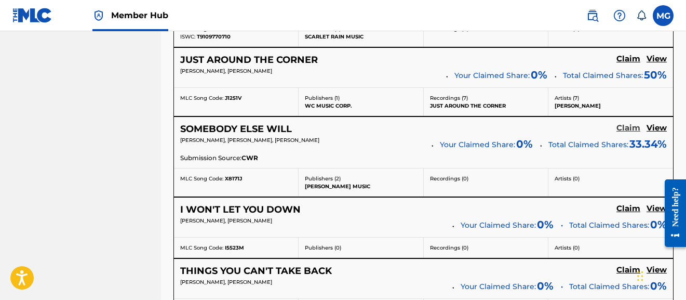
click at [633, 125] on h5 "Claim" at bounding box center [628, 128] width 24 height 10
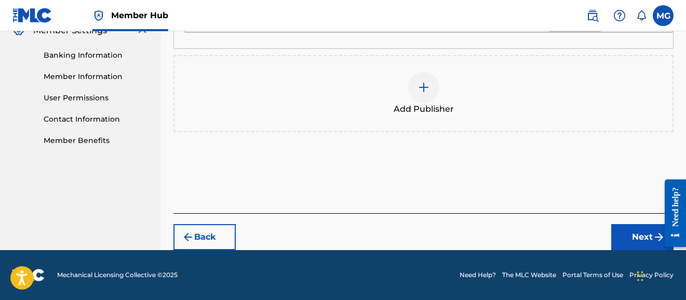
click at [420, 88] on img at bounding box center [424, 87] width 12 height 12
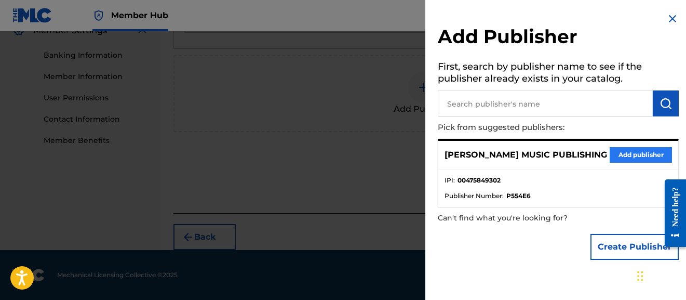
click at [625, 153] on button "Add publisher" at bounding box center [641, 155] width 62 height 16
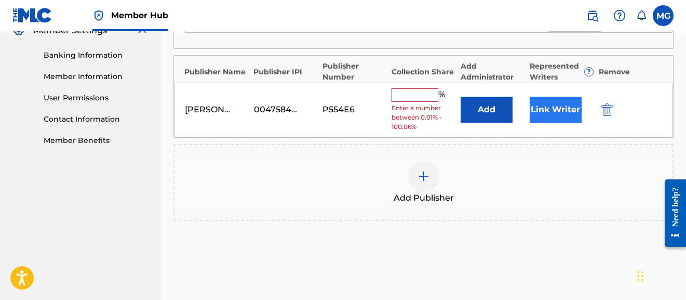
click at [546, 109] on button "Link Writer" at bounding box center [556, 110] width 52 height 26
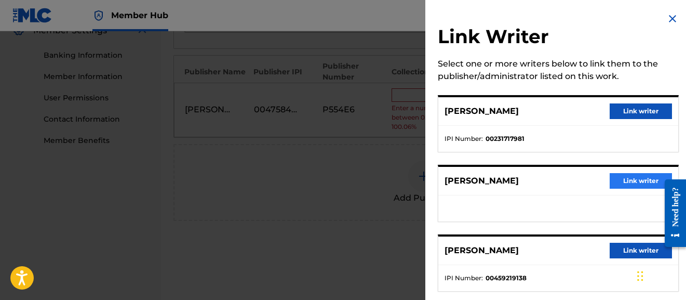
click at [633, 178] on button "Link writer" at bounding box center [641, 181] width 62 height 16
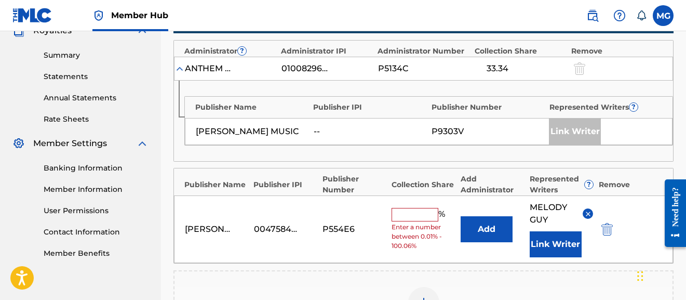
scroll to position [322, 0]
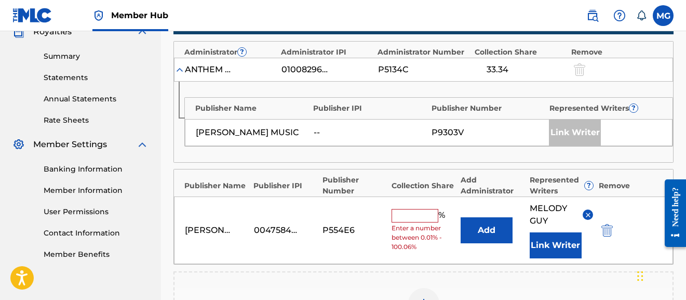
click at [417, 211] on input "text" at bounding box center [415, 216] width 47 height 14
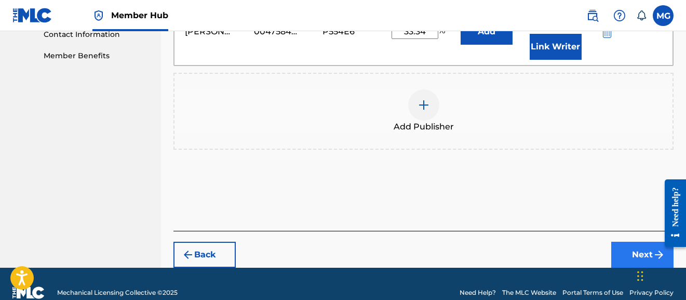
type input "33.34"
click at [632, 248] on button "Next" at bounding box center [642, 254] width 62 height 26
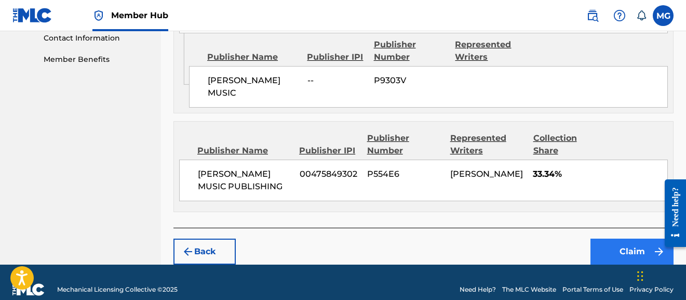
click at [616, 238] on button "Claim" at bounding box center [631, 251] width 83 height 26
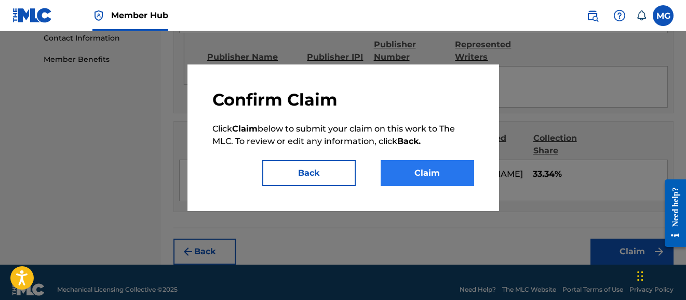
click at [437, 174] on button "Claim" at bounding box center [427, 173] width 93 height 26
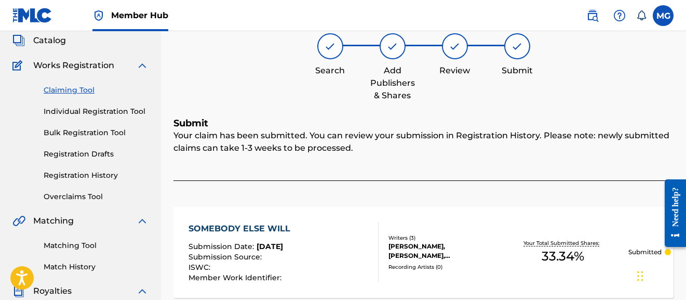
scroll to position [51, 0]
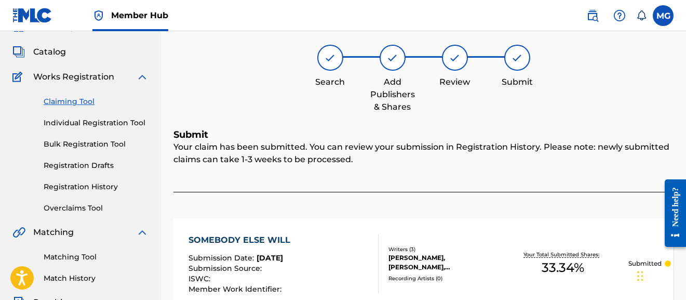
click at [80, 101] on link "Claiming Tool" at bounding box center [96, 101] width 105 height 11
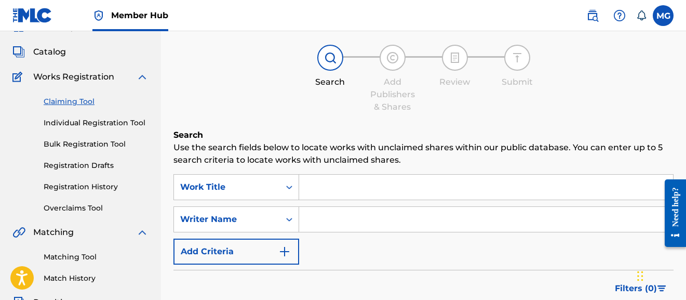
scroll to position [0, 0]
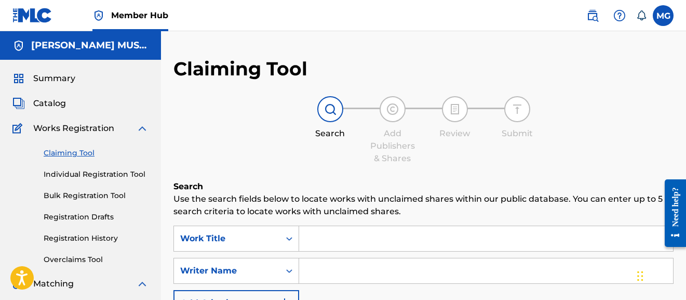
click at [328, 267] on input "Search Form" at bounding box center [486, 270] width 374 height 25
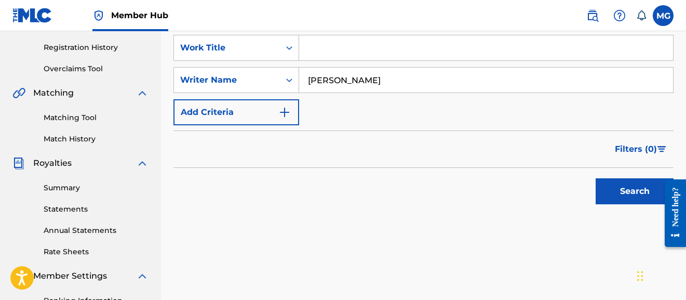
scroll to position [212, 0]
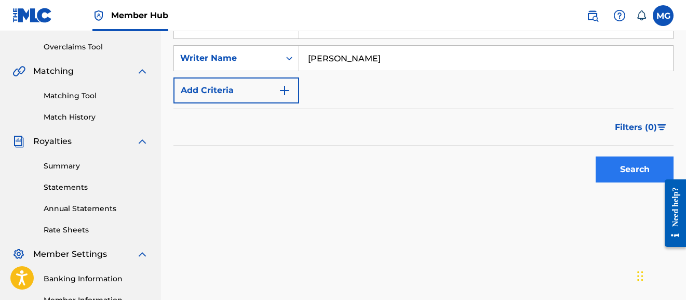
type input "melody guy"
click at [622, 173] on button "Search" at bounding box center [635, 169] width 78 height 26
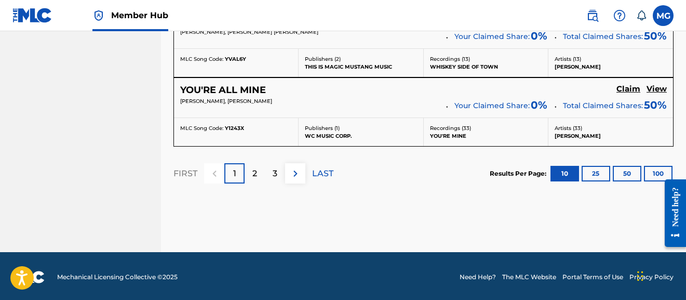
scroll to position [1004, 0]
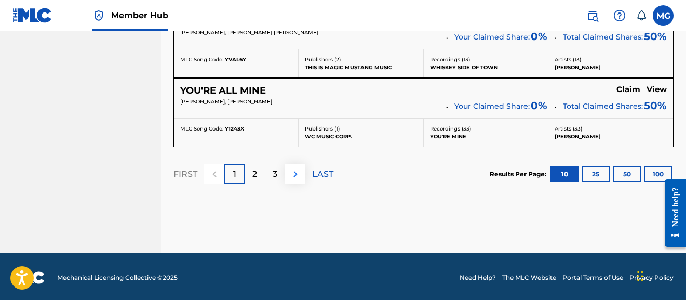
click at [296, 168] on img at bounding box center [295, 174] width 12 height 12
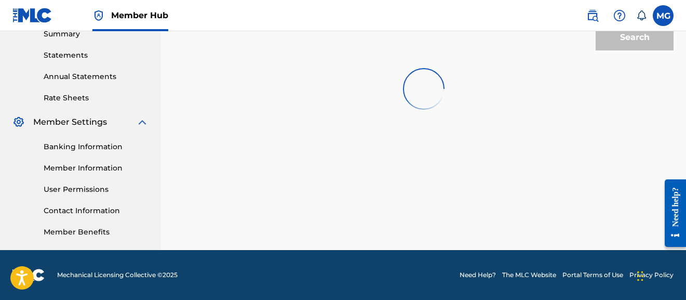
scroll to position [344, 0]
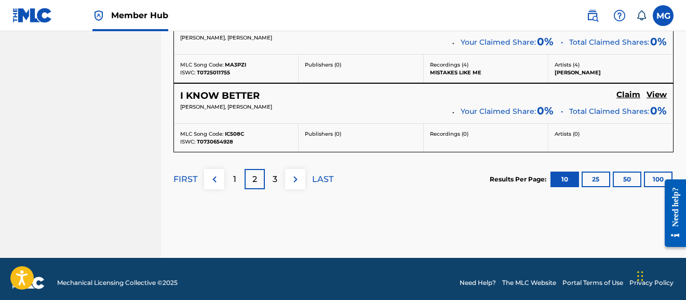
click at [290, 176] on img at bounding box center [295, 179] width 12 height 12
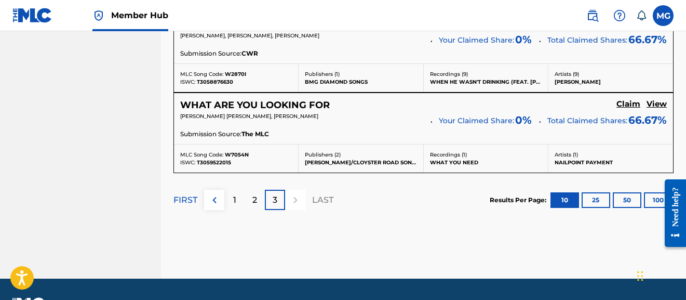
scroll to position [618, 0]
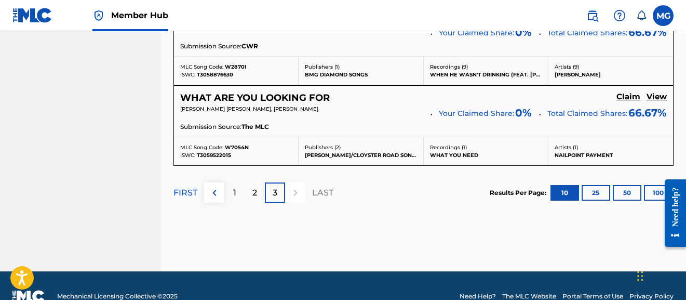
click at [480, 154] on p "WHAT YOU NEED" at bounding box center [486, 155] width 112 height 8
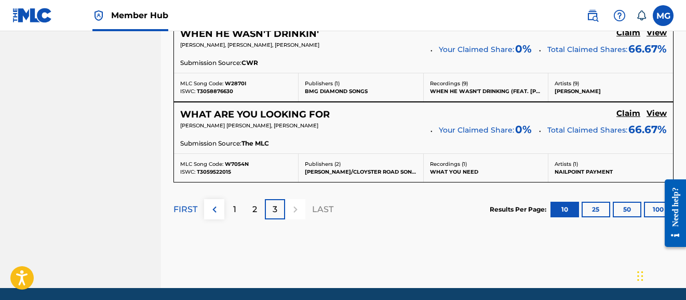
scroll to position [601, 0]
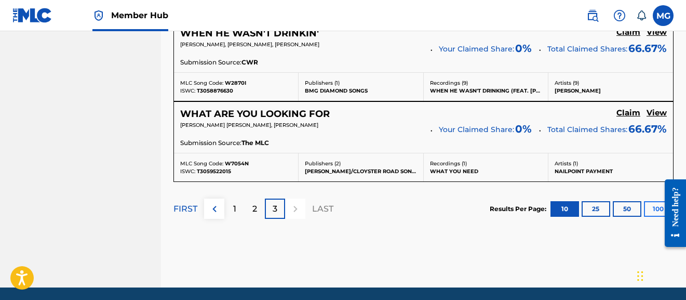
click at [655, 207] on button "100" at bounding box center [658, 209] width 29 height 16
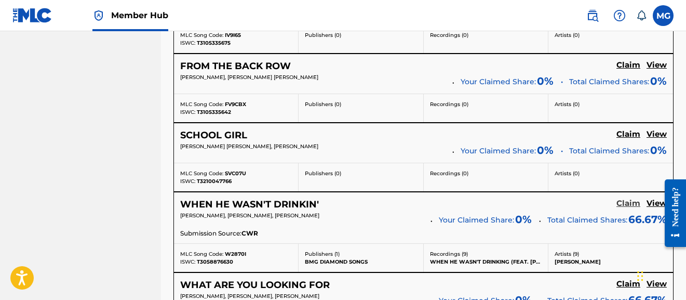
scroll to position [1874, 0]
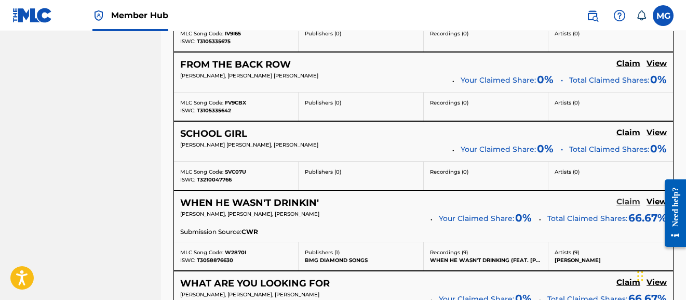
click at [626, 197] on h5 "Claim" at bounding box center [628, 202] width 24 height 10
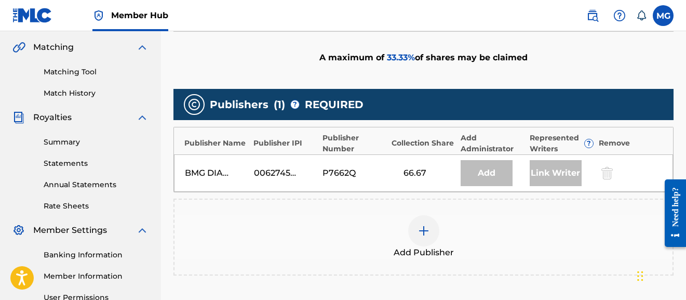
scroll to position [238, 0]
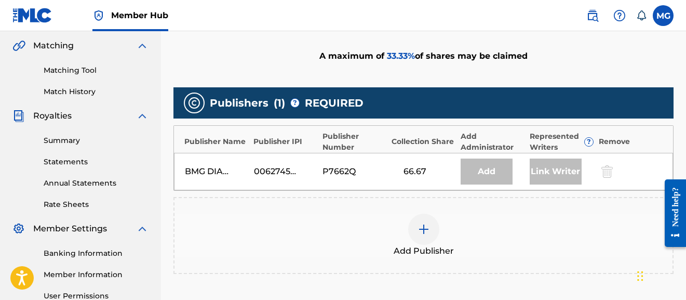
click at [426, 227] on img at bounding box center [424, 229] width 12 height 12
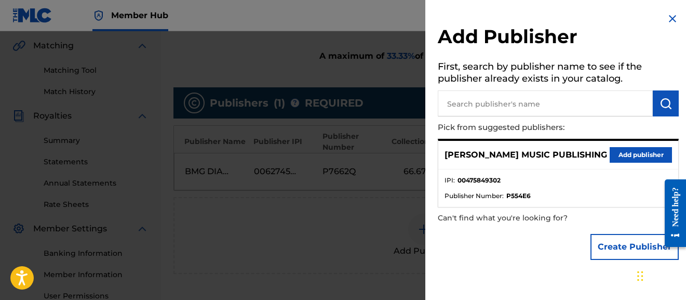
click at [558, 104] on input "text" at bounding box center [545, 103] width 215 height 26
click at [635, 153] on button "Add publisher" at bounding box center [641, 155] width 62 height 16
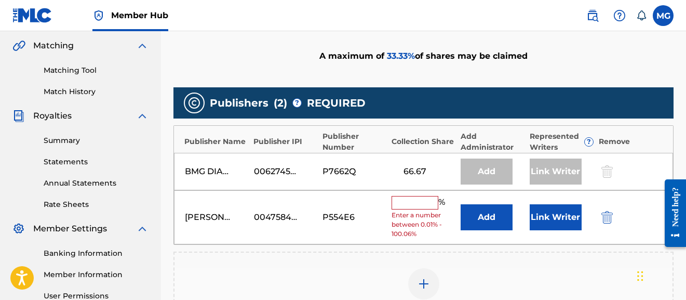
click at [428, 202] on input "text" at bounding box center [415, 203] width 47 height 14
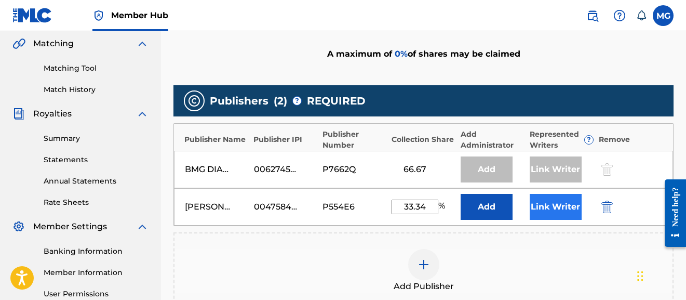
scroll to position [247, 0]
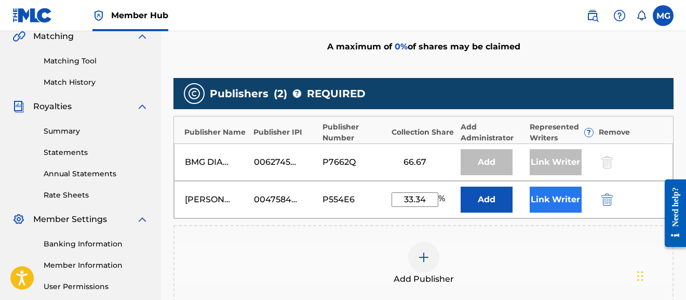
type input "33.34"
click at [560, 206] on button "Link Writer" at bounding box center [556, 199] width 52 height 26
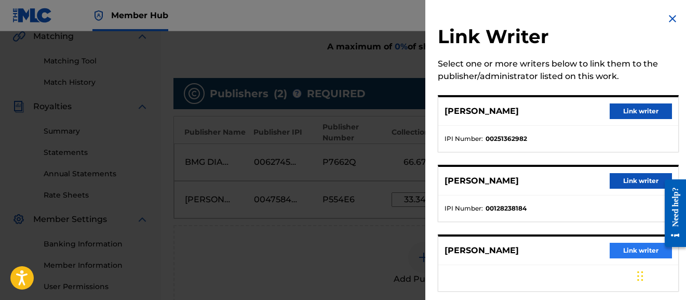
click at [629, 249] on button "Link writer" at bounding box center [641, 251] width 62 height 16
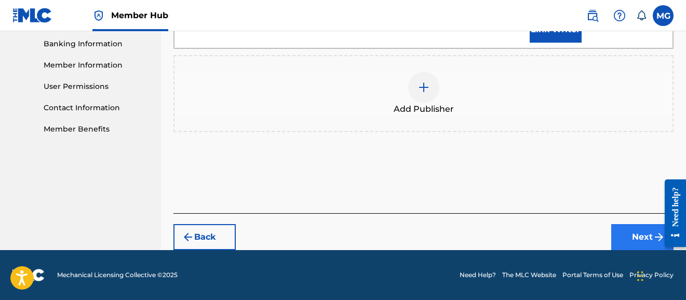
click at [637, 233] on button "Next" at bounding box center [642, 237] width 62 height 26
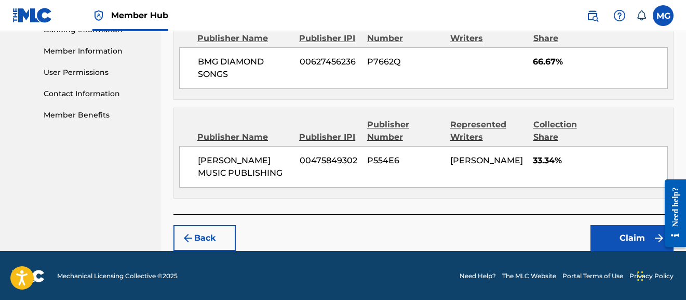
scroll to position [461, 0]
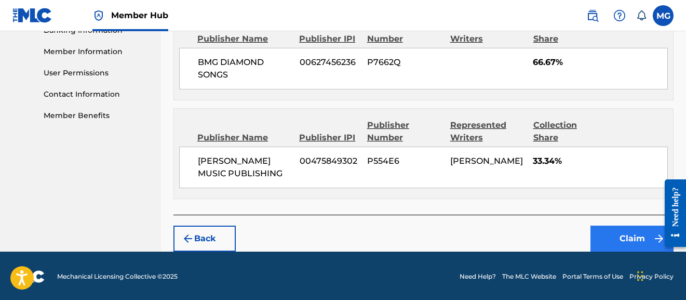
click at [623, 236] on button "Claim" at bounding box center [631, 238] width 83 height 26
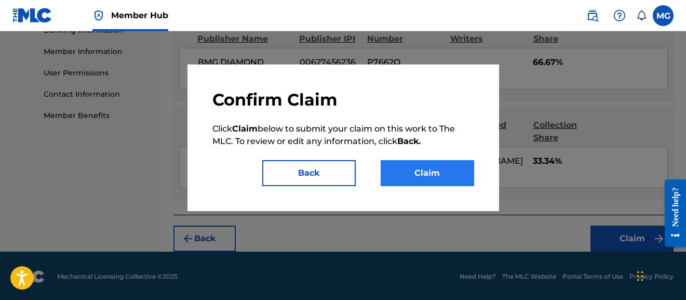
click at [428, 171] on button "Claim" at bounding box center [427, 173] width 93 height 26
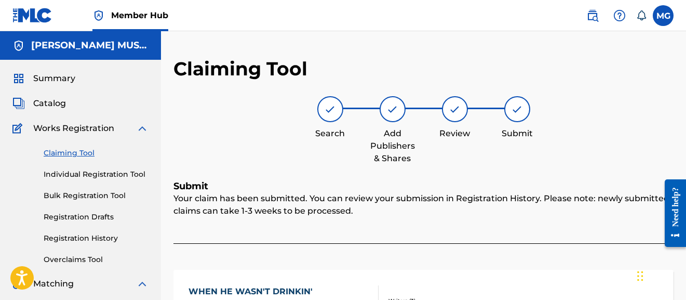
scroll to position [0, 0]
click at [83, 154] on link "Claiming Tool" at bounding box center [96, 152] width 105 height 11
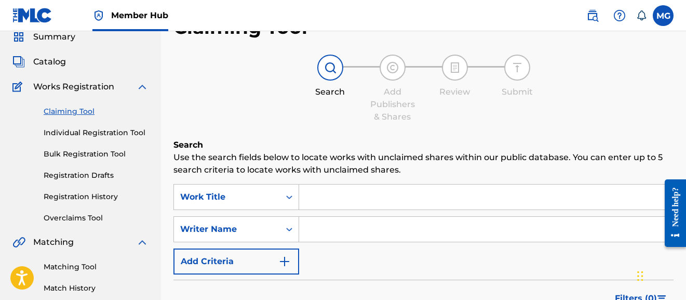
scroll to position [52, 0]
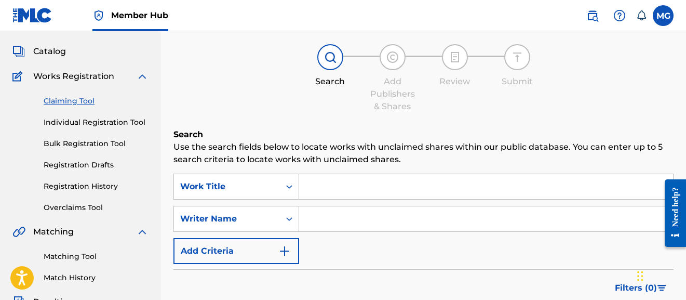
click at [404, 219] on input "Search Form" at bounding box center [486, 218] width 374 height 25
type input "melody guy"
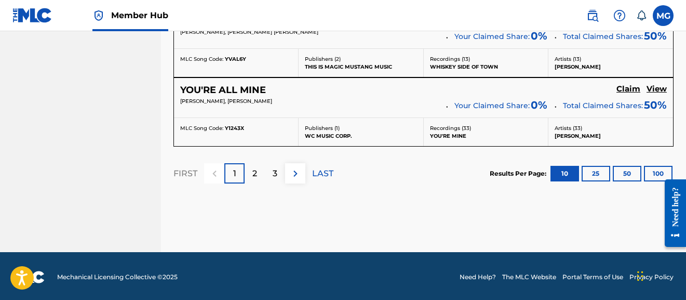
scroll to position [1004, 0]
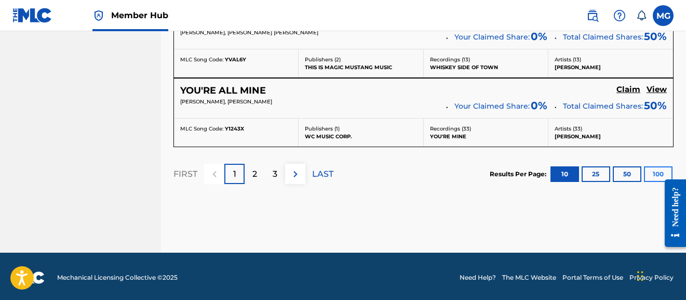
click at [661, 167] on button "100" at bounding box center [658, 174] width 29 height 16
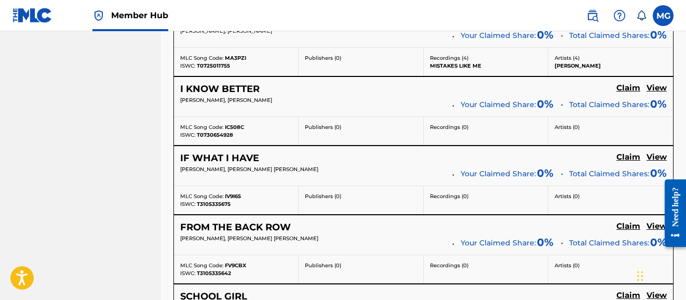
scroll to position [1714, 0]
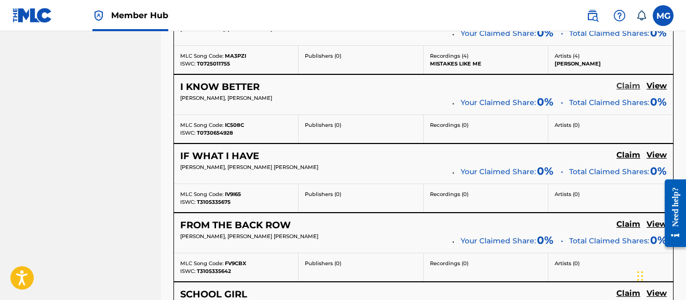
click at [635, 81] on h5 "Claim" at bounding box center [628, 86] width 24 height 10
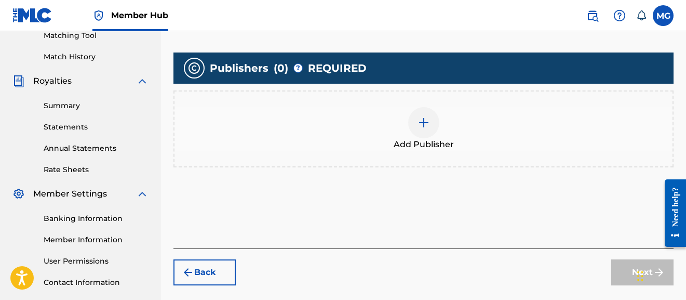
scroll to position [270, 0]
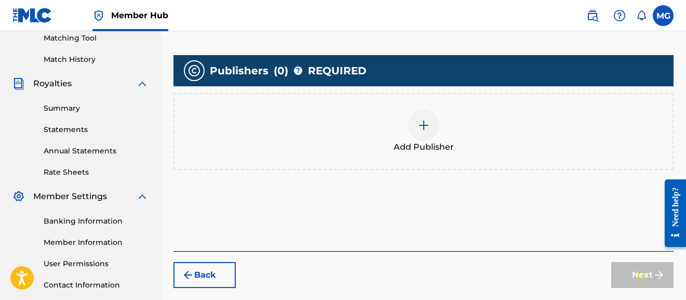
click at [422, 116] on div at bounding box center [423, 125] width 31 height 31
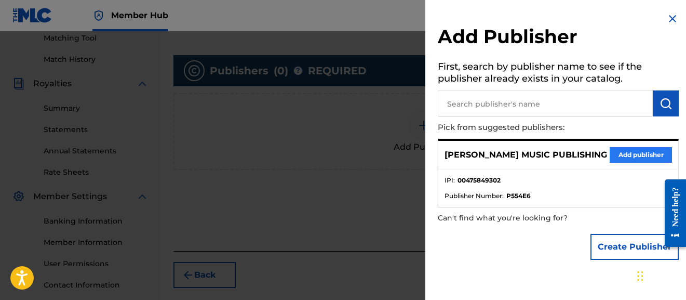
click at [624, 155] on button "Add publisher" at bounding box center [641, 155] width 62 height 16
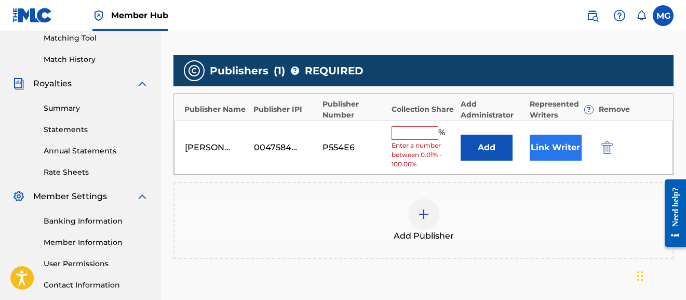
click at [553, 153] on button "Link Writer" at bounding box center [556, 148] width 52 height 26
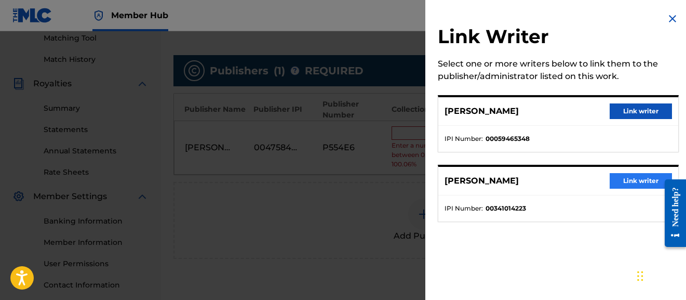
click at [628, 185] on button "Link writer" at bounding box center [641, 181] width 62 height 16
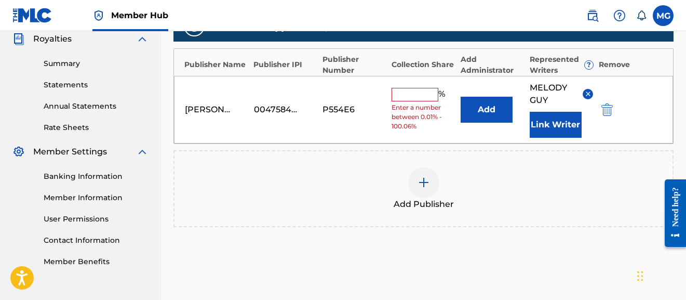
scroll to position [315, 0]
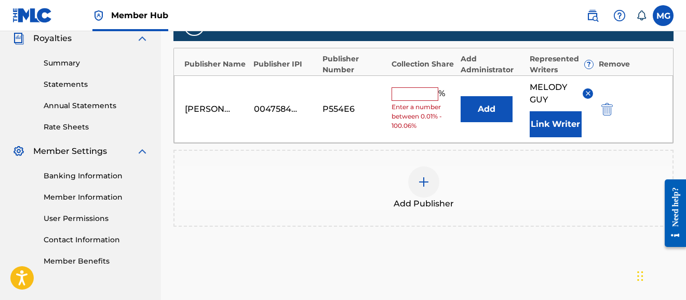
click at [412, 91] on input "text" at bounding box center [415, 94] width 47 height 14
type input "50"
click at [558, 186] on div "Add Publisher" at bounding box center [424, 188] width 498 height 44
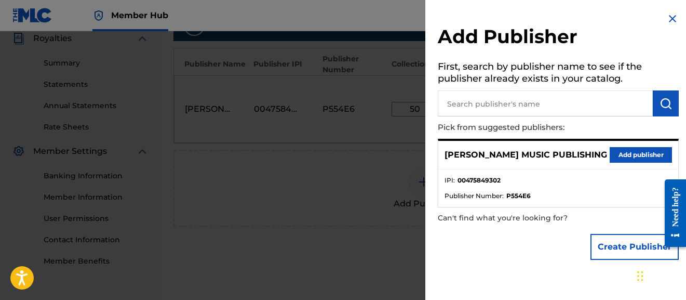
click at [661, 19] on img at bounding box center [672, 18] width 12 height 12
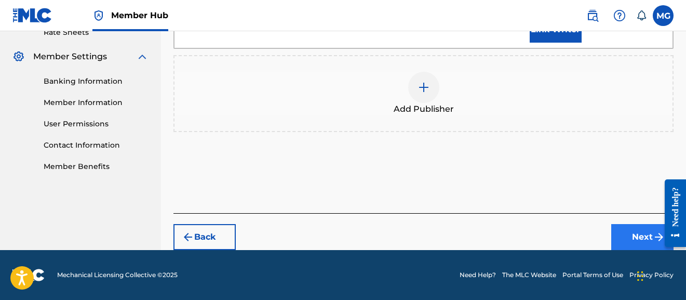
click at [637, 231] on button "Next" at bounding box center [642, 237] width 62 height 26
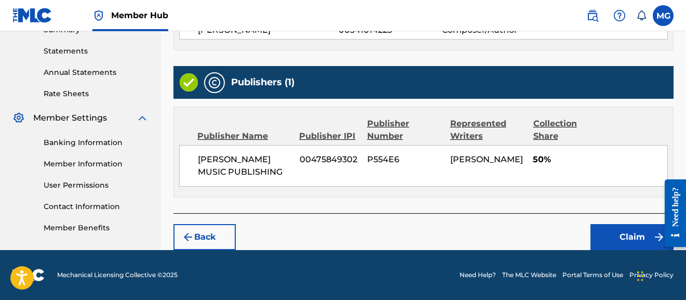
scroll to position [347, 0]
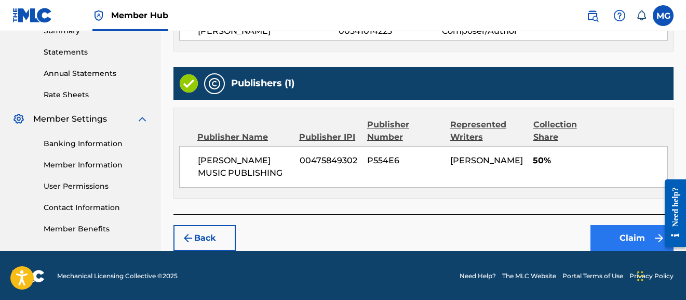
click at [637, 234] on button "Claim" at bounding box center [631, 238] width 83 height 26
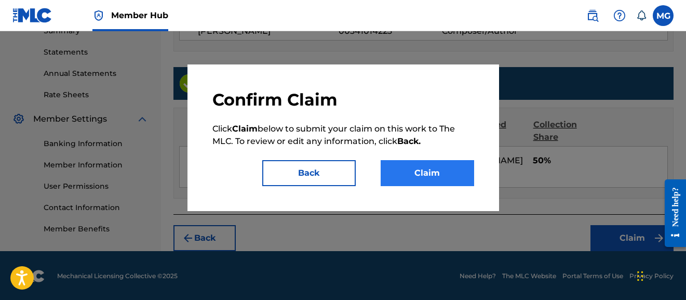
click at [440, 169] on button "Claim" at bounding box center [427, 173] width 93 height 26
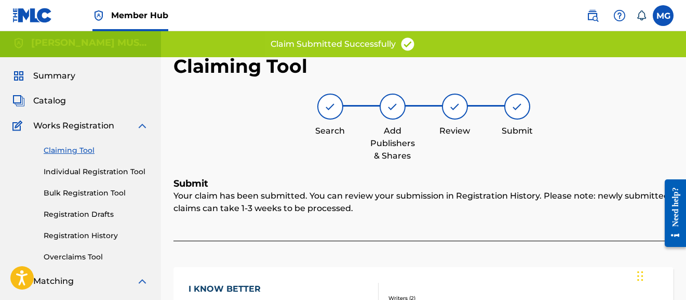
scroll to position [0, 0]
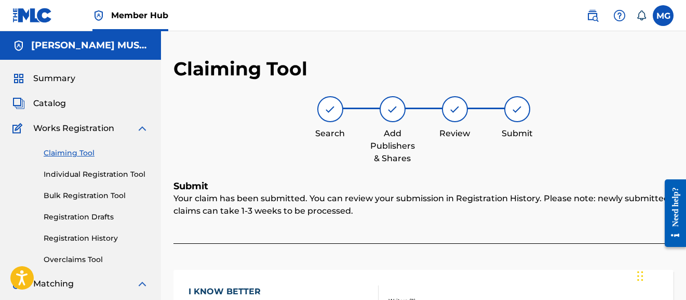
click at [82, 154] on link "Claiming Tool" at bounding box center [96, 152] width 105 height 11
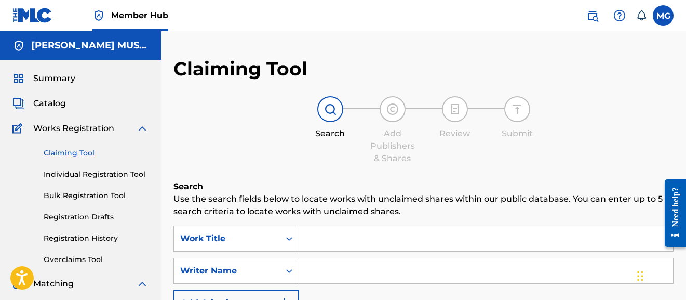
click at [346, 261] on input "Search Form" at bounding box center [486, 270] width 374 height 25
type input "melody guy"
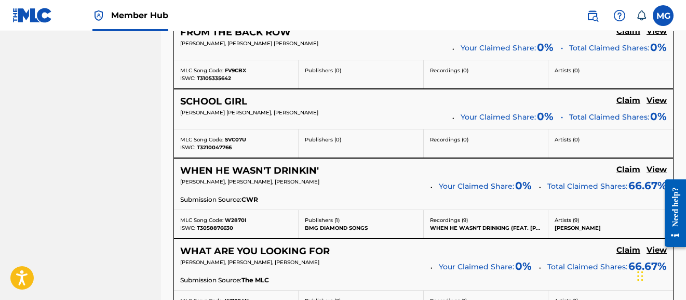
scroll to position [1905, 0]
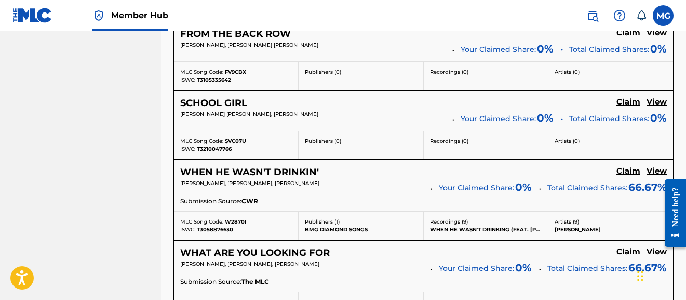
click at [464, 218] on p "Recordings ( 9 )" at bounding box center [486, 222] width 112 height 8
click at [656, 166] on h5 "View" at bounding box center [657, 171] width 20 height 10
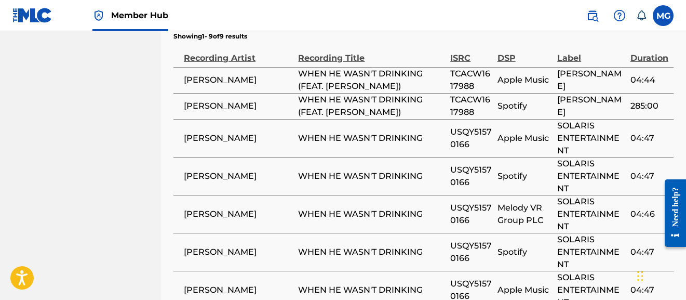
scroll to position [955, 0]
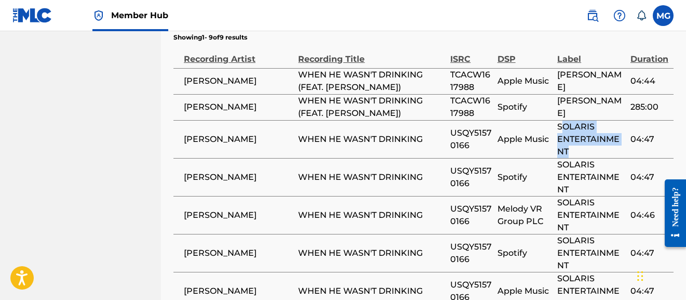
drag, startPoint x: 544, startPoint y: 79, endPoint x: 613, endPoint y: 93, distance: 70.1
click at [613, 122] on span "SOLARIS ENTERTAINMENT" at bounding box center [588, 139] width 62 height 35
drag, startPoint x: 542, startPoint y: 80, endPoint x: 618, endPoint y: 96, distance: 77.9
click at [618, 120] on div "SOLARIS ENTERTAINMENT" at bounding box center [591, 138] width 68 height 37
copy span "SOLARIS ENTERTAINMENT"
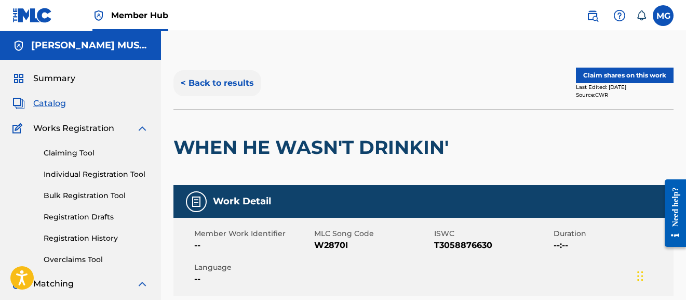
scroll to position [0, 0]
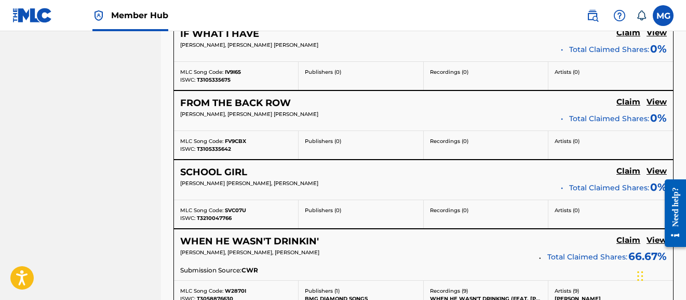
scroll to position [1784, 0]
